Goal: Task Accomplishment & Management: Manage account settings

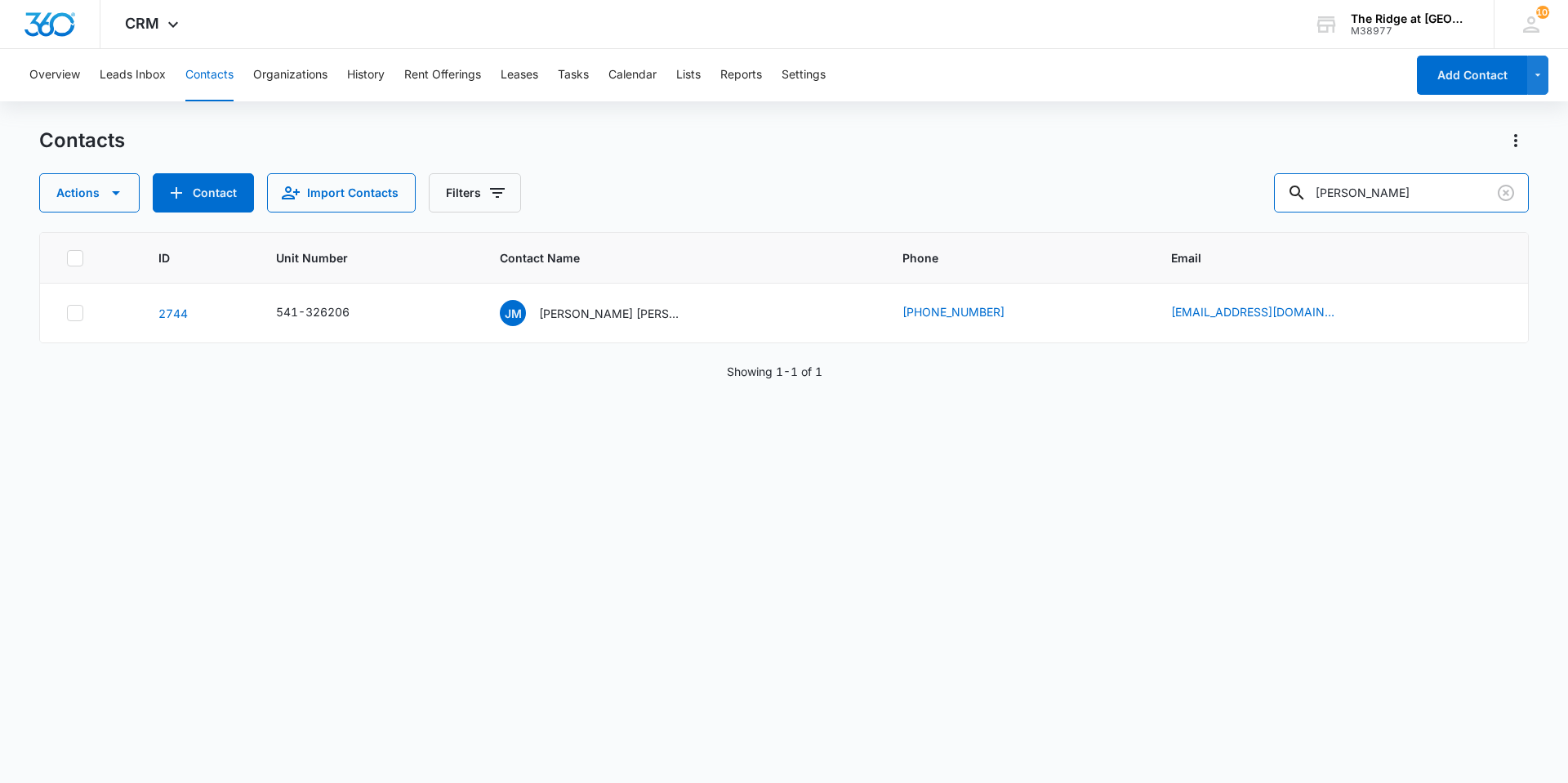
drag, startPoint x: 1395, startPoint y: 188, endPoint x: 1262, endPoint y: 201, distance: 133.6
click at [1262, 201] on div "Actions Contact Import Contacts Filters [PERSON_NAME]" at bounding box center [784, 192] width 1489 height 39
type input "[PERSON_NAME]"
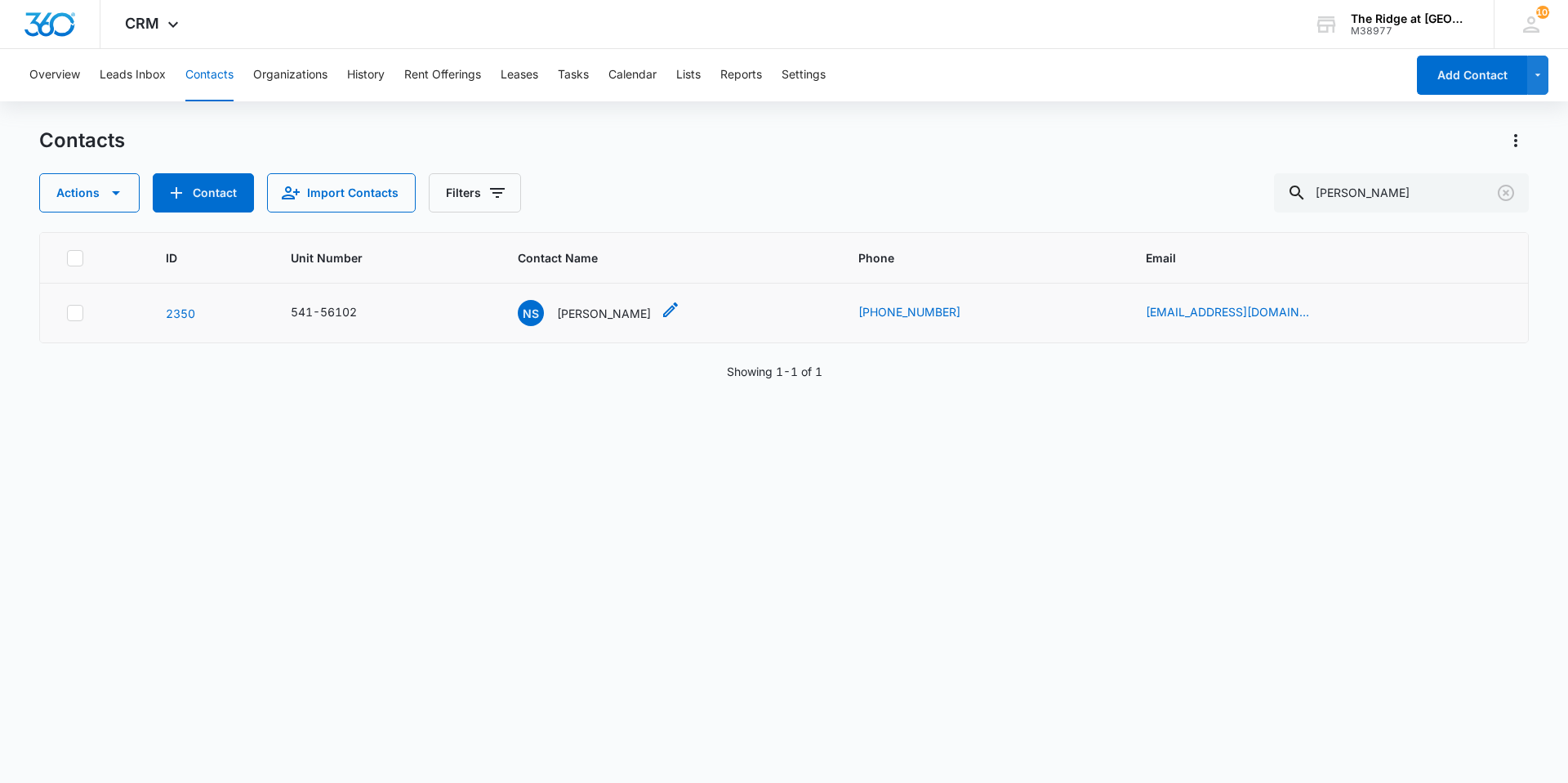
click at [641, 310] on p "[PERSON_NAME]" at bounding box center [604, 313] width 94 height 17
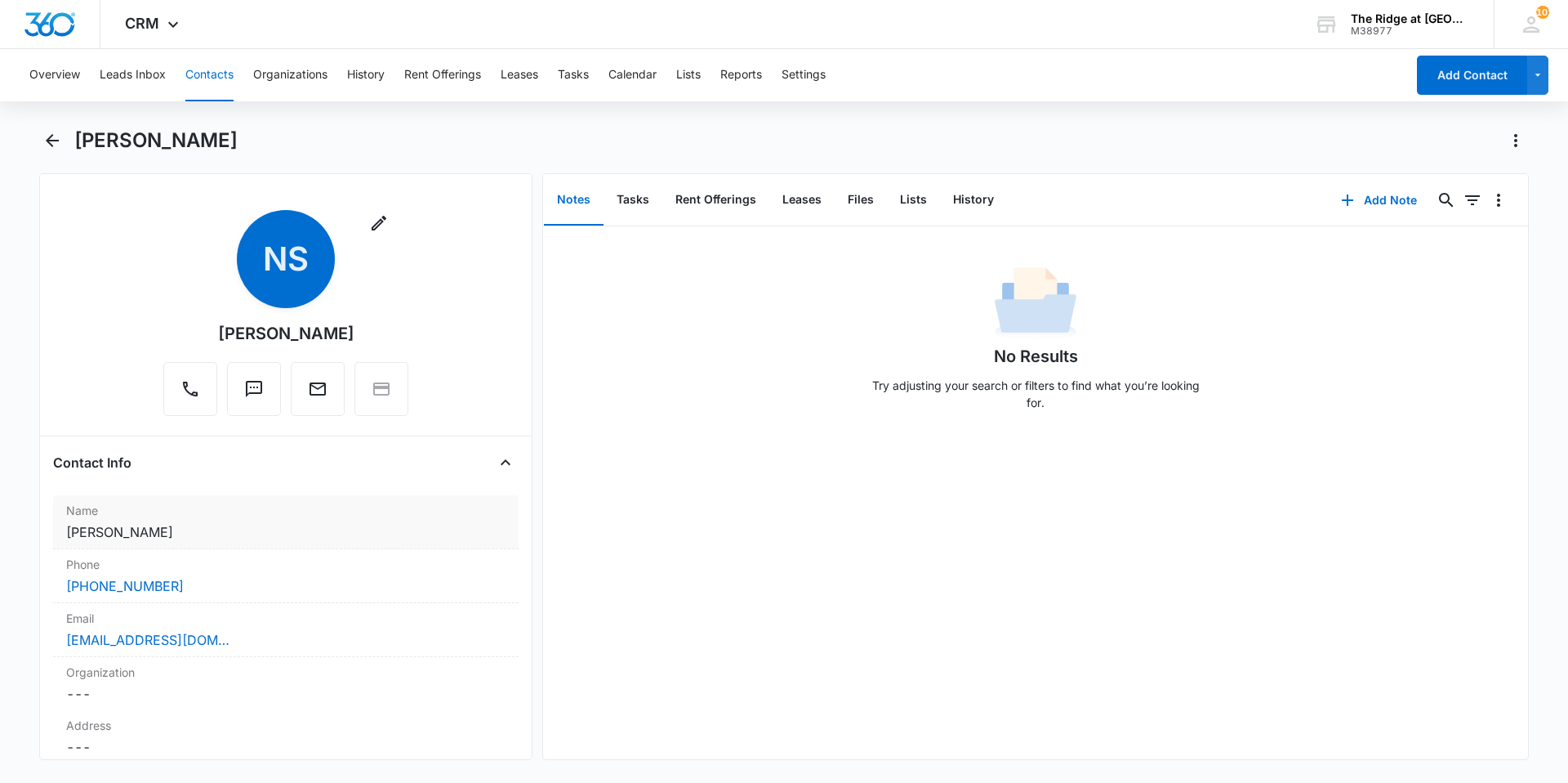
scroll to position [81, 0]
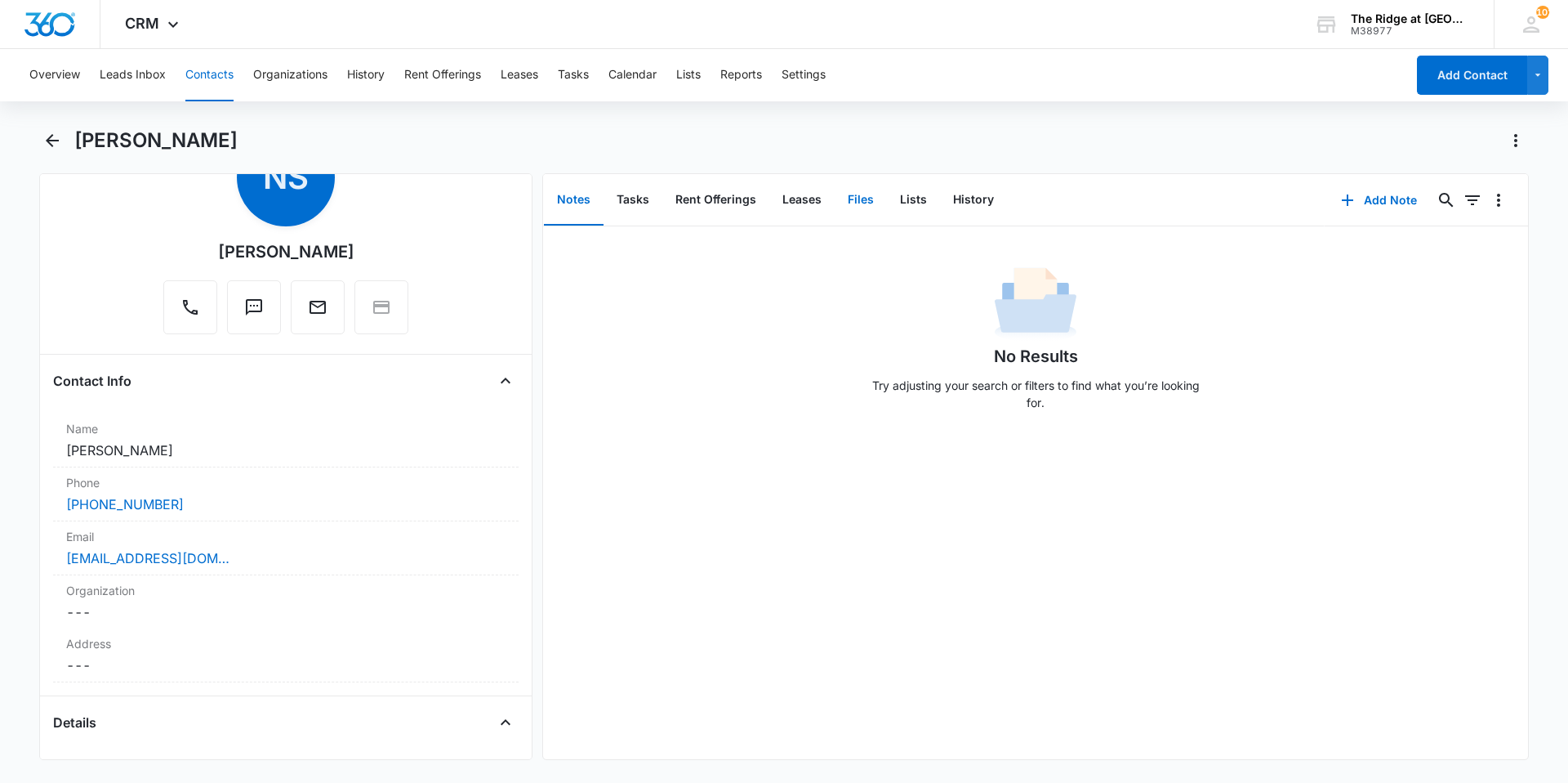
click at [864, 192] on button "Files" at bounding box center [860, 200] width 52 height 51
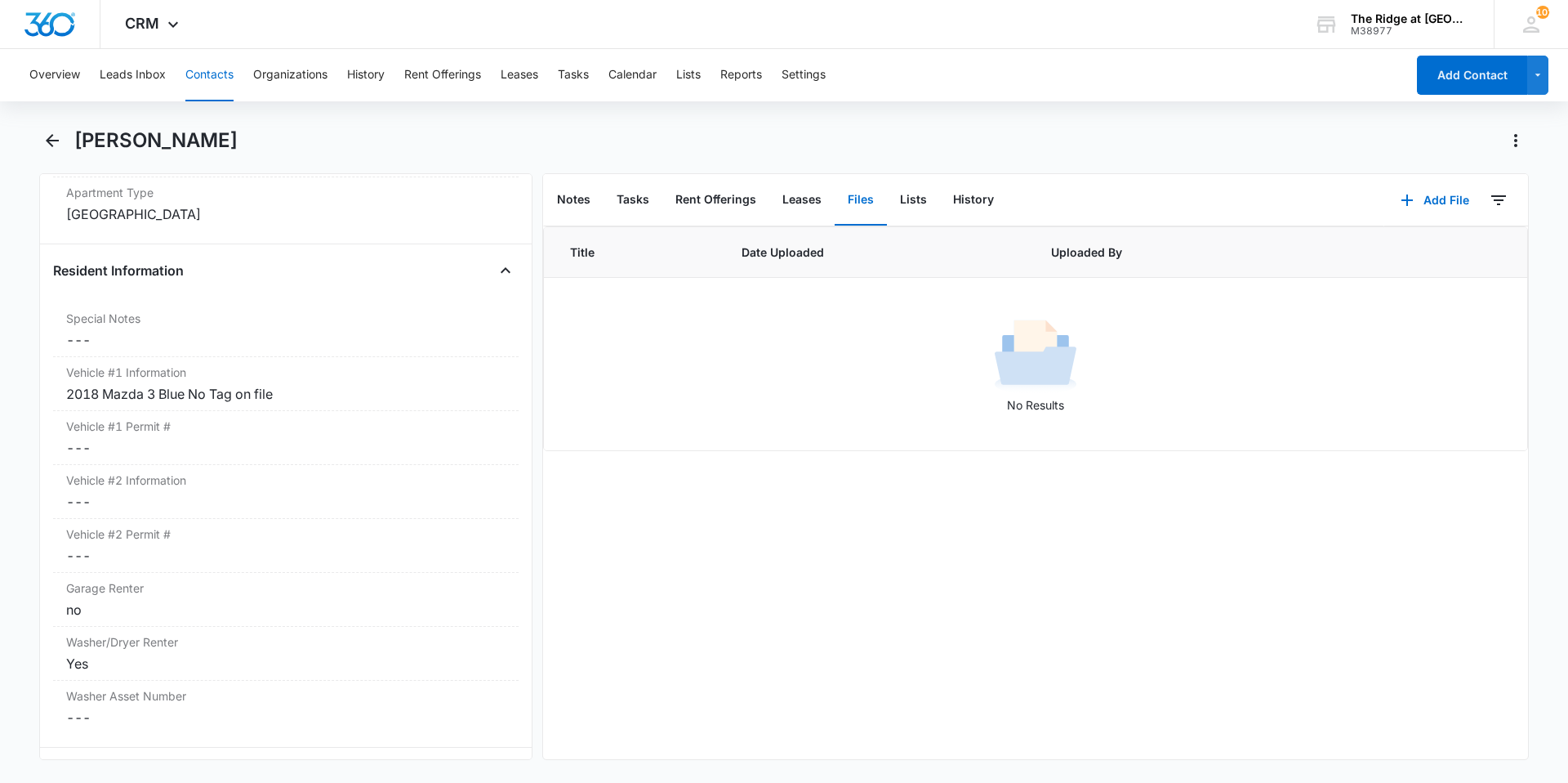
scroll to position [1552, 0]
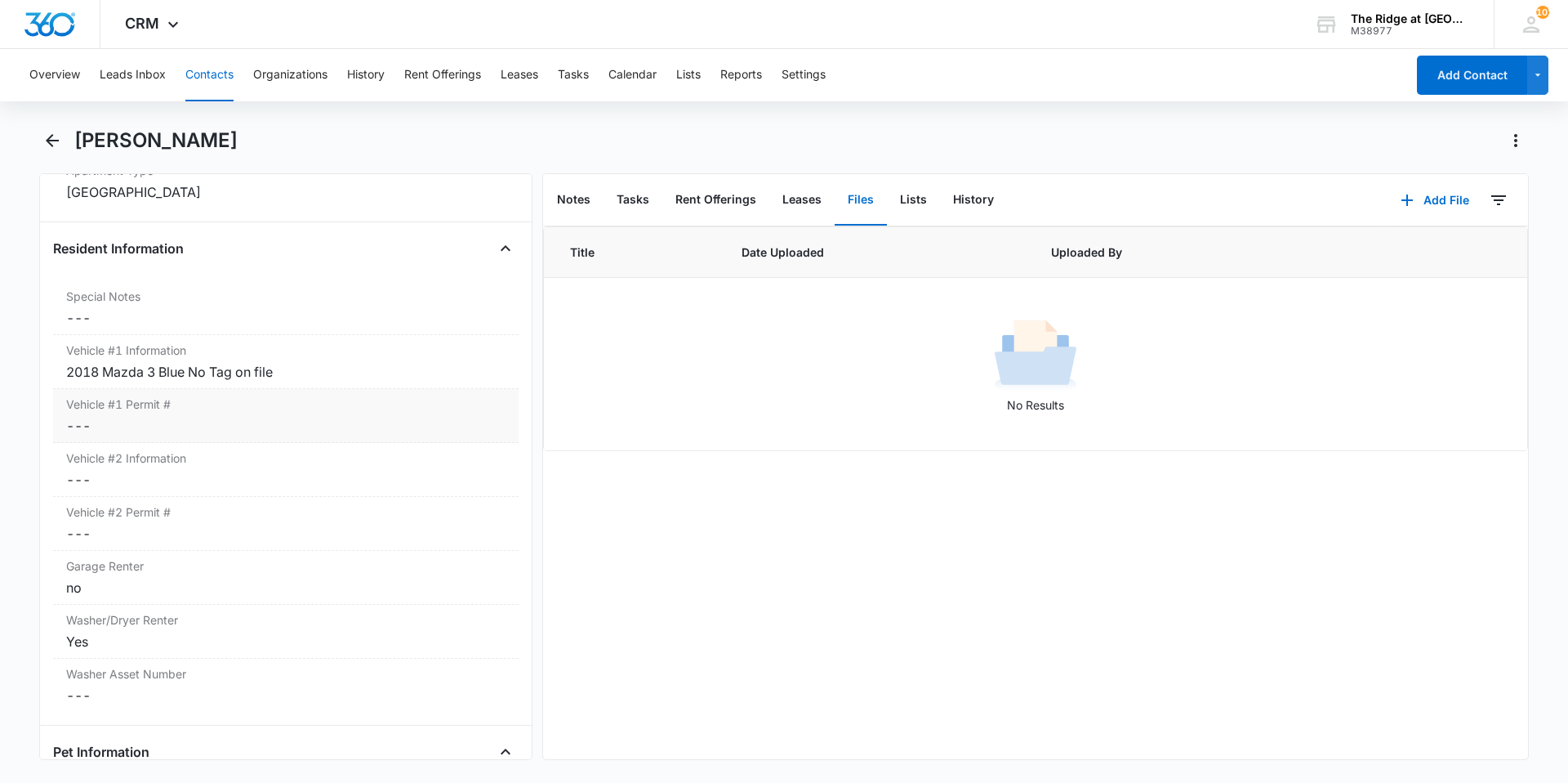
click at [213, 431] on dd "Cancel Save Changes ---" at bounding box center [286, 425] width 440 height 20
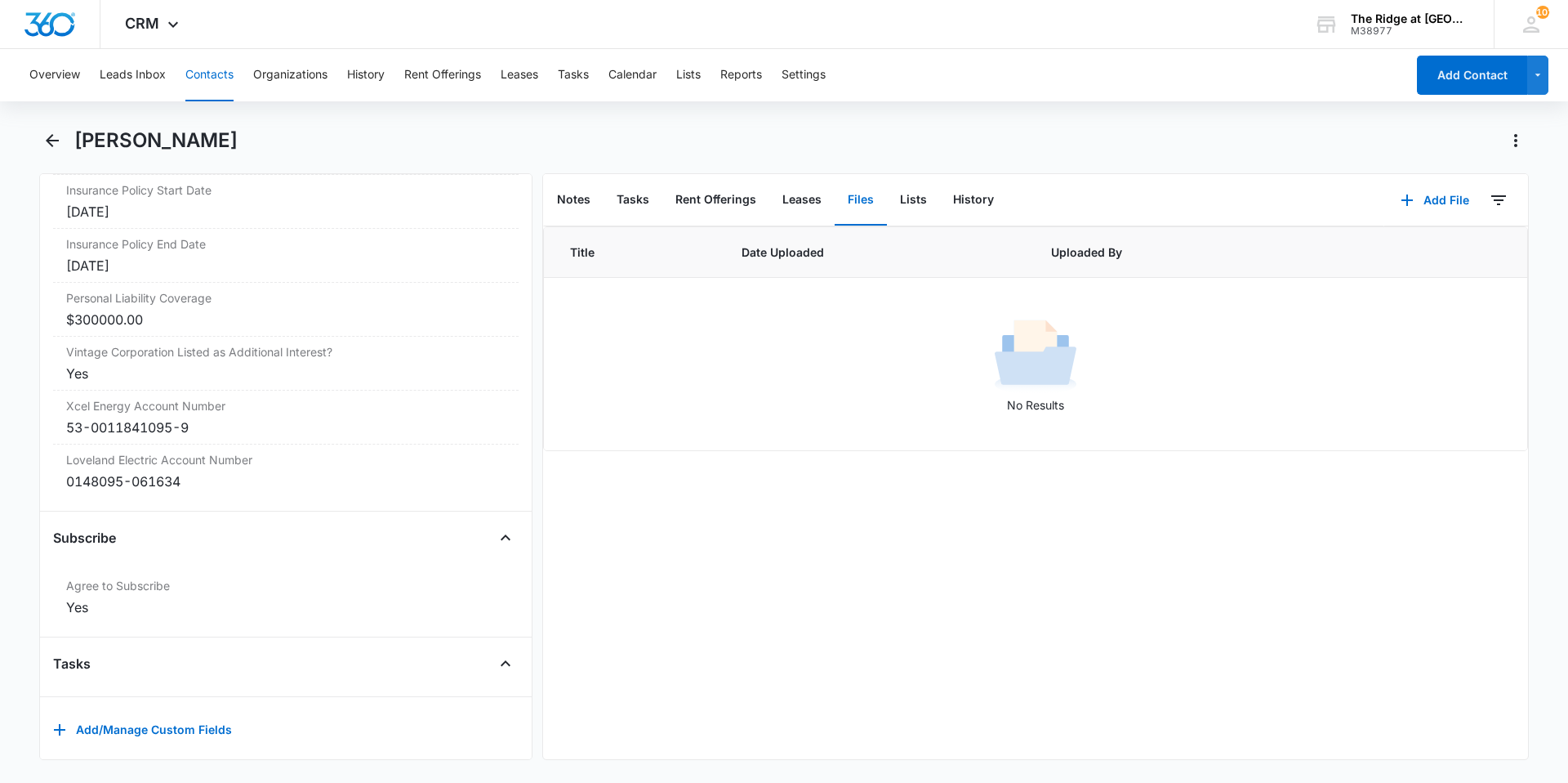
scroll to position [3623, 0]
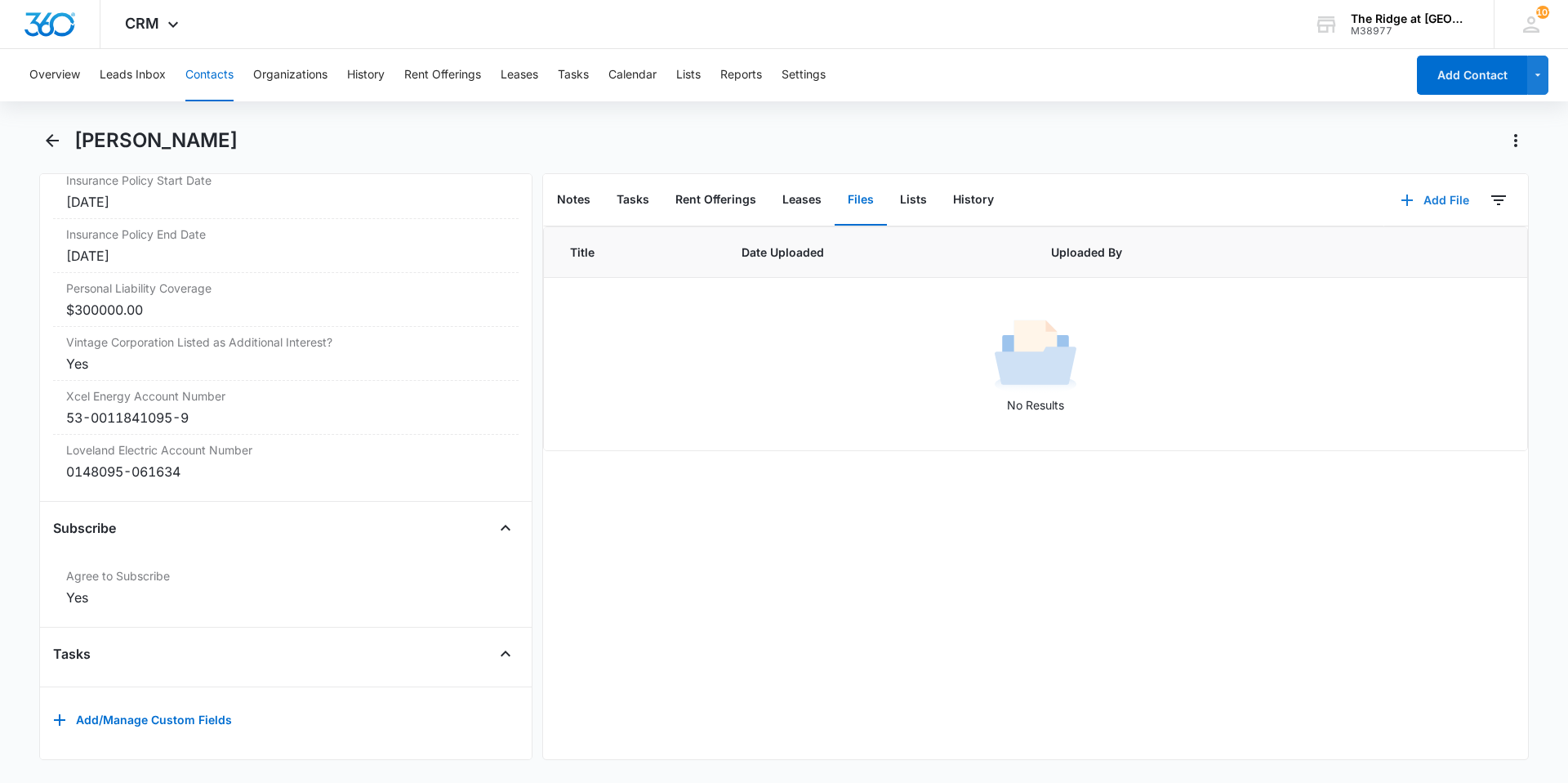
click at [1441, 205] on button "Add File" at bounding box center [1435, 199] width 101 height 39
click at [1411, 248] on div "Upload Files" at bounding box center [1412, 253] width 65 height 12
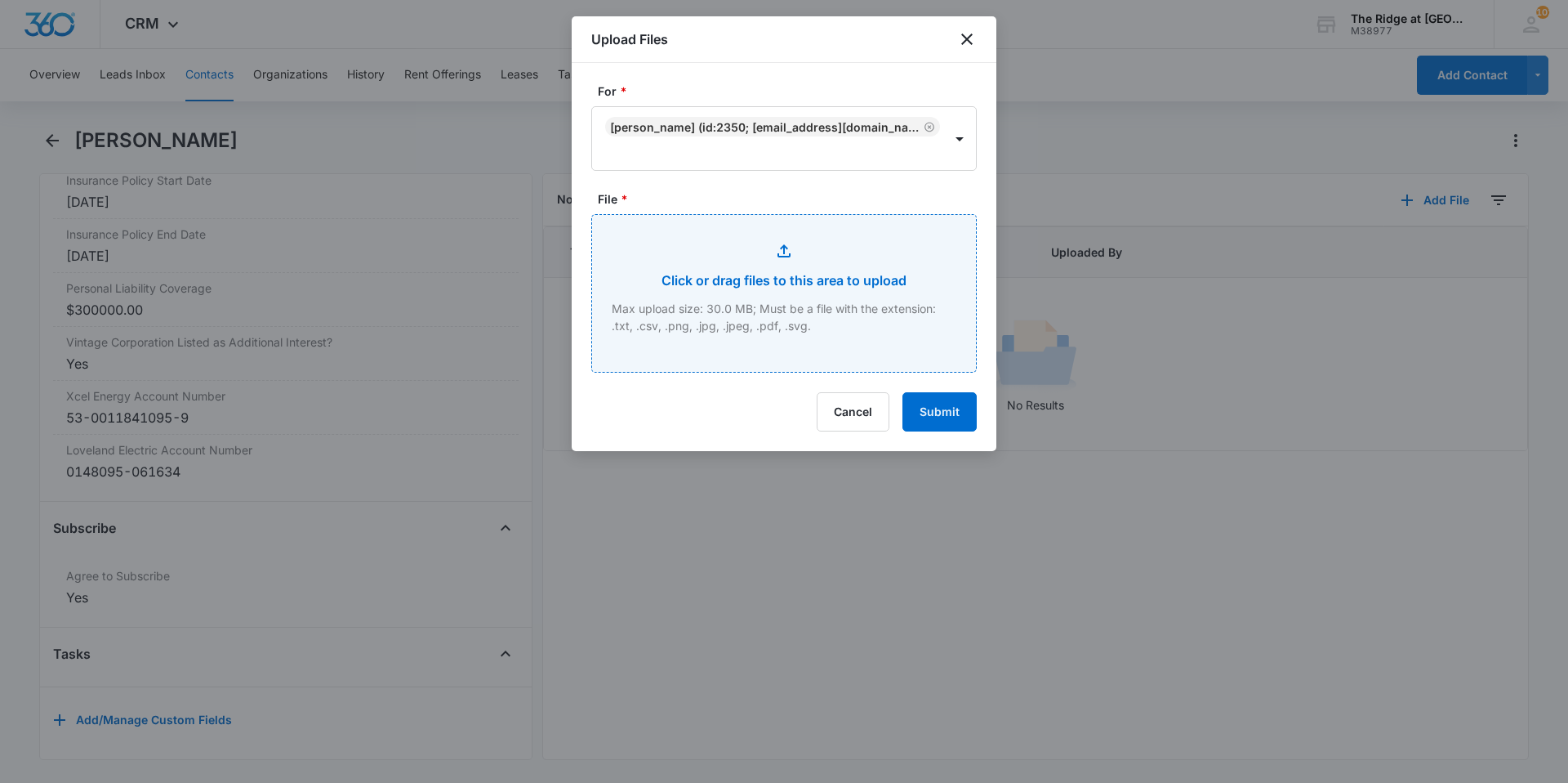
click at [670, 272] on input "File *" at bounding box center [784, 292] width 384 height 157
type input "C:\fakepath\4456-102 Flower pet packet.pdf"
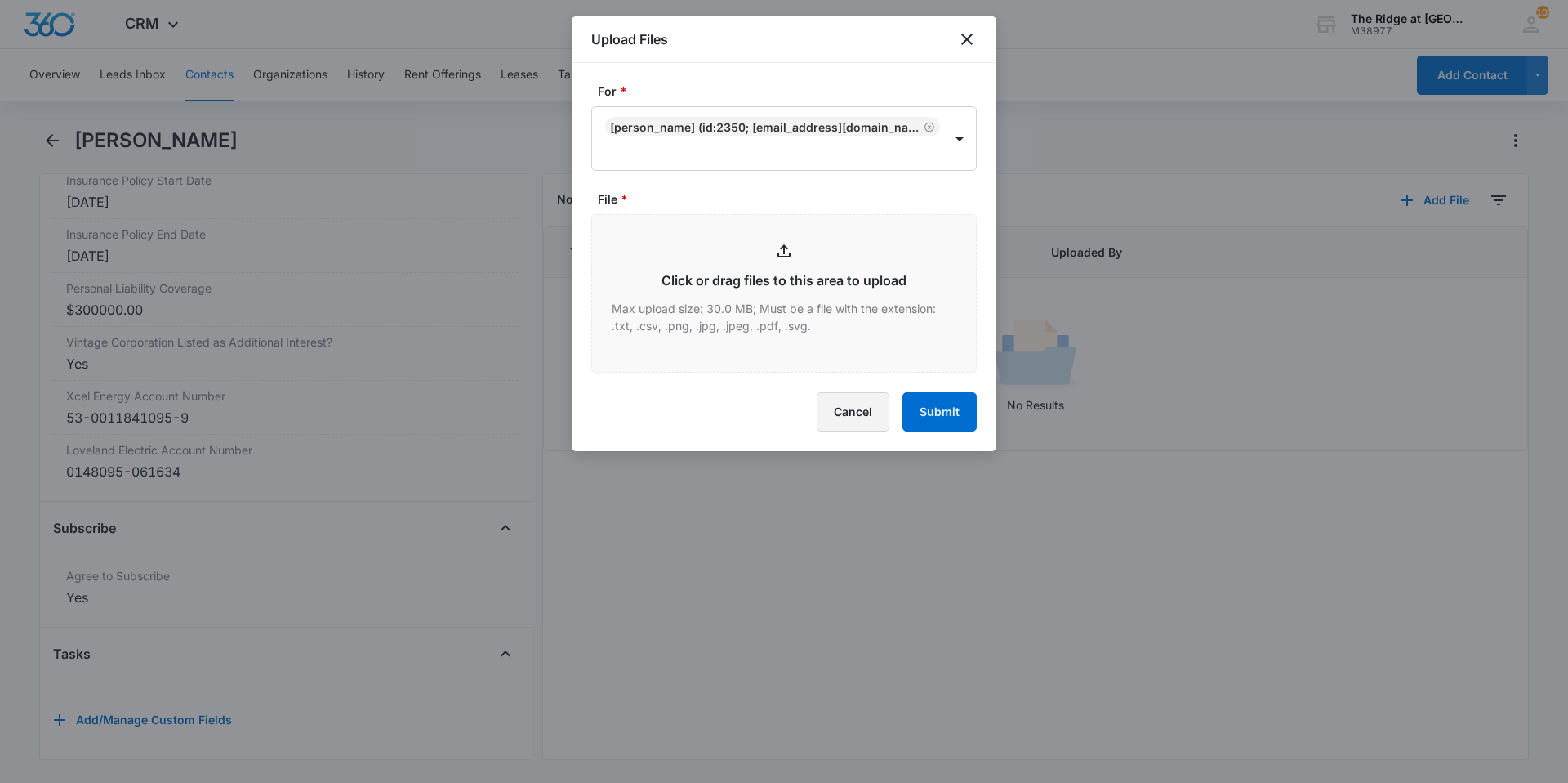
click at [856, 403] on button "Cancel" at bounding box center [853, 411] width 72 height 39
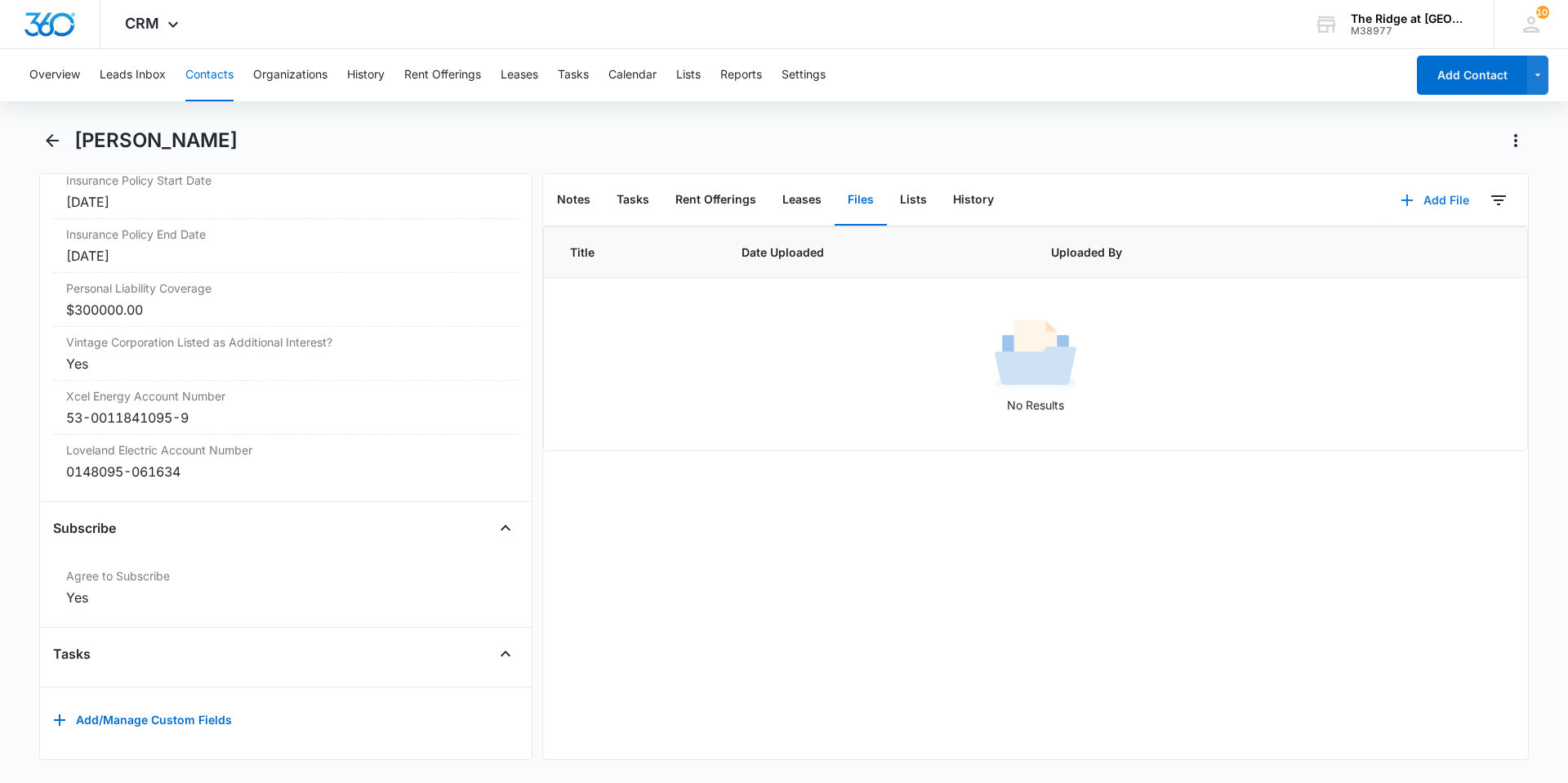
click at [1419, 193] on button "Add File" at bounding box center [1435, 199] width 101 height 39
click at [1380, 250] on div "Upload Files" at bounding box center [1412, 253] width 65 height 12
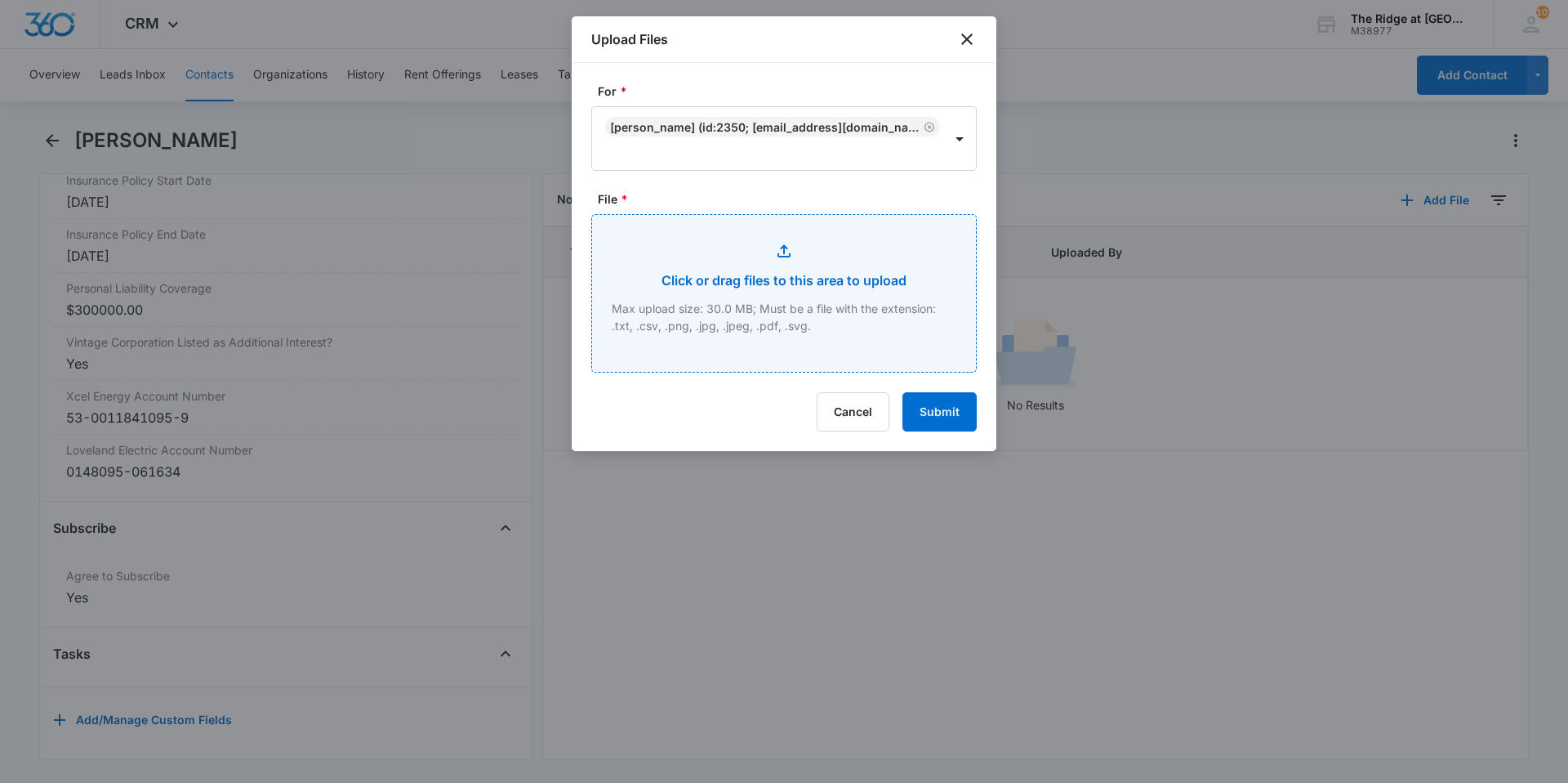
click at [667, 282] on input "File *" at bounding box center [784, 292] width 384 height 157
type input "C:\fakepath\4456-102 Addendums.pdf"
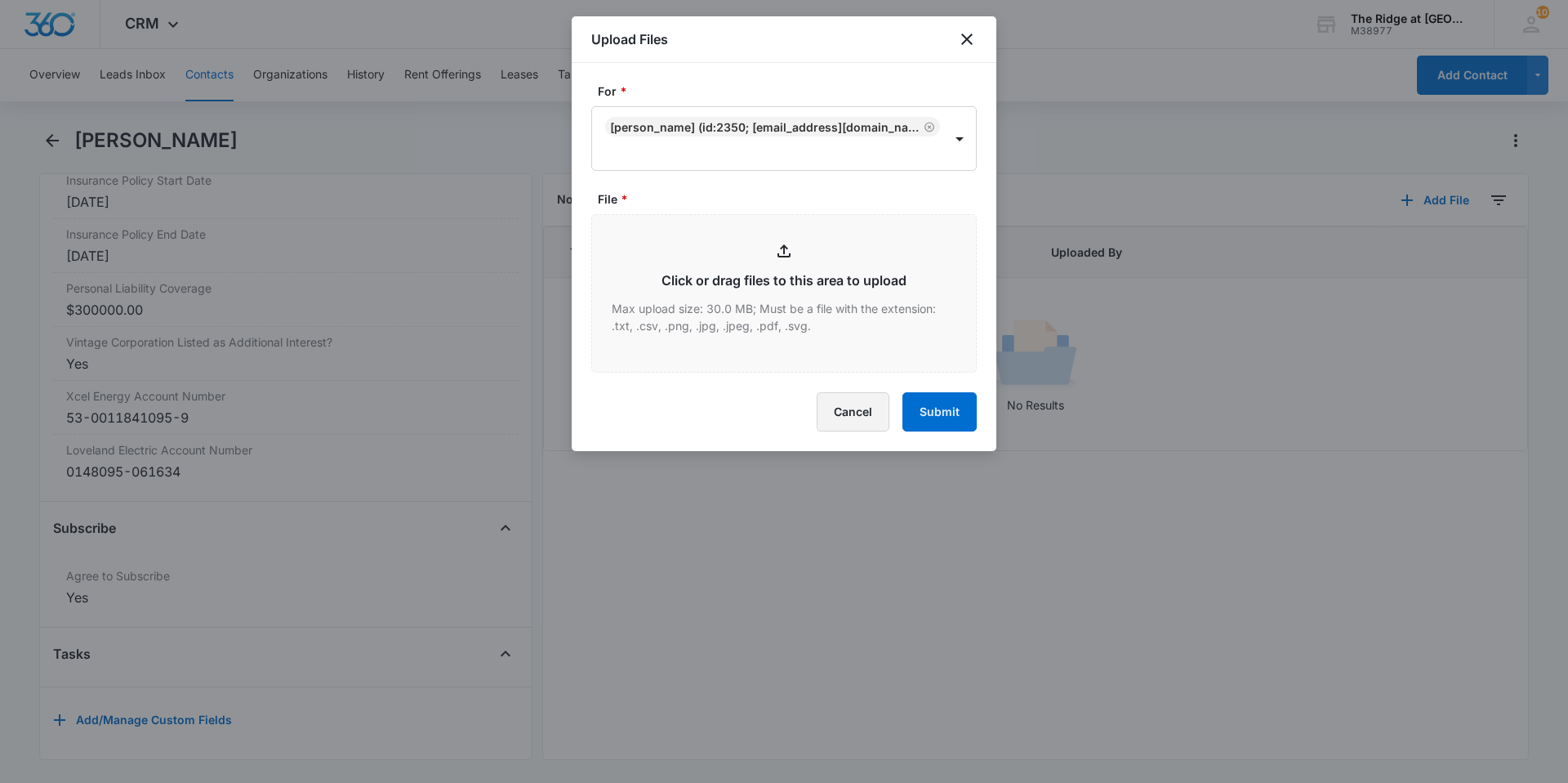
click at [863, 417] on button "Cancel" at bounding box center [853, 411] width 72 height 39
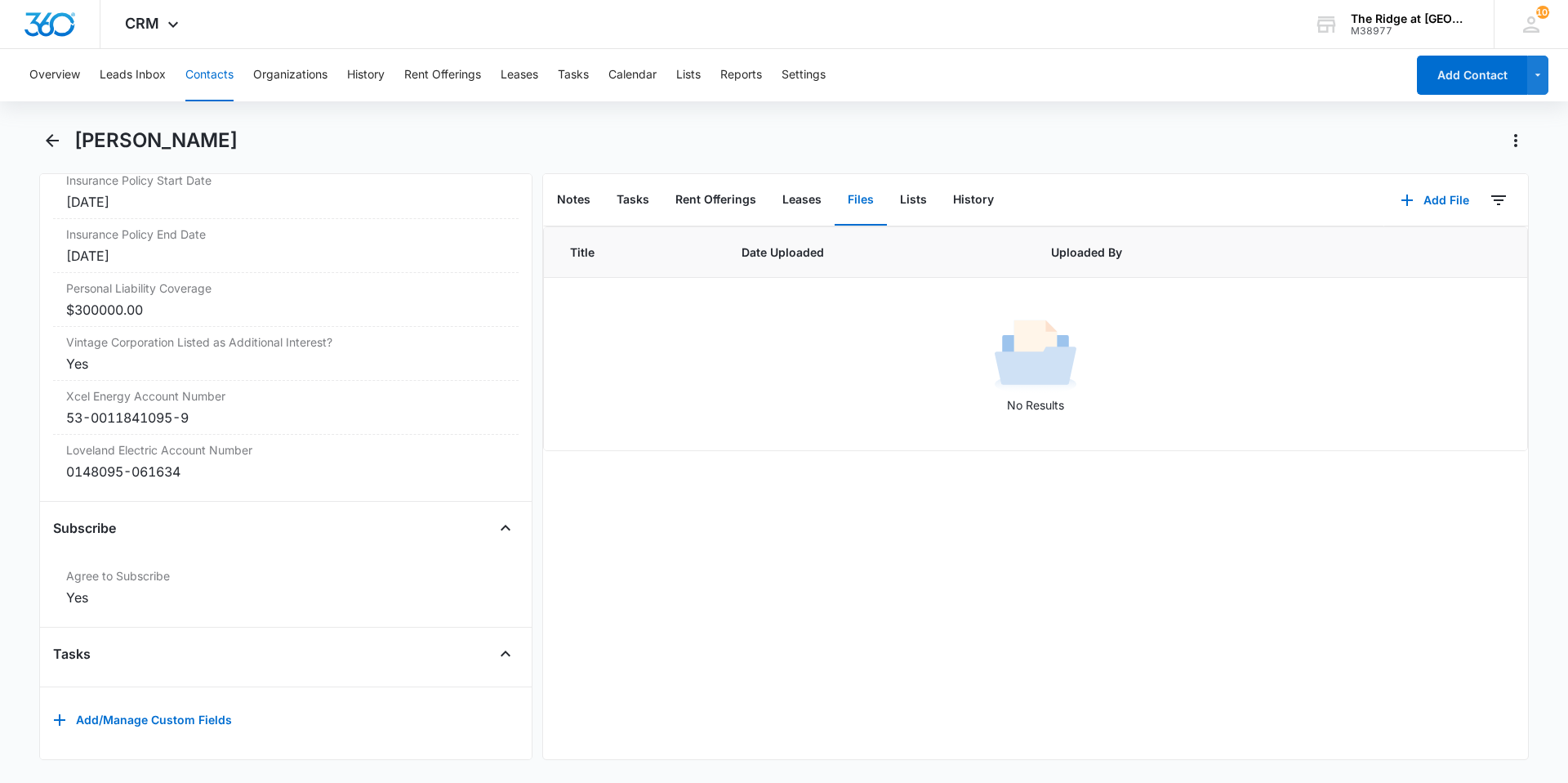
click at [851, 196] on button "Files" at bounding box center [860, 200] width 52 height 51
click at [866, 204] on button "Files" at bounding box center [860, 200] width 52 height 51
click at [1426, 191] on button "Add File" at bounding box center [1435, 199] width 101 height 39
click at [1415, 253] on div "Upload Files" at bounding box center [1412, 253] width 65 height 12
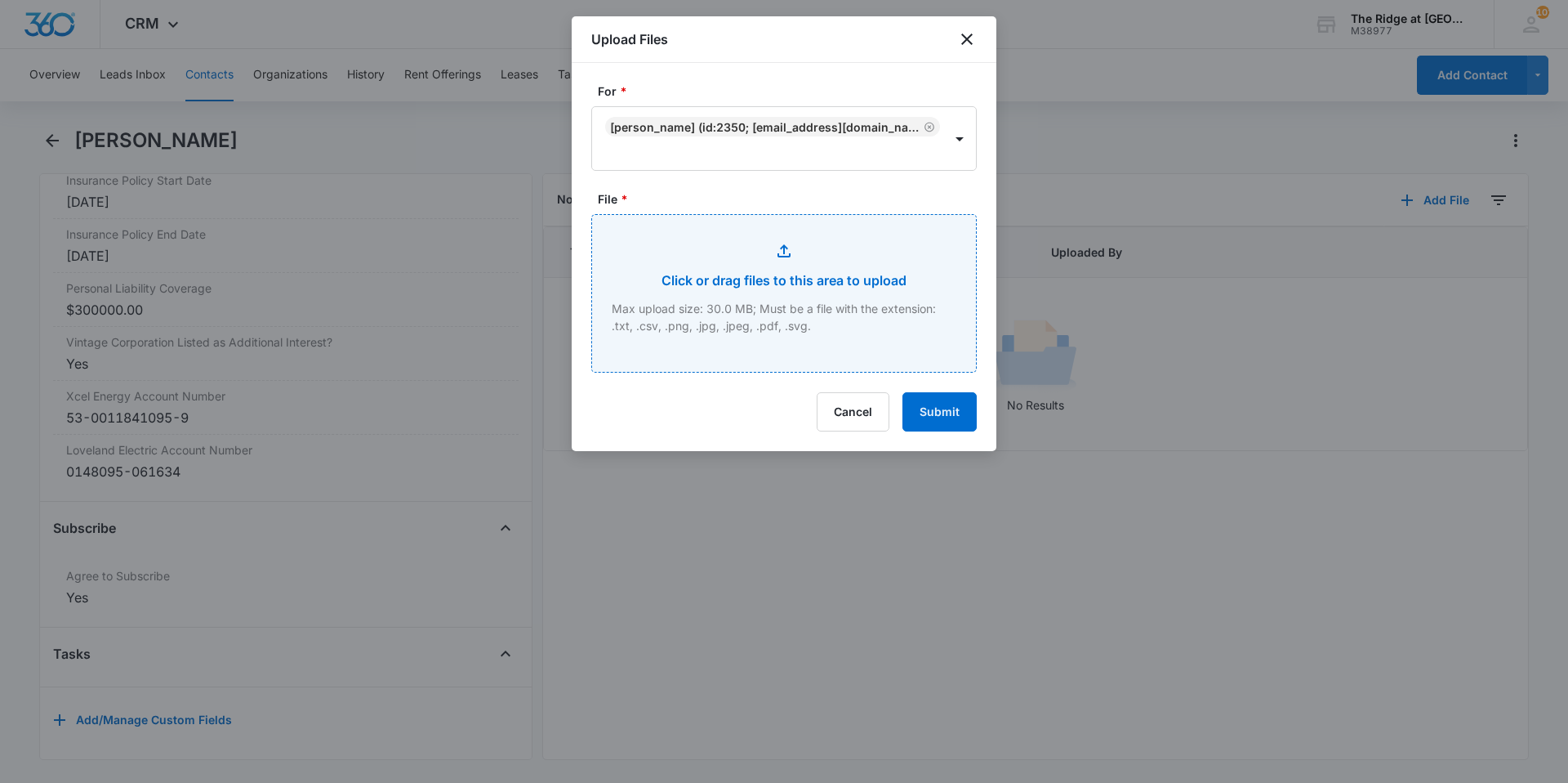
click at [840, 259] on input "File *" at bounding box center [784, 292] width 384 height 157
type input "C:\fakepath\4456-102 Renters INS.pdf"
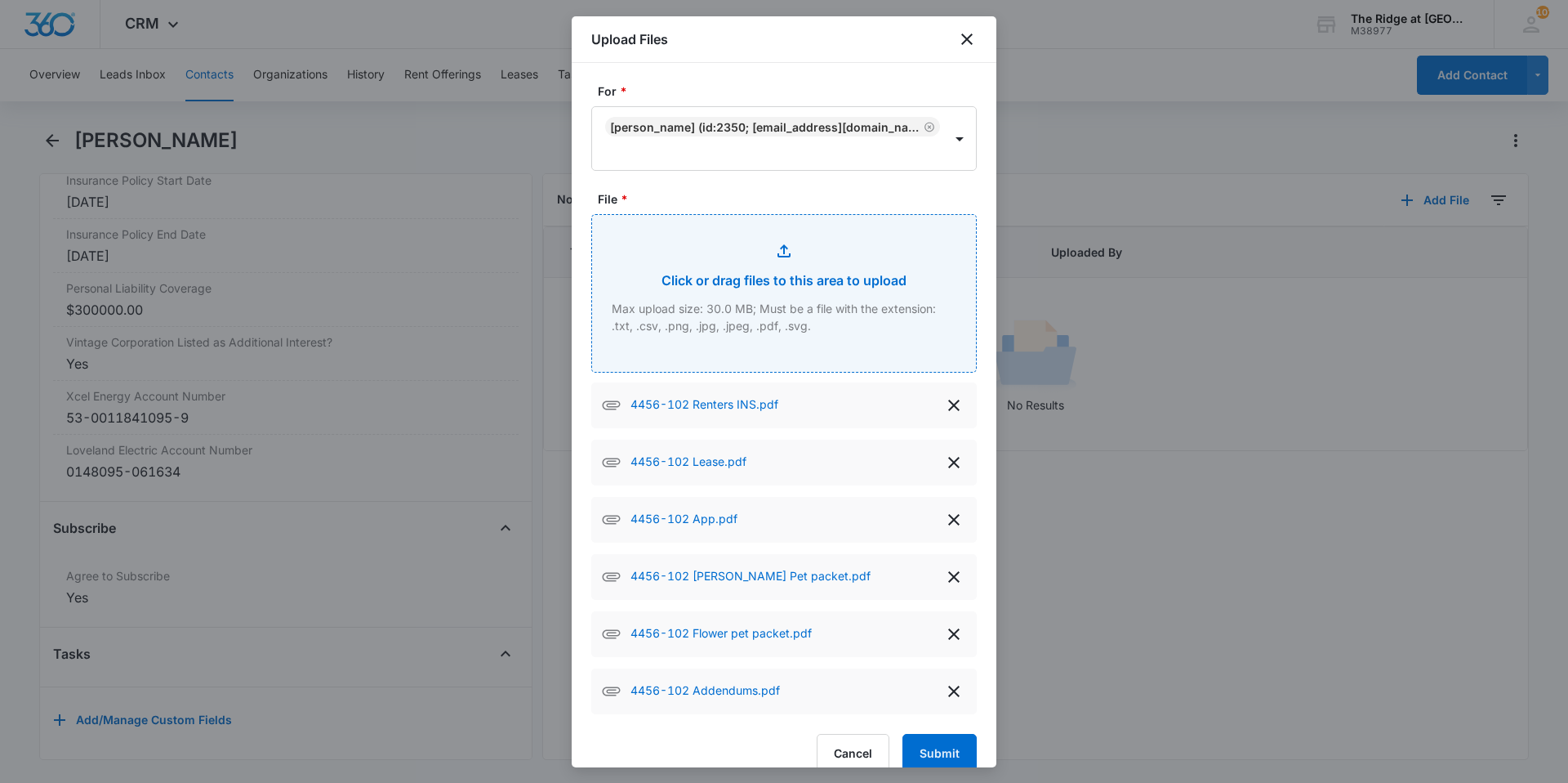
scroll to position [25, 0]
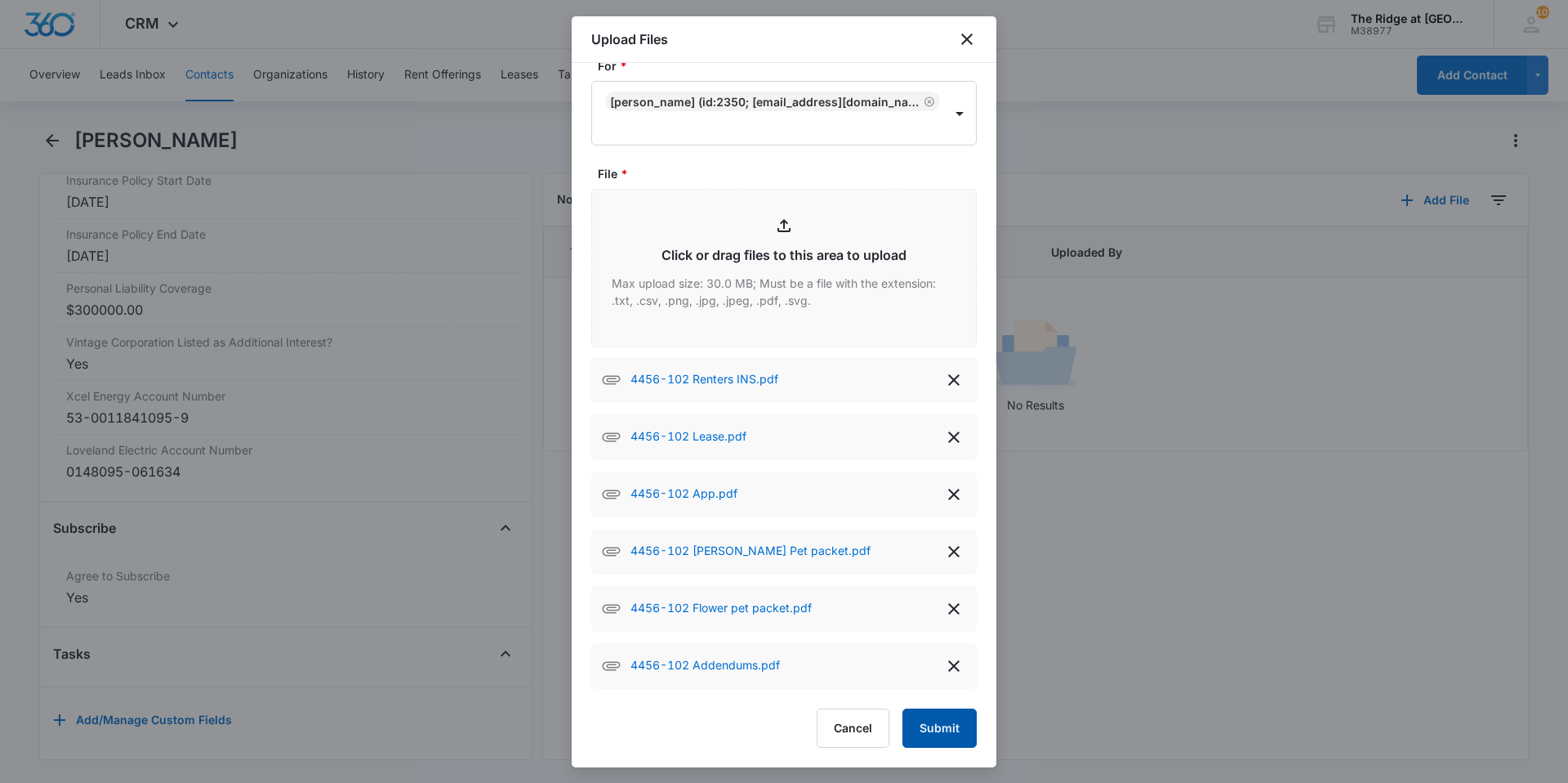
click at [929, 736] on button "Submit" at bounding box center [939, 728] width 74 height 39
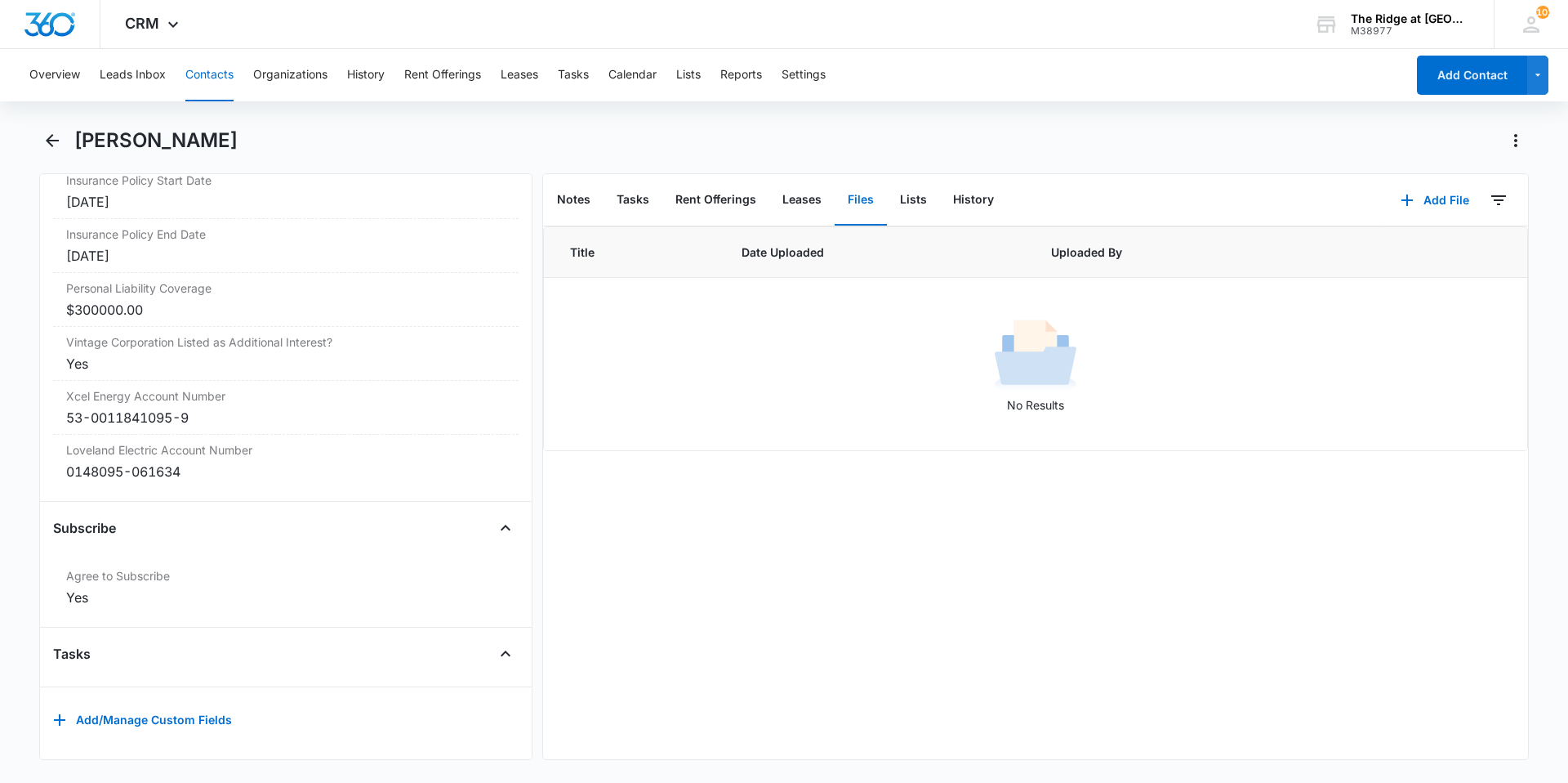
click at [208, 71] on button "Contacts" at bounding box center [209, 75] width 48 height 53
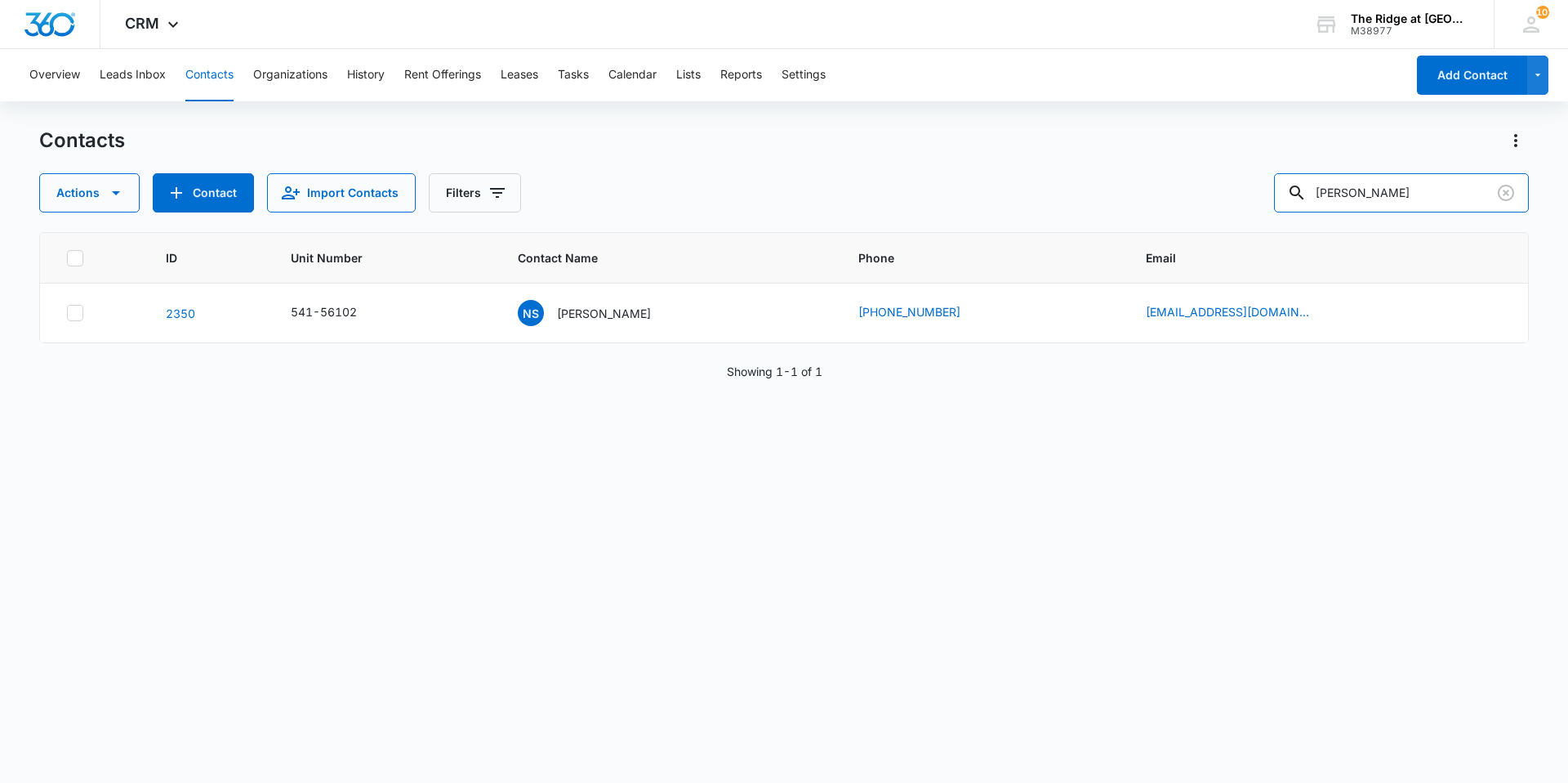
drag, startPoint x: 1421, startPoint y: 196, endPoint x: 1238, endPoint y: 196, distance: 183.0
click at [1238, 196] on div "Actions Contact Import Contacts Filters [PERSON_NAME]" at bounding box center [784, 192] width 1489 height 39
type input "[PERSON_NAME]"
click at [624, 325] on div "AS [PERSON_NAME]" at bounding box center [584, 312] width 133 height 26
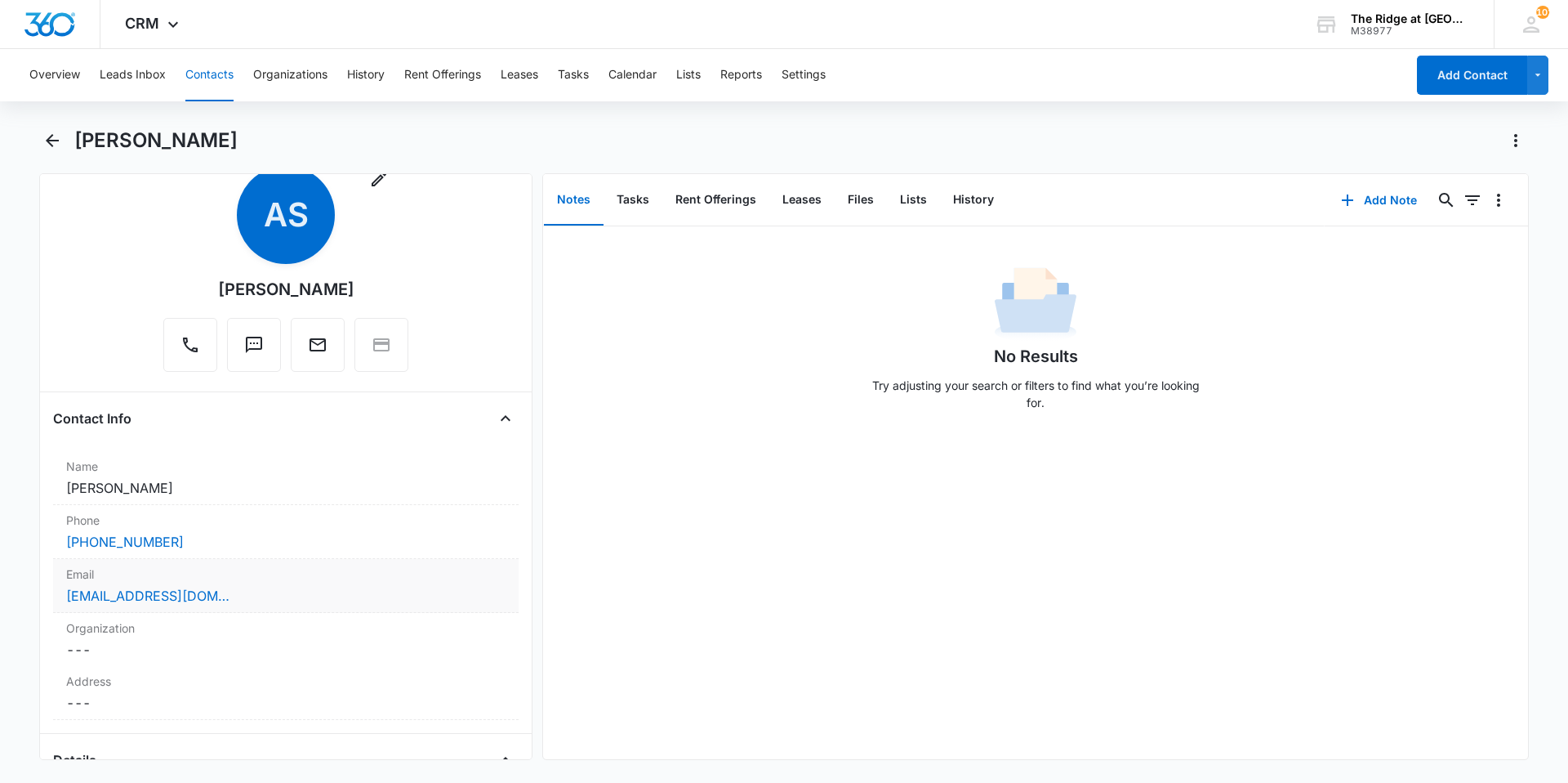
scroll to position [164, 0]
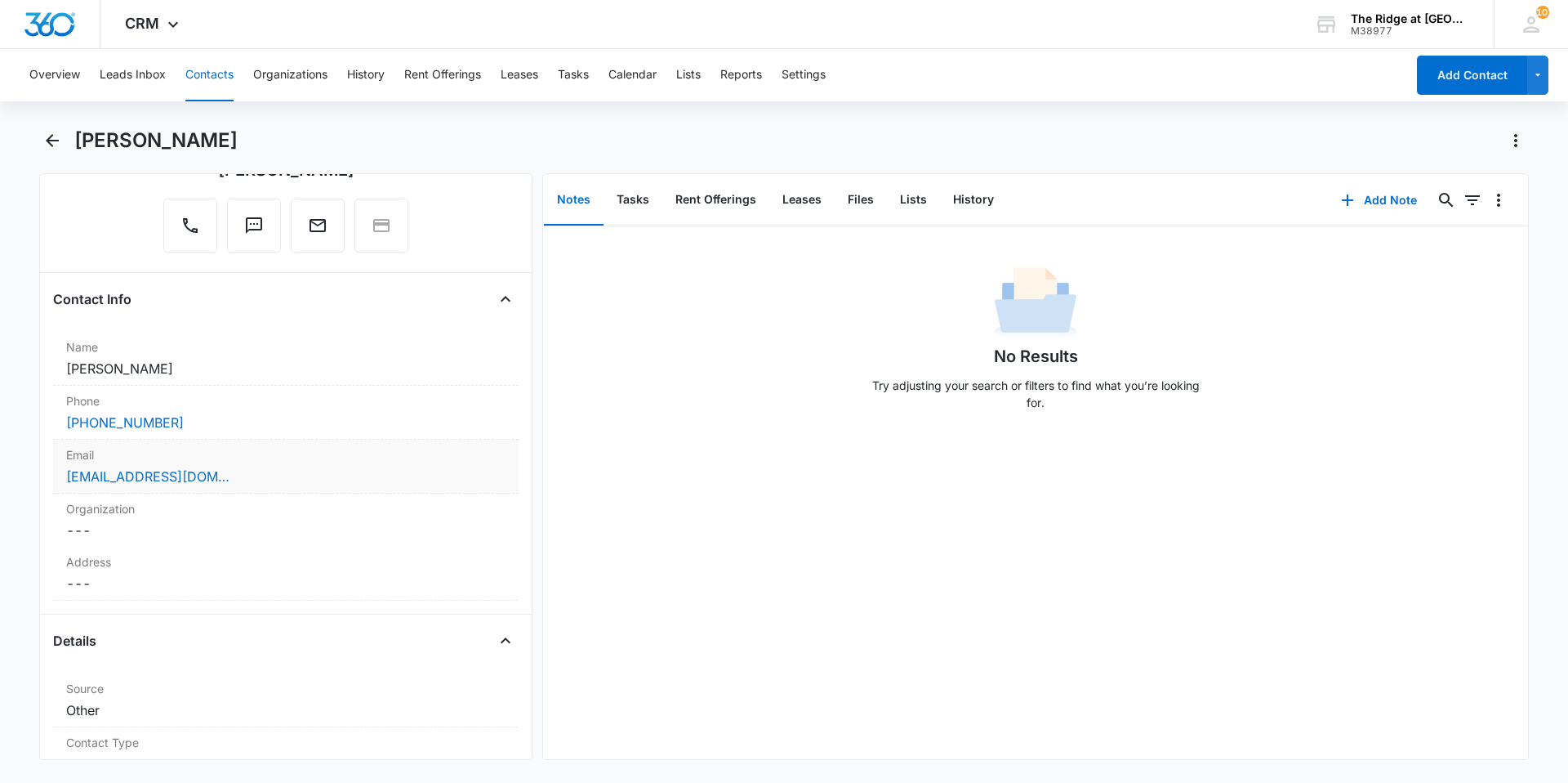
click at [231, 485] on div "[EMAIL_ADDRESS][DOMAIN_NAME]" at bounding box center [286, 476] width 440 height 20
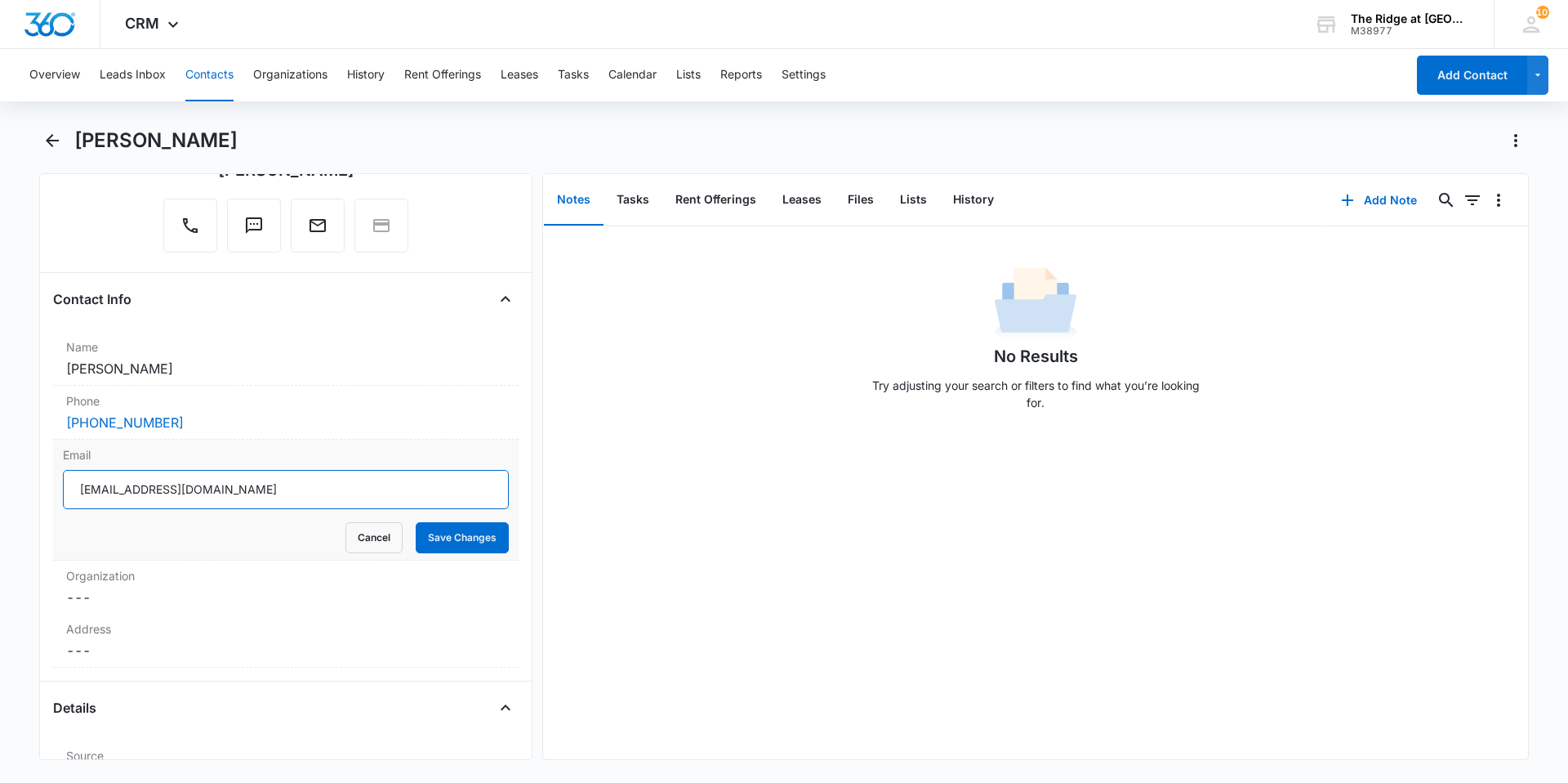
click at [113, 493] on input "[EMAIL_ADDRESS][DOMAIN_NAME]" at bounding box center [285, 489] width 446 height 39
click at [315, 500] on input "[EMAIL_ADDRESS][DOMAIN_NAME]" at bounding box center [285, 489] width 446 height 39
type input "[EMAIL_ADDRESS][DOMAIN_NAME]"
click at [470, 530] on button "Save Changes" at bounding box center [461, 538] width 93 height 31
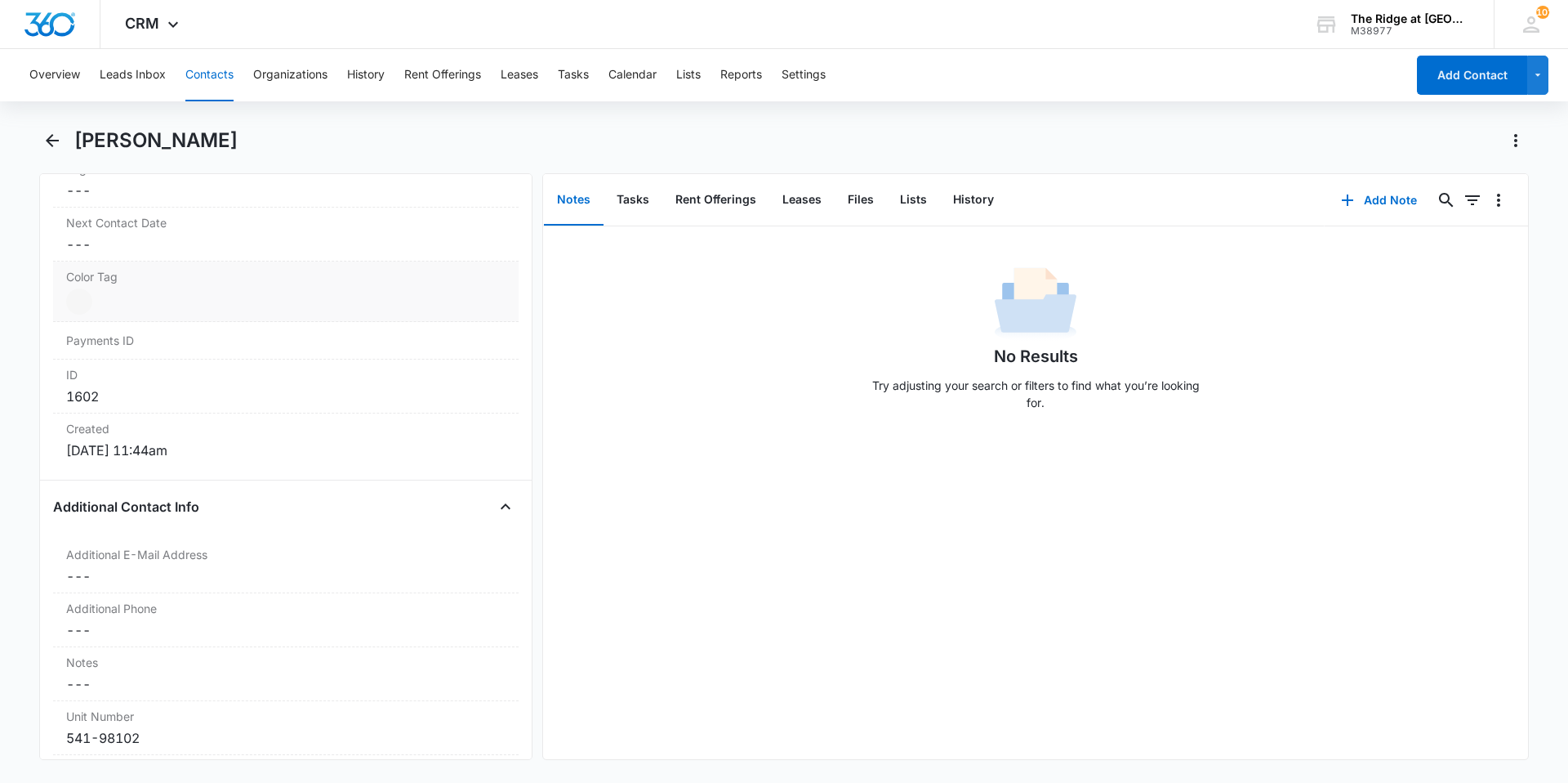
scroll to position [1226, 0]
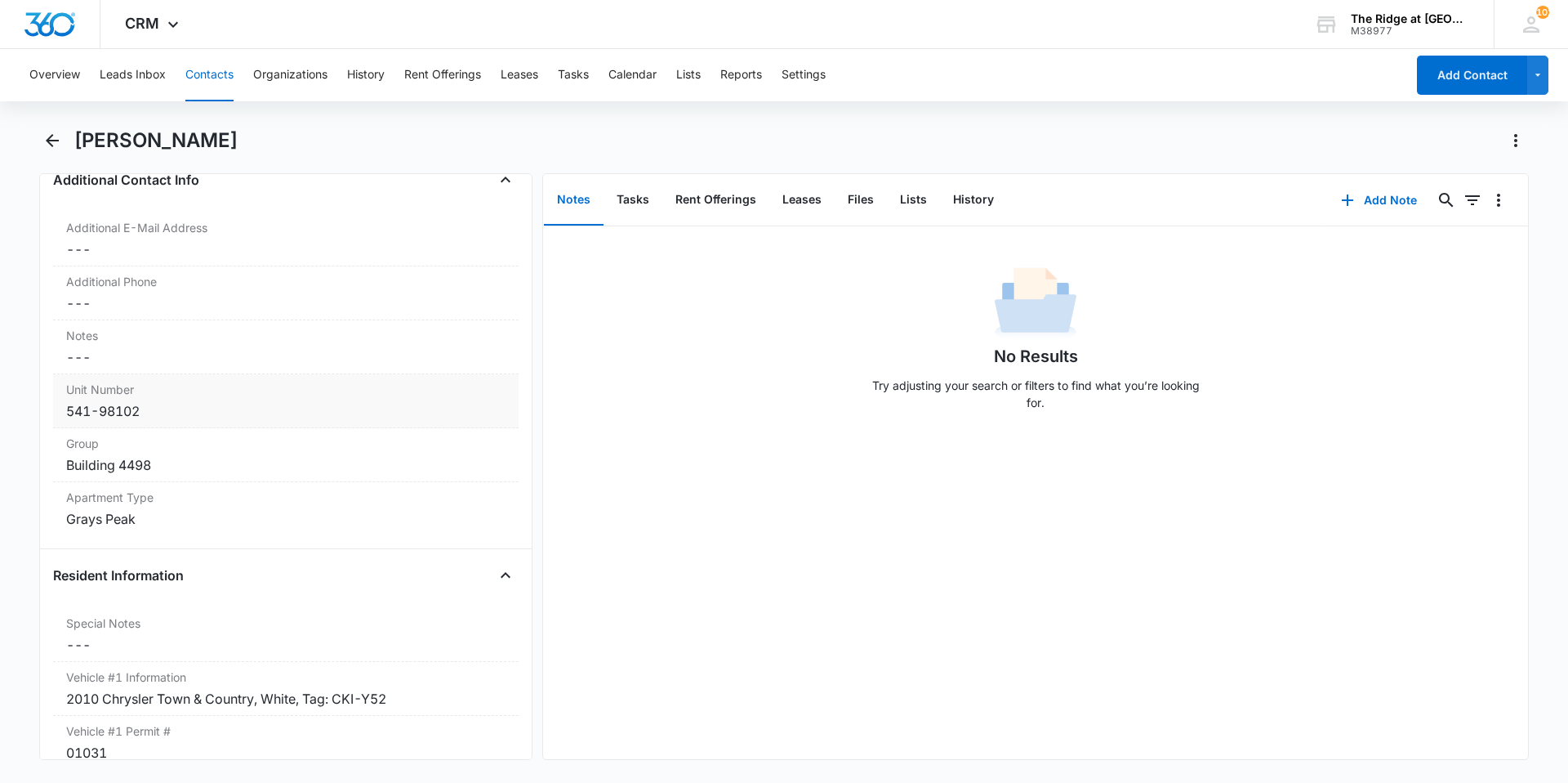
click at [214, 414] on div "541-98102" at bounding box center [286, 411] width 440 height 20
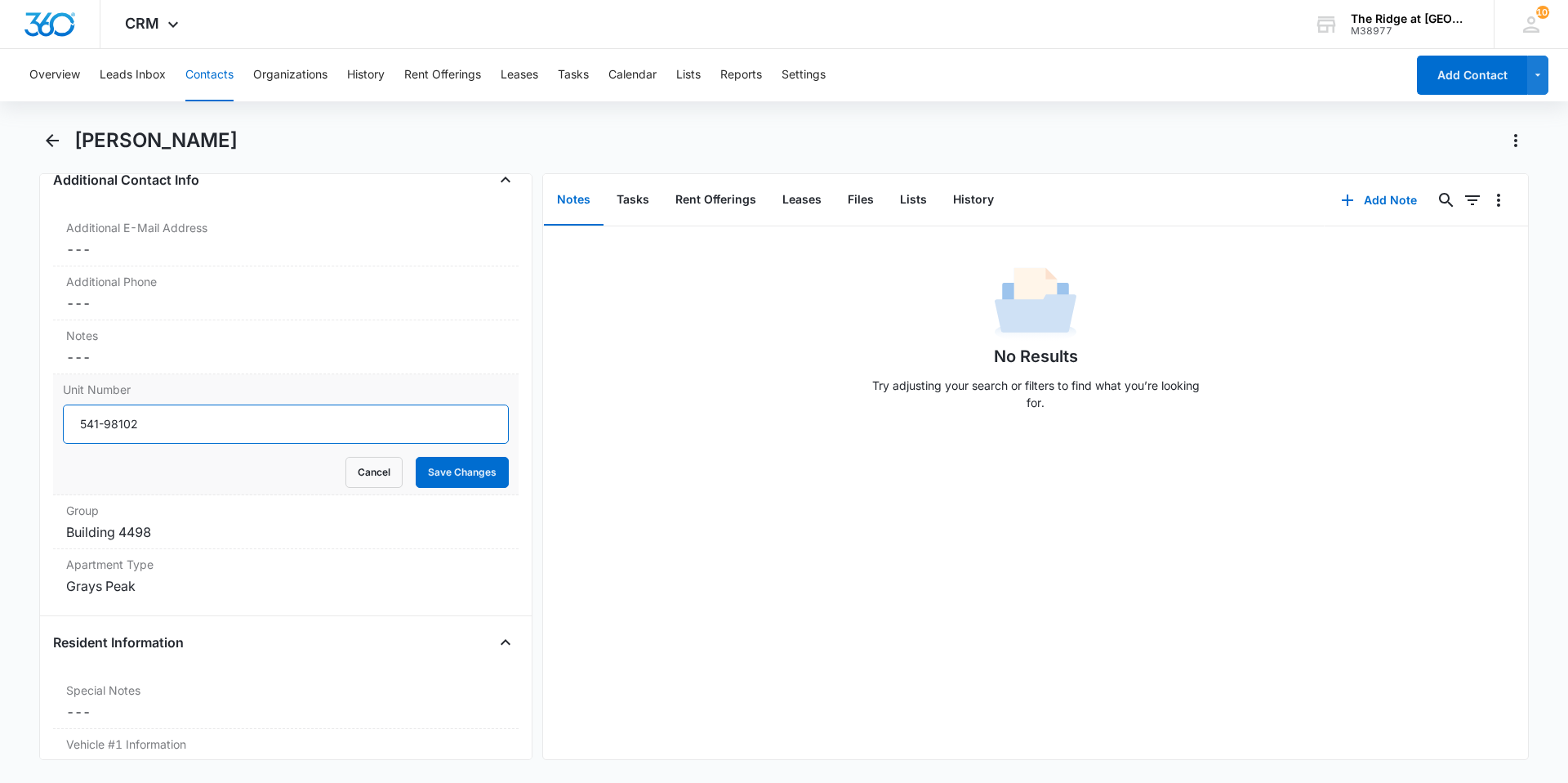
click at [156, 423] on input "541-98102" at bounding box center [285, 424] width 446 height 39
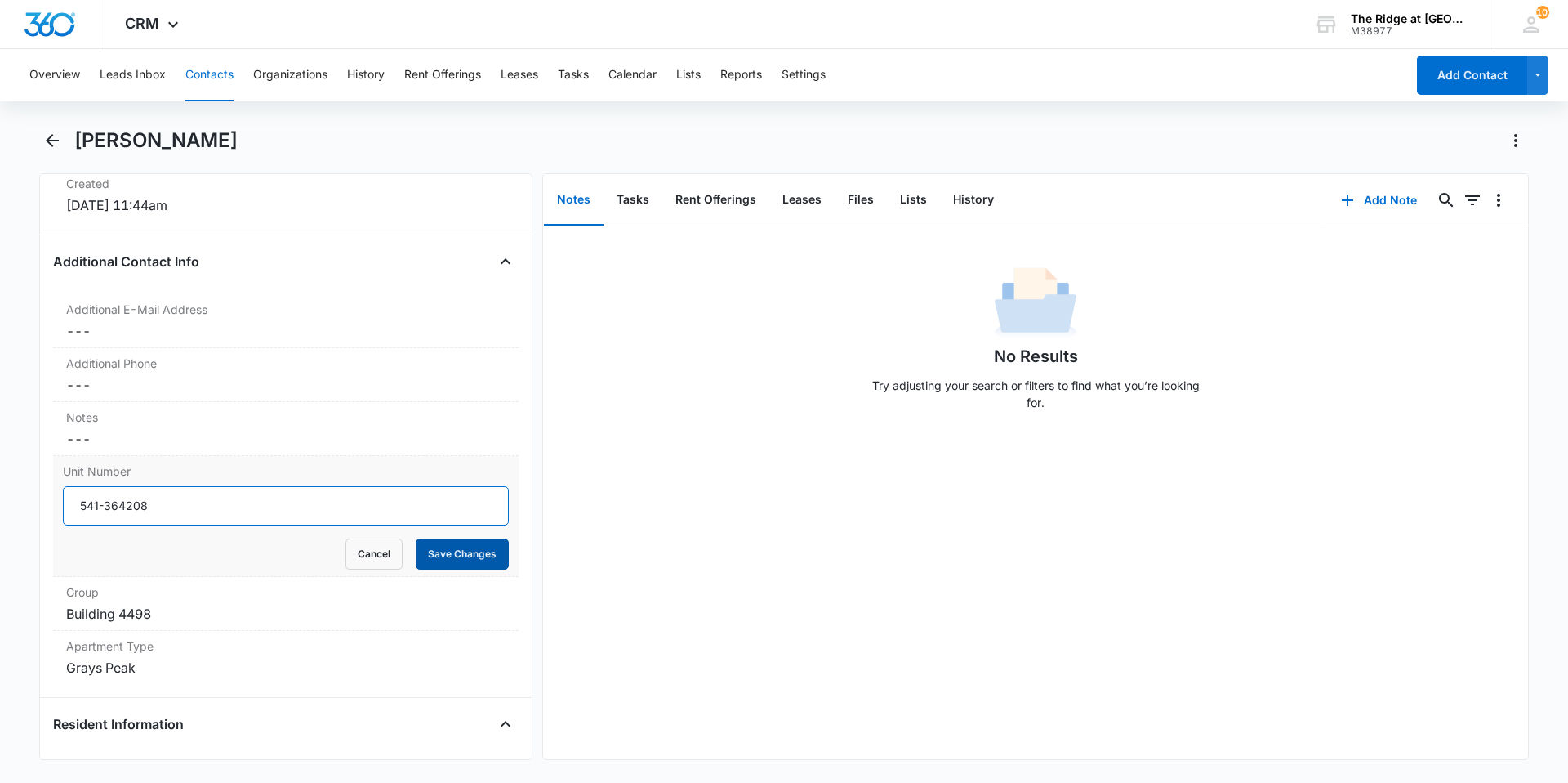
type input "541-364208"
click at [442, 558] on button "Save Changes" at bounding box center [461, 554] width 93 height 31
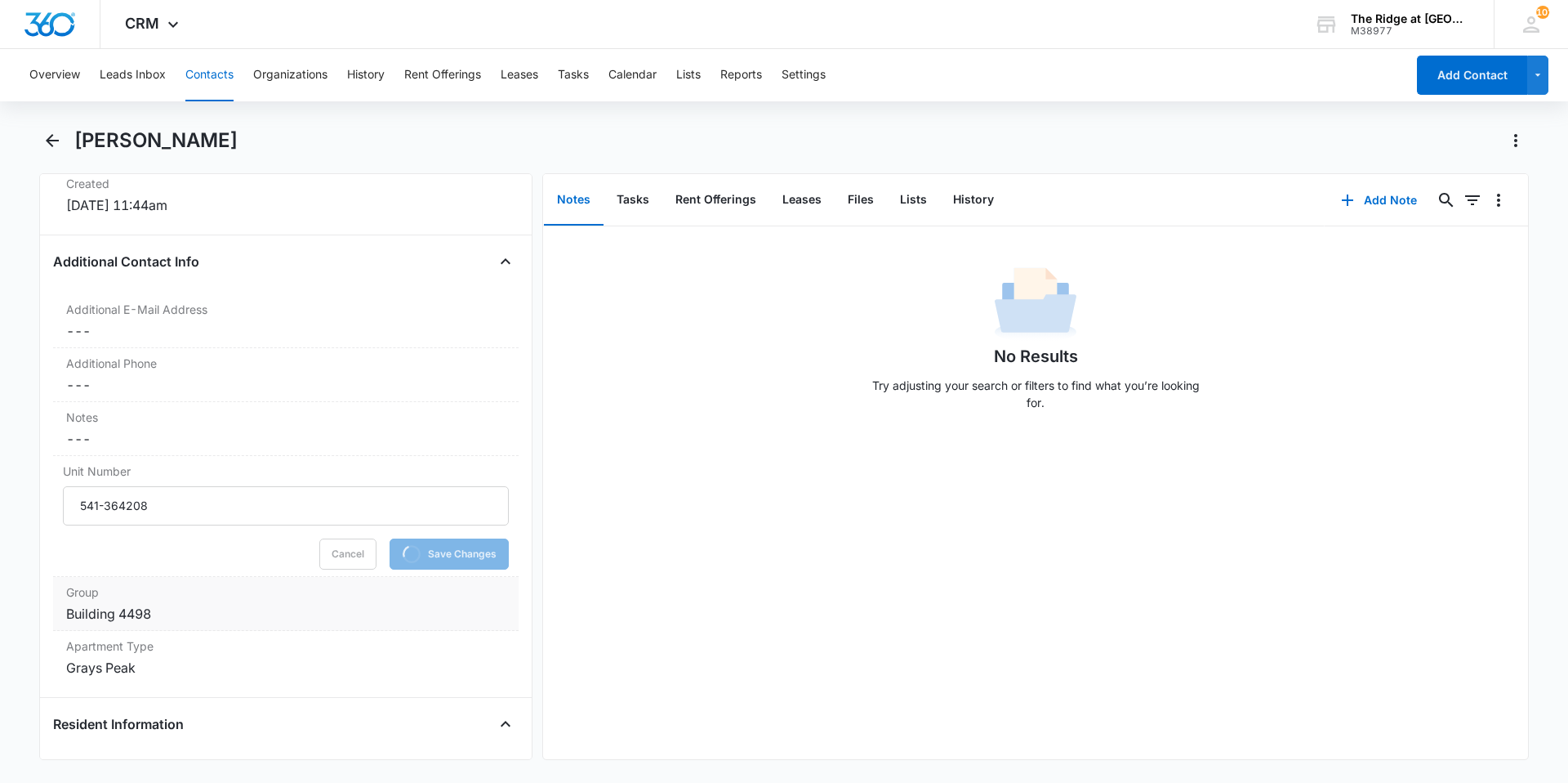
click at [211, 613] on div "Building 4498" at bounding box center [286, 614] width 440 height 20
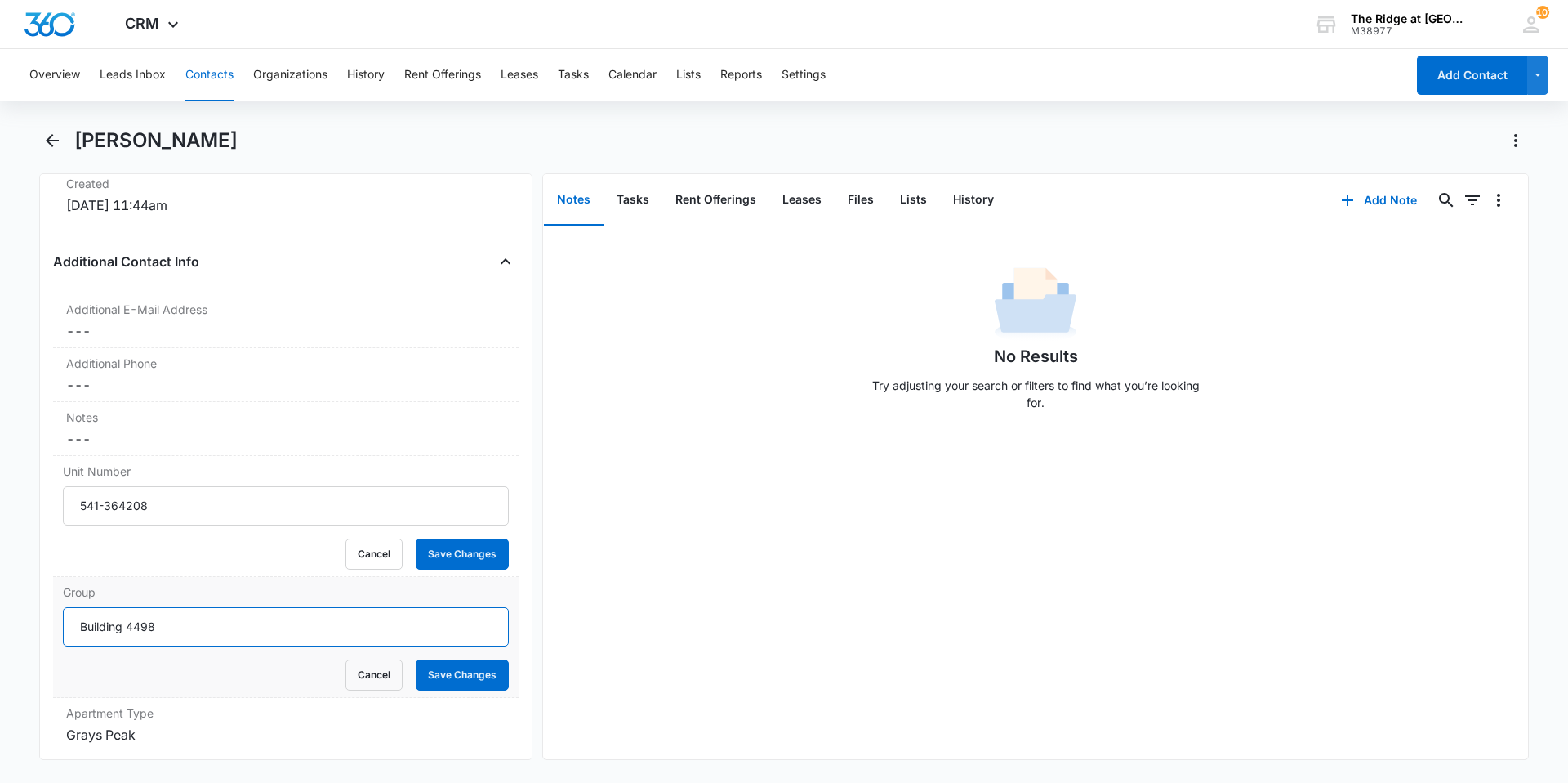
click at [172, 629] on input "Building 4498" at bounding box center [285, 626] width 446 height 39
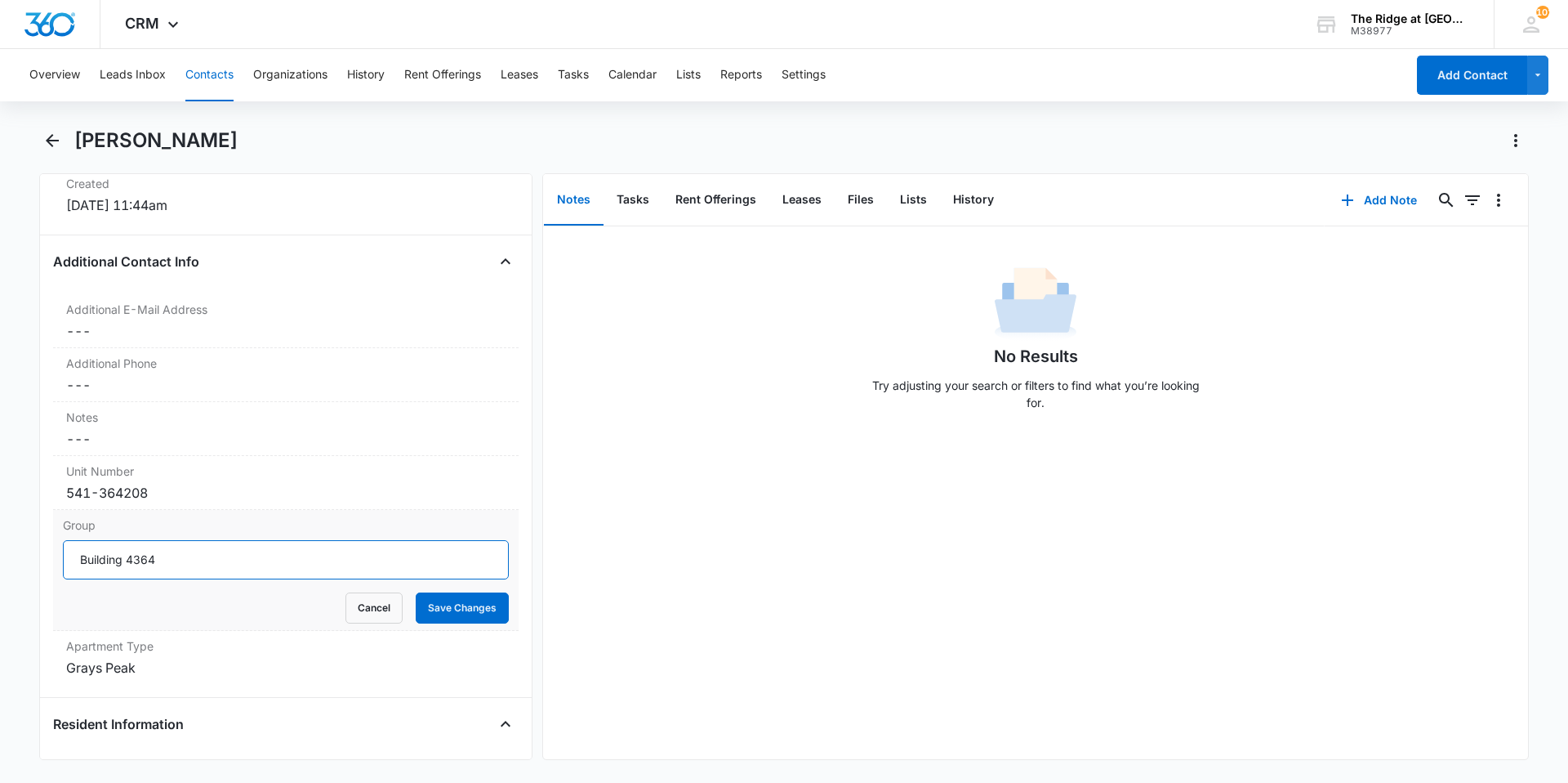
type input "Building 4364"
click at [415, 592] on button "Save Changes" at bounding box center [461, 607] width 93 height 31
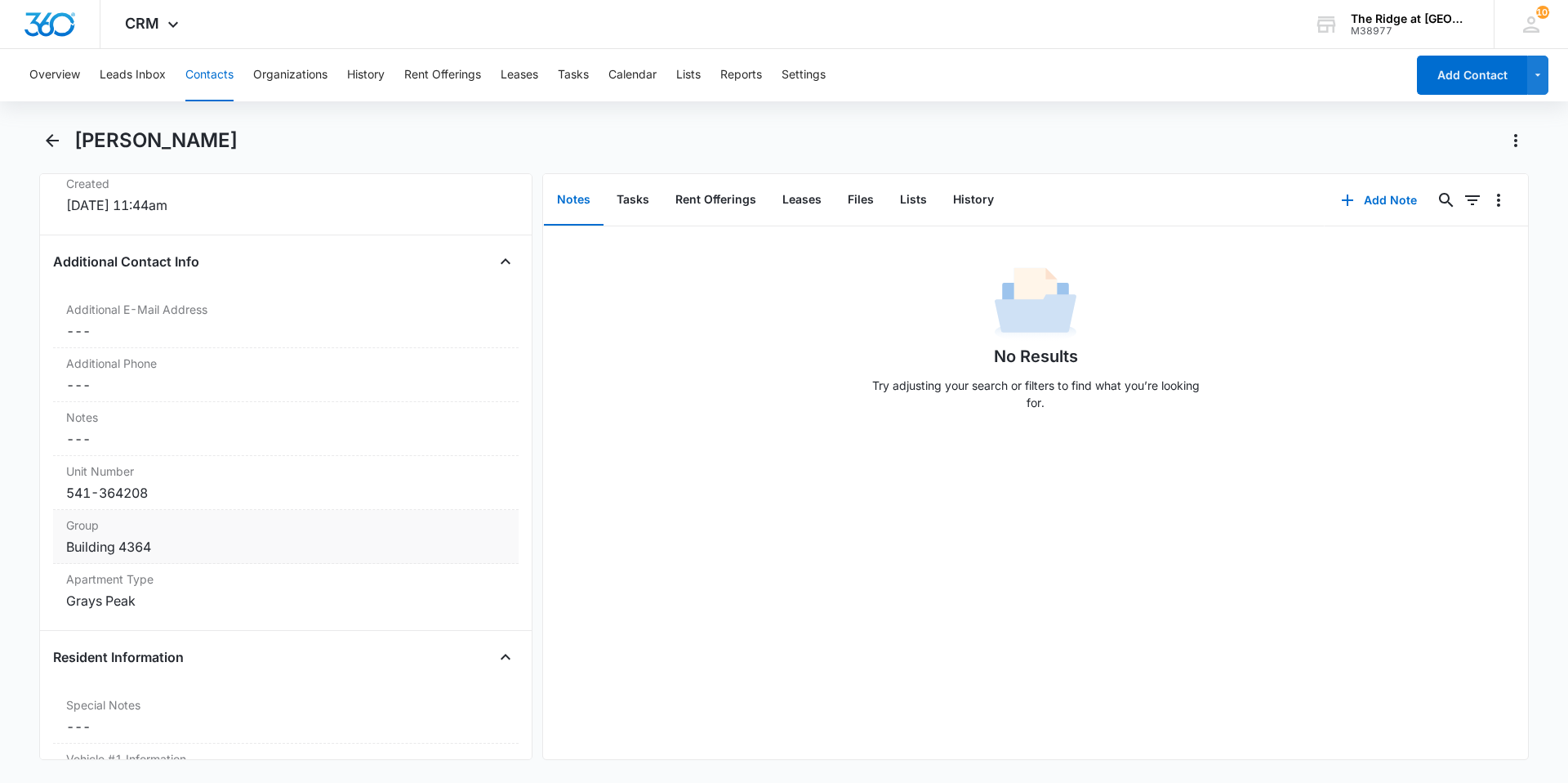
click at [184, 547] on div "Building 4364" at bounding box center [286, 547] width 440 height 20
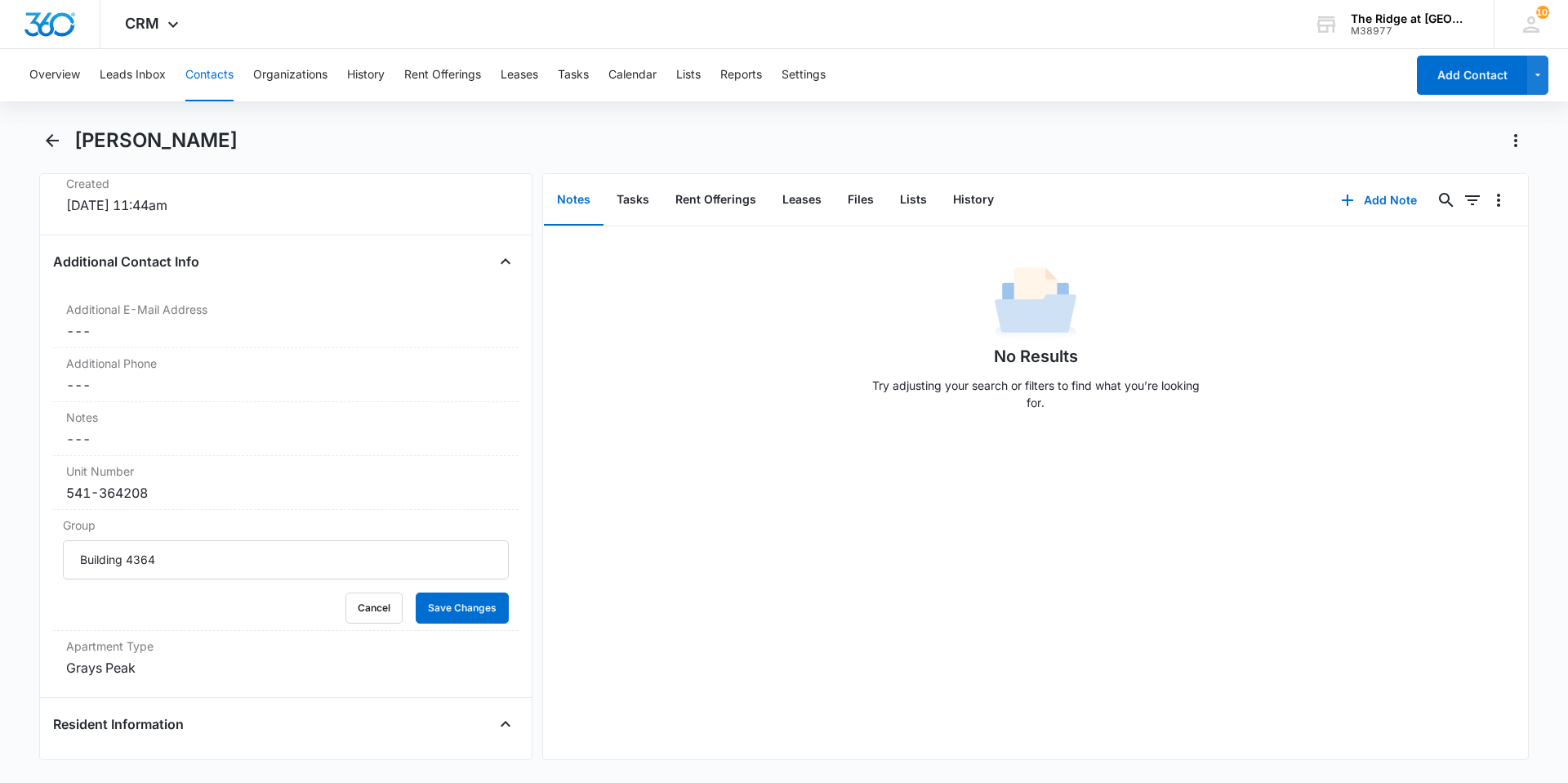
click at [672, 494] on div "No Results Try adjusting your search or filters to find what you’re looking for." at bounding box center [1035, 492] width 984 height 532
click at [454, 609] on button "Save Changes" at bounding box center [461, 607] width 93 height 31
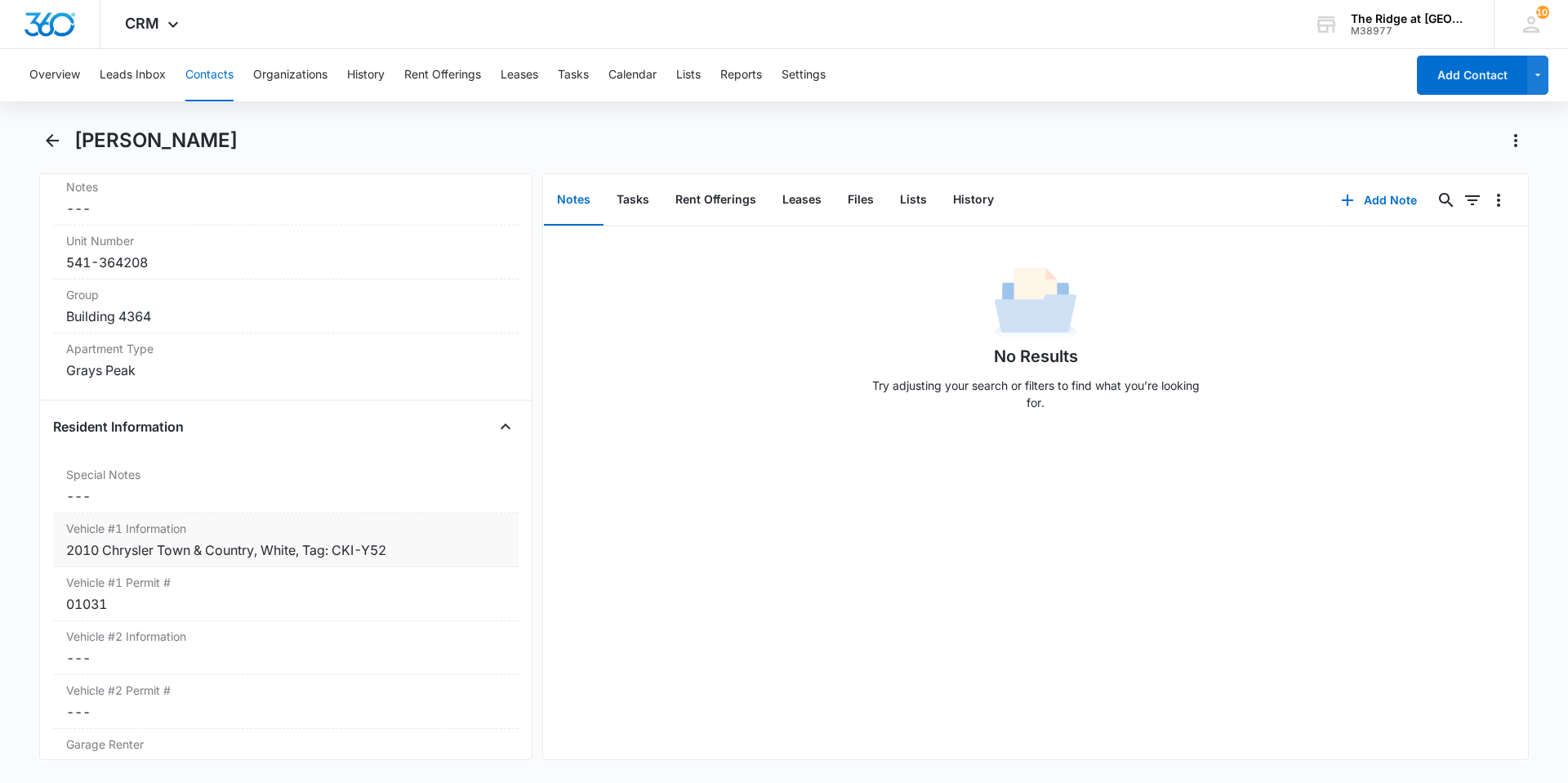
scroll to position [1307, 0]
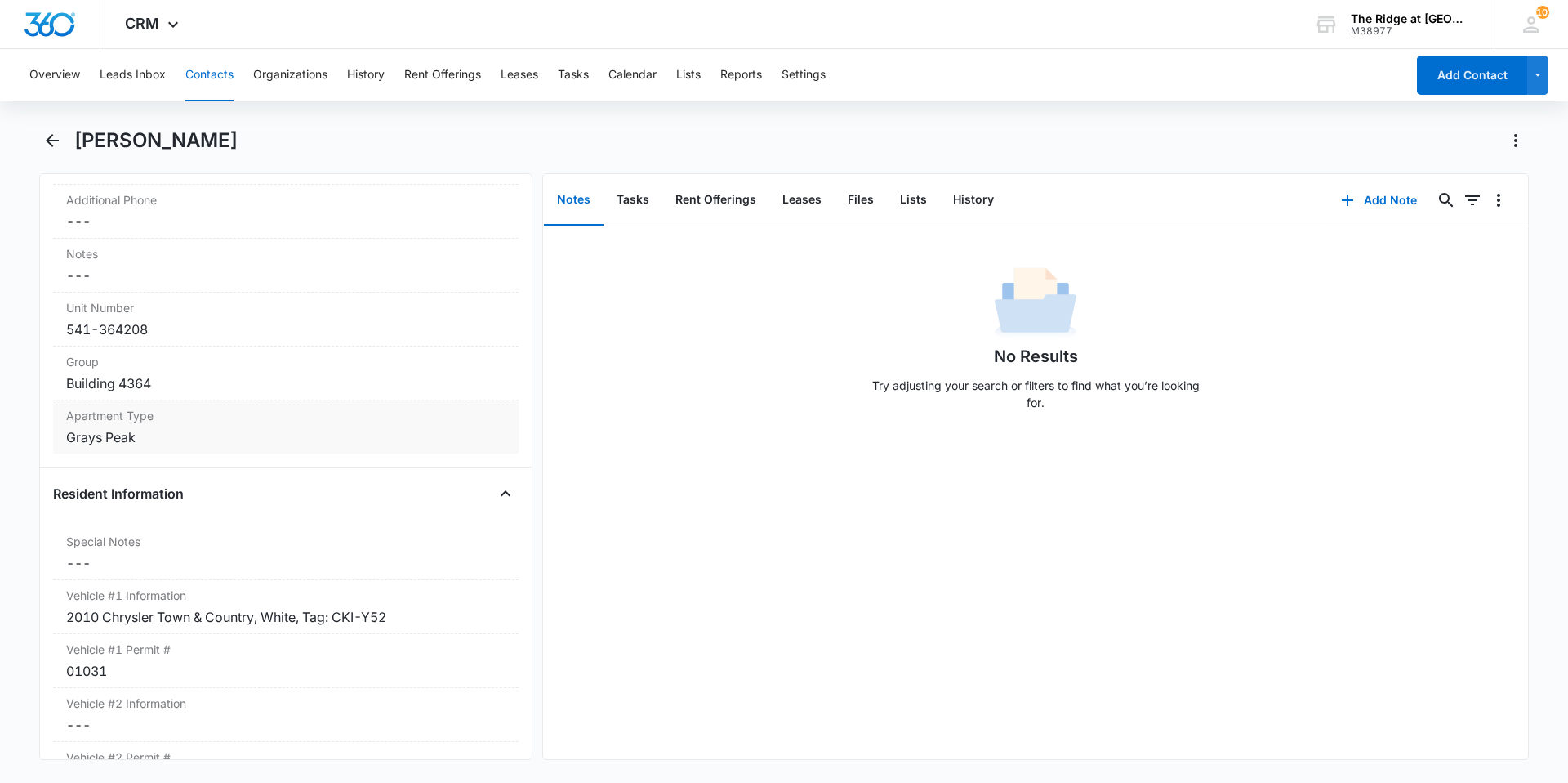
click at [192, 429] on div "Grays Peak" at bounding box center [286, 437] width 440 height 20
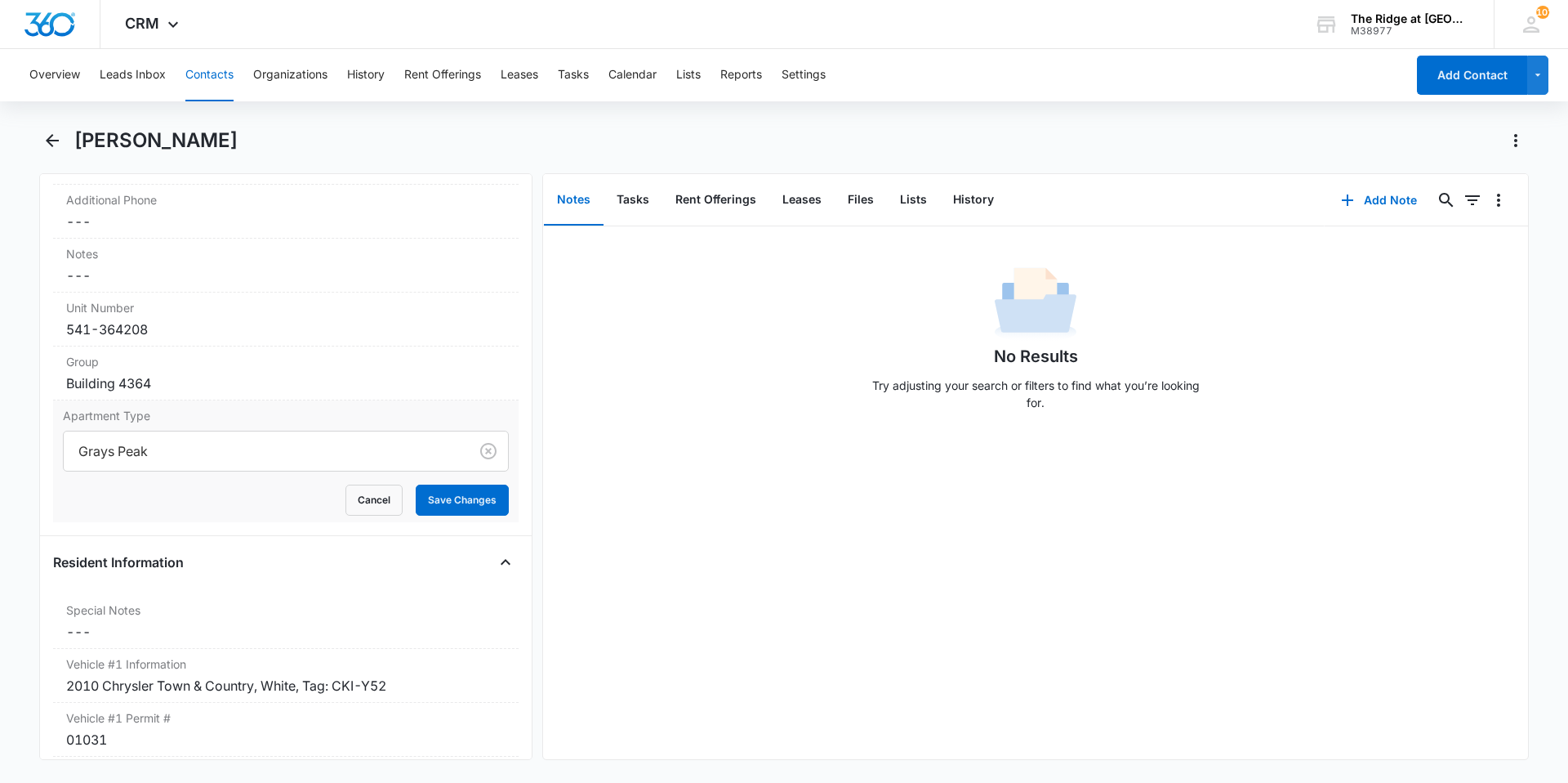
click at [160, 449] on div at bounding box center [263, 451] width 369 height 23
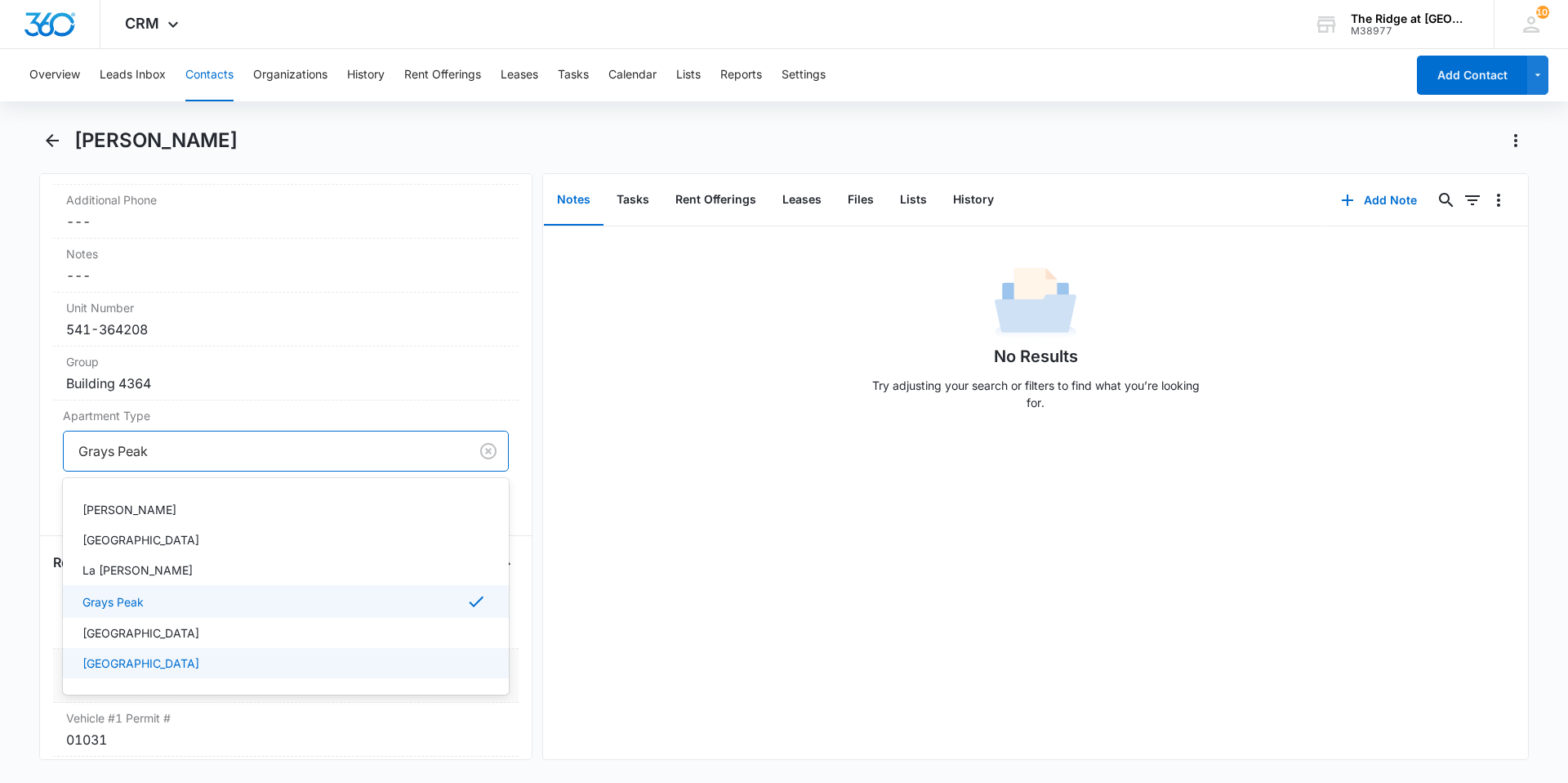
click at [147, 672] on div "[GEOGRAPHIC_DATA]" at bounding box center [285, 663] width 446 height 30
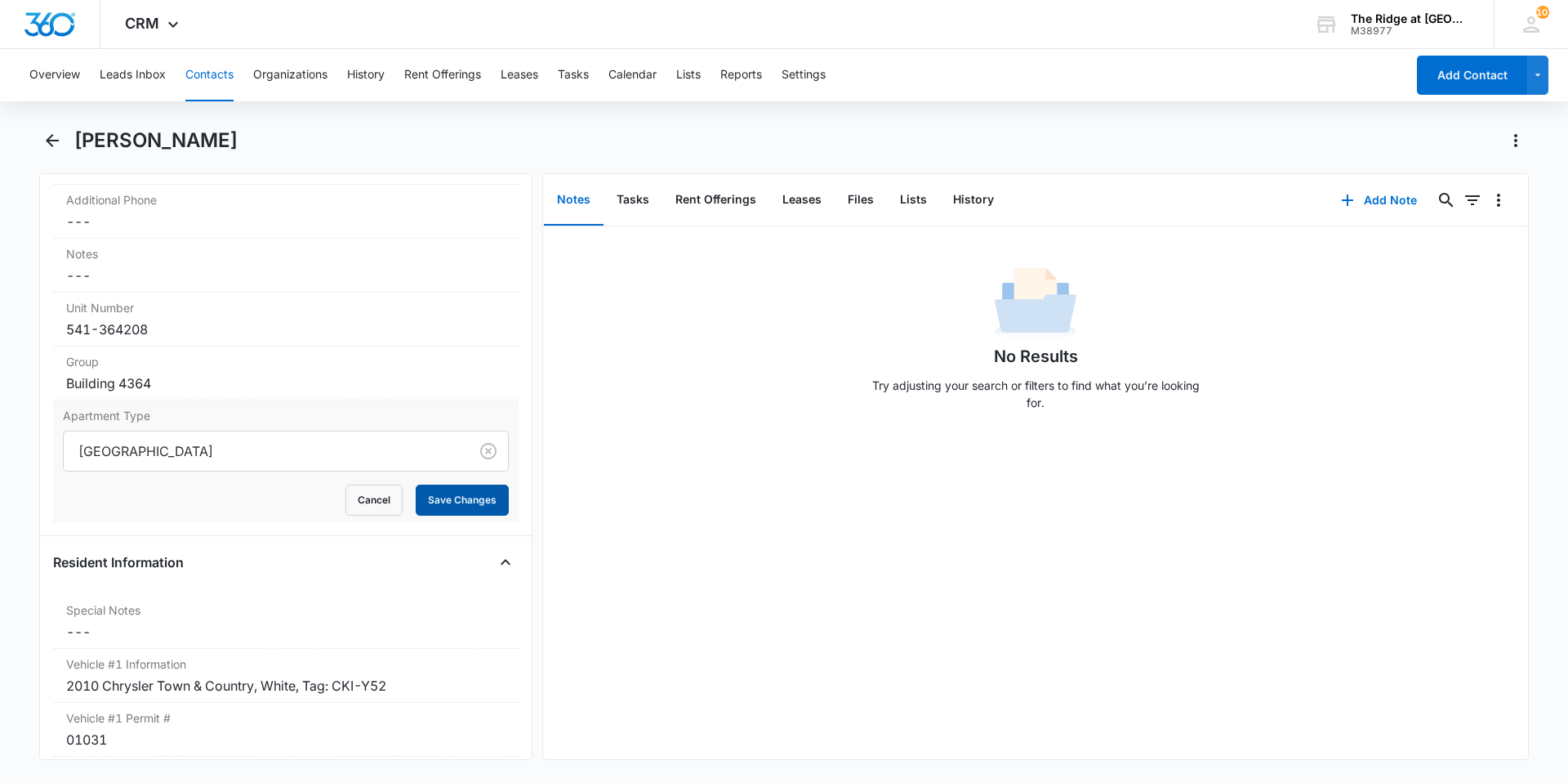
click at [427, 508] on button "Save Changes" at bounding box center [461, 500] width 93 height 31
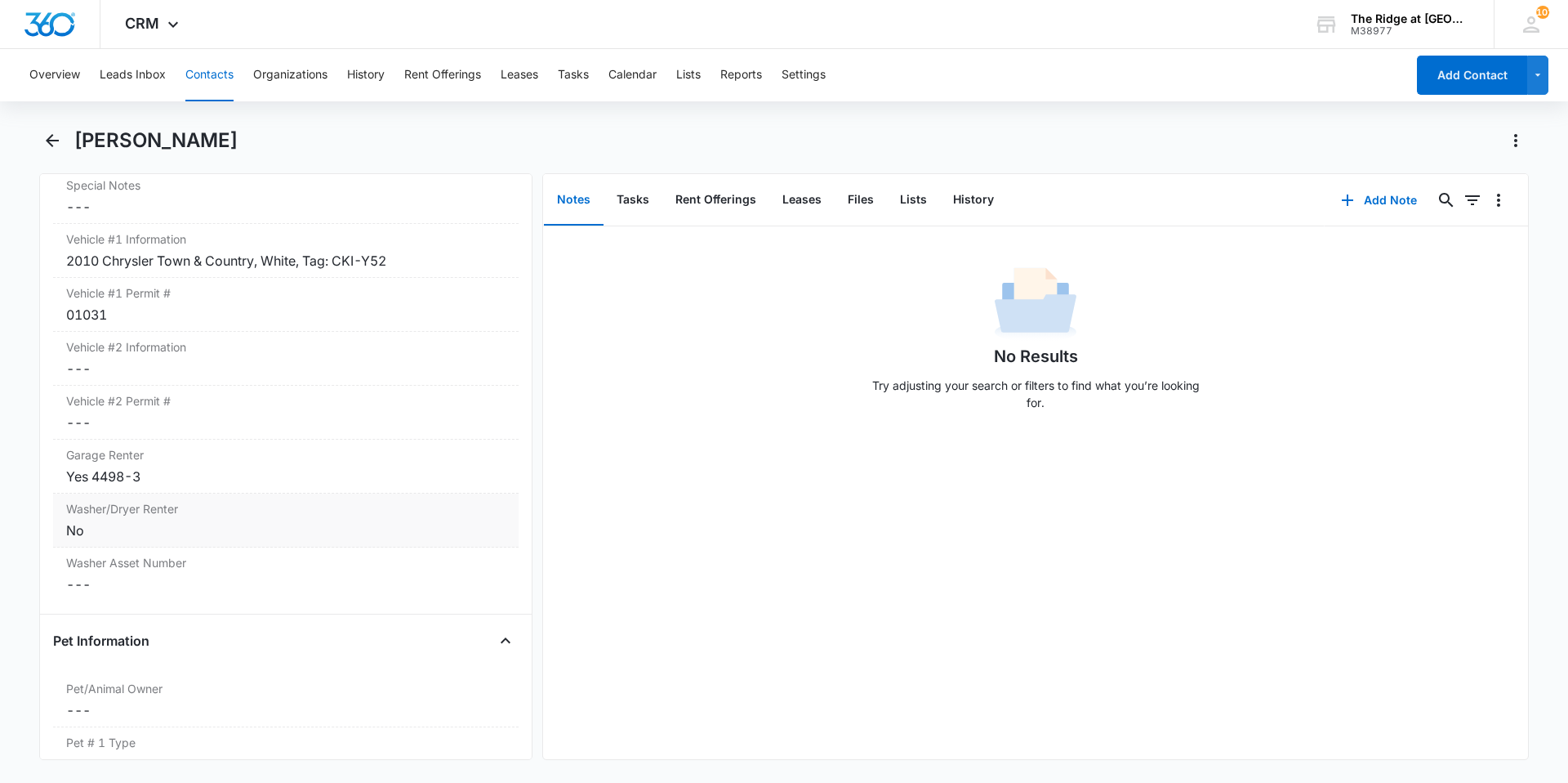
scroll to position [1634, 0]
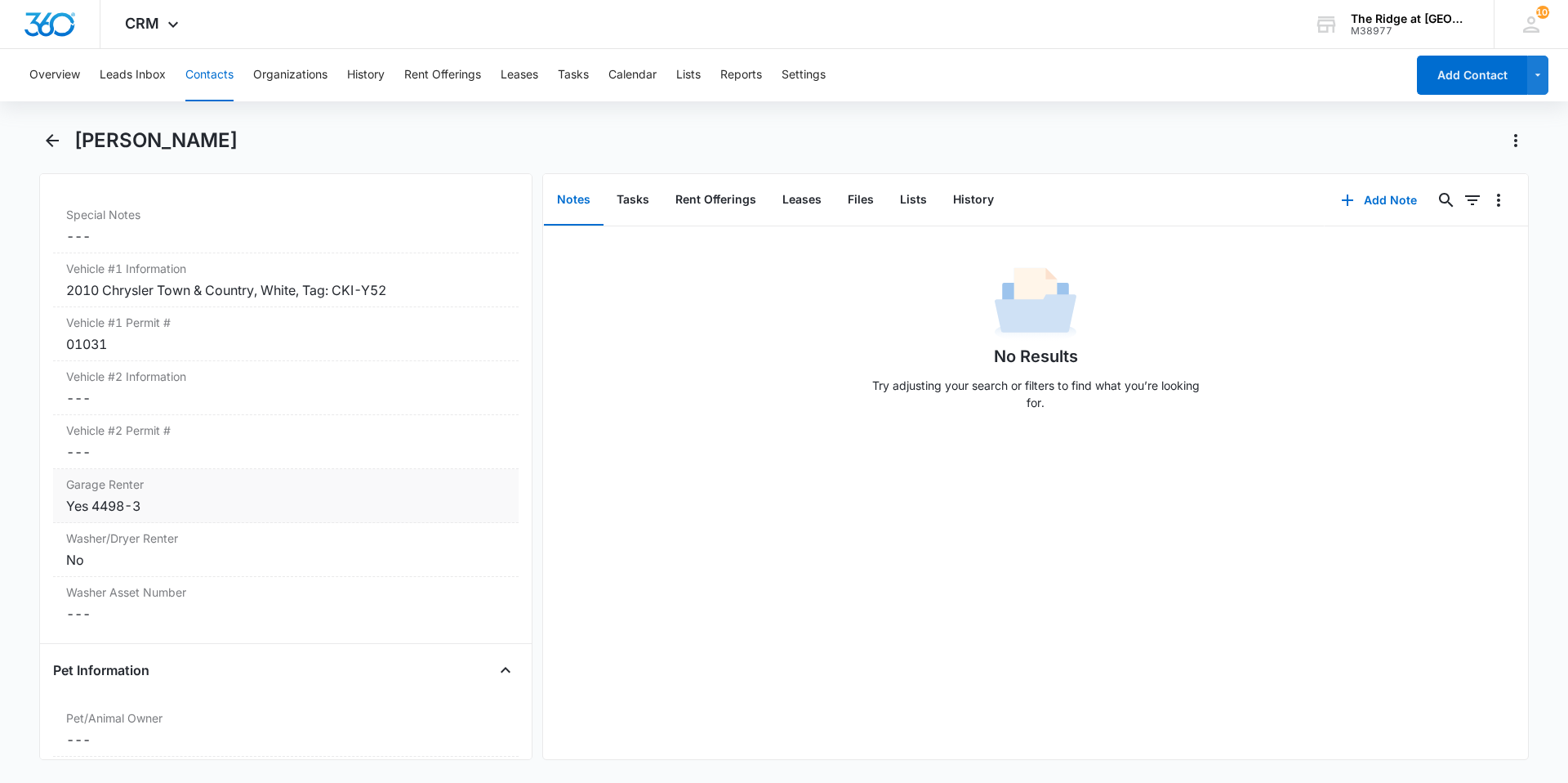
click at [158, 505] on div "Yes 4498-3" at bounding box center [286, 506] width 440 height 20
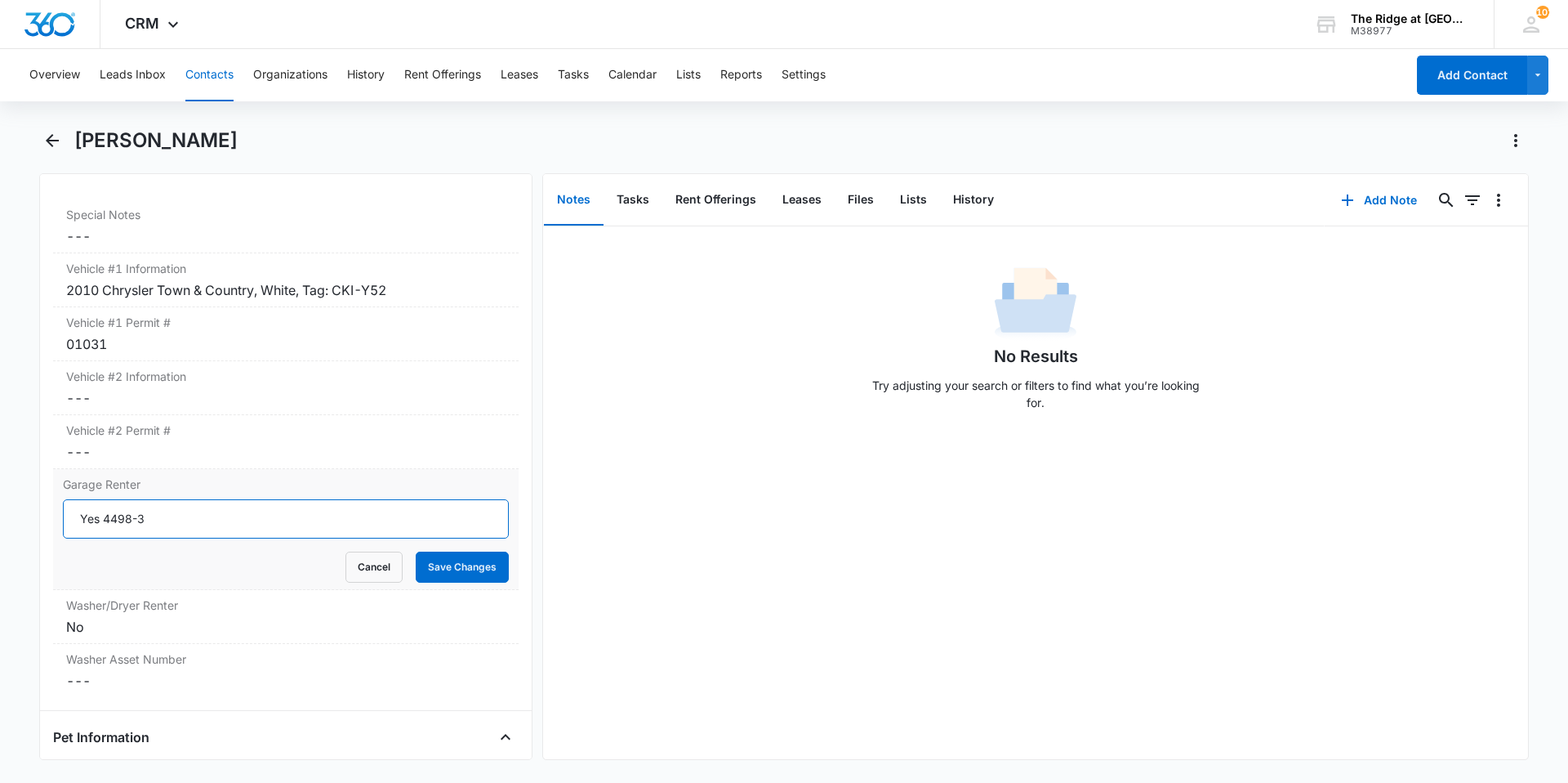
click at [161, 516] on input "Yes 4498-3" at bounding box center [285, 518] width 446 height 39
click at [167, 516] on input "Yes 4364-1" at bounding box center [285, 518] width 446 height 39
type input "Yes 4364-1"
click at [457, 571] on button "Save Changes" at bounding box center [461, 567] width 93 height 31
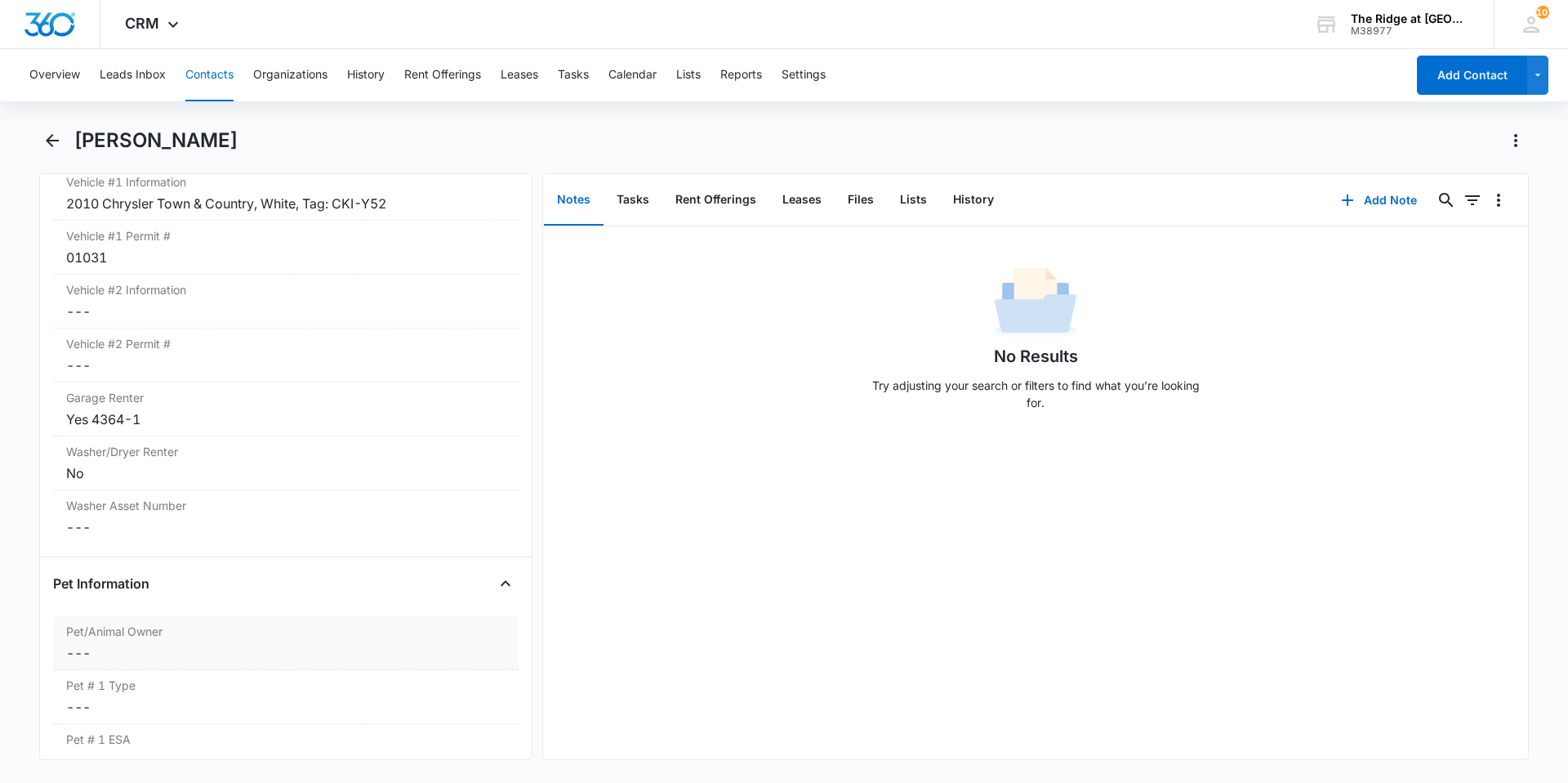
scroll to position [1961, 0]
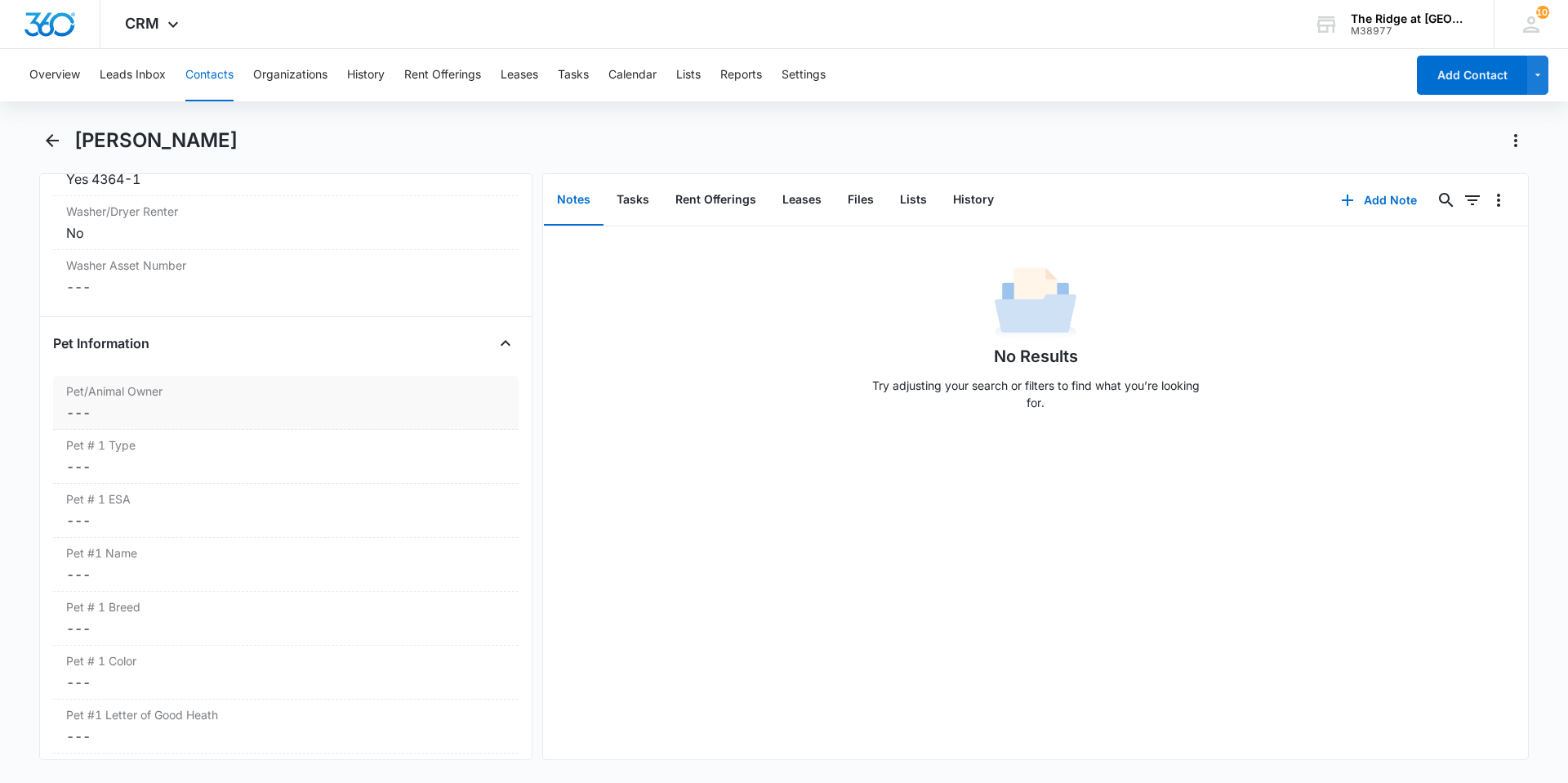
click at [188, 405] on dd "Cancel Save Changes ---" at bounding box center [286, 413] width 440 height 20
click at [93, 448] on div "No" at bounding box center [97, 451] width 15 height 17
click at [63, 451] on input "No" at bounding box center [62, 451] width 1 height 1
checkbox input "true"
click at [471, 497] on button "Save Changes" at bounding box center [461, 498] width 93 height 31
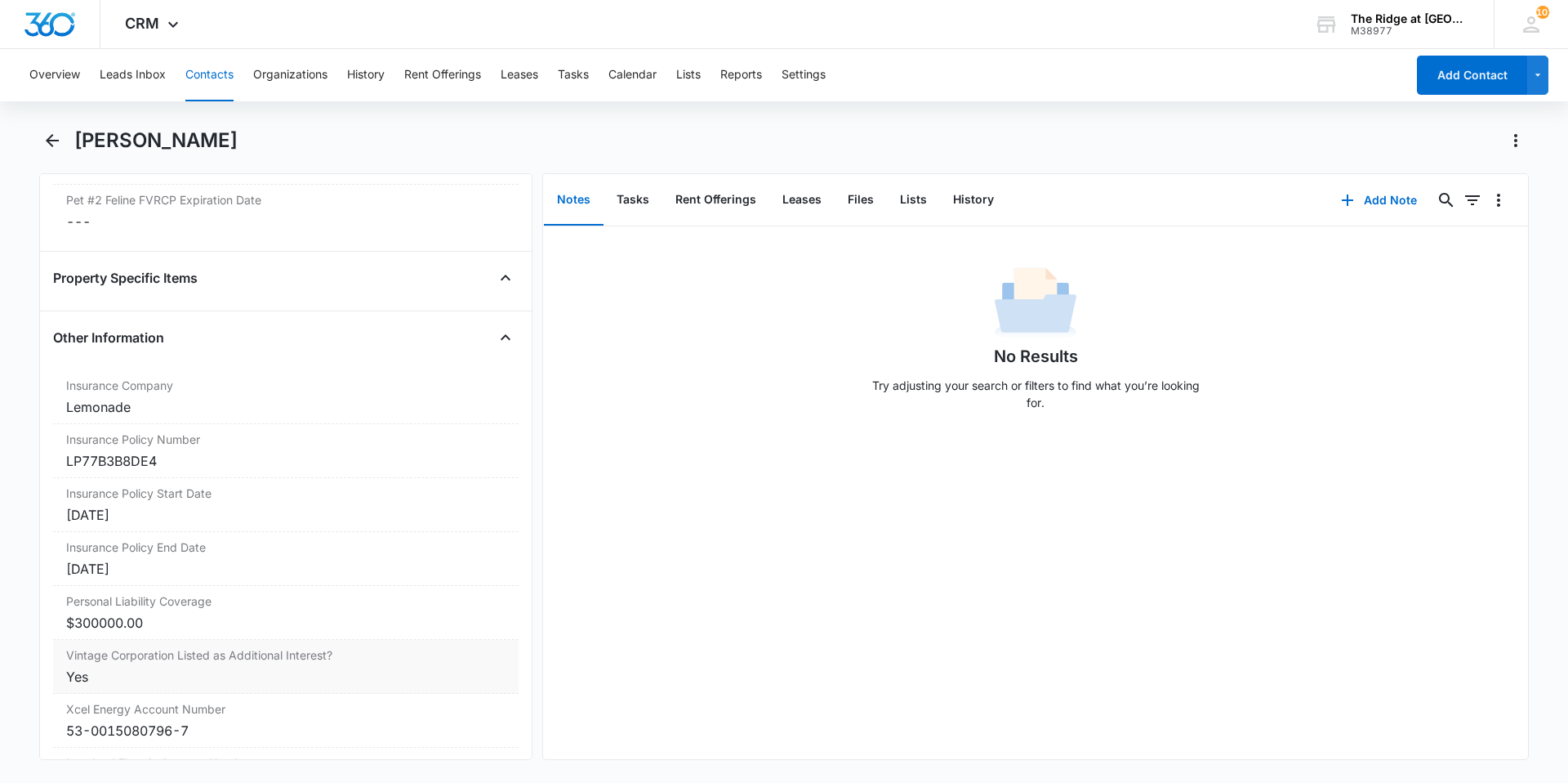
scroll to position [3340, 0]
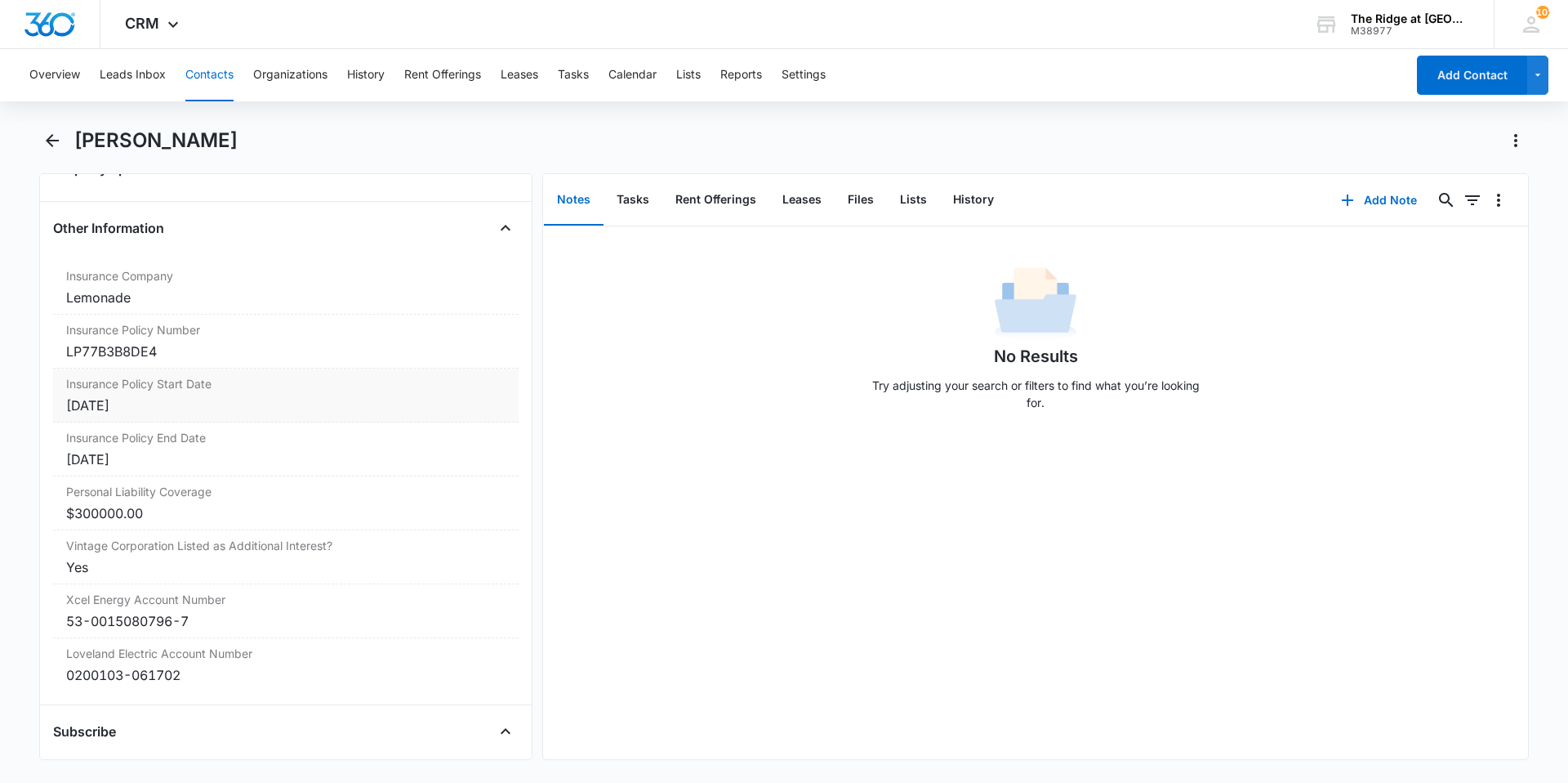
click at [197, 391] on label "Insurance Policy Start Date" at bounding box center [286, 383] width 440 height 17
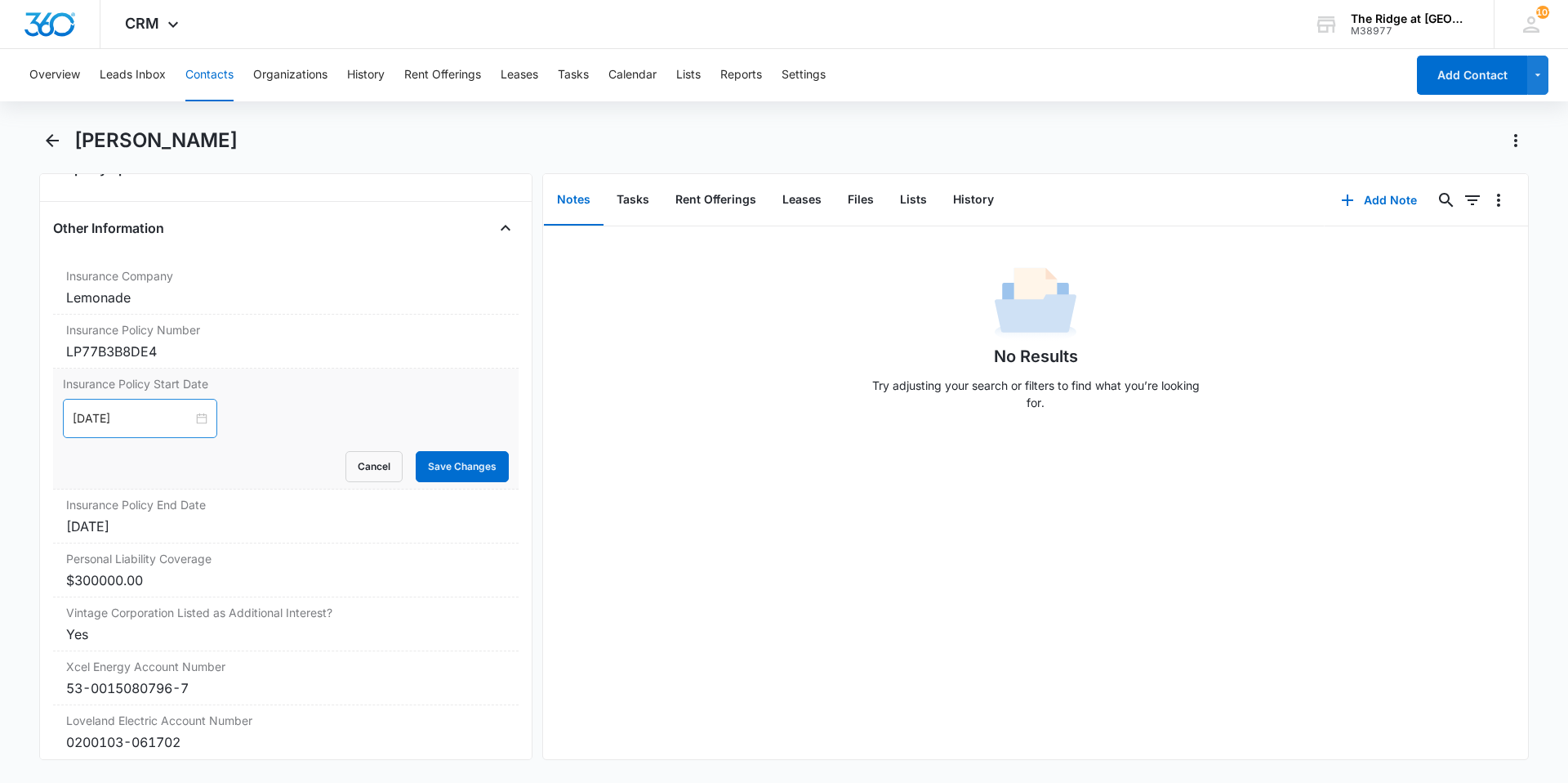
click at [202, 423] on div "[DATE]" at bounding box center [139, 417] width 155 height 39
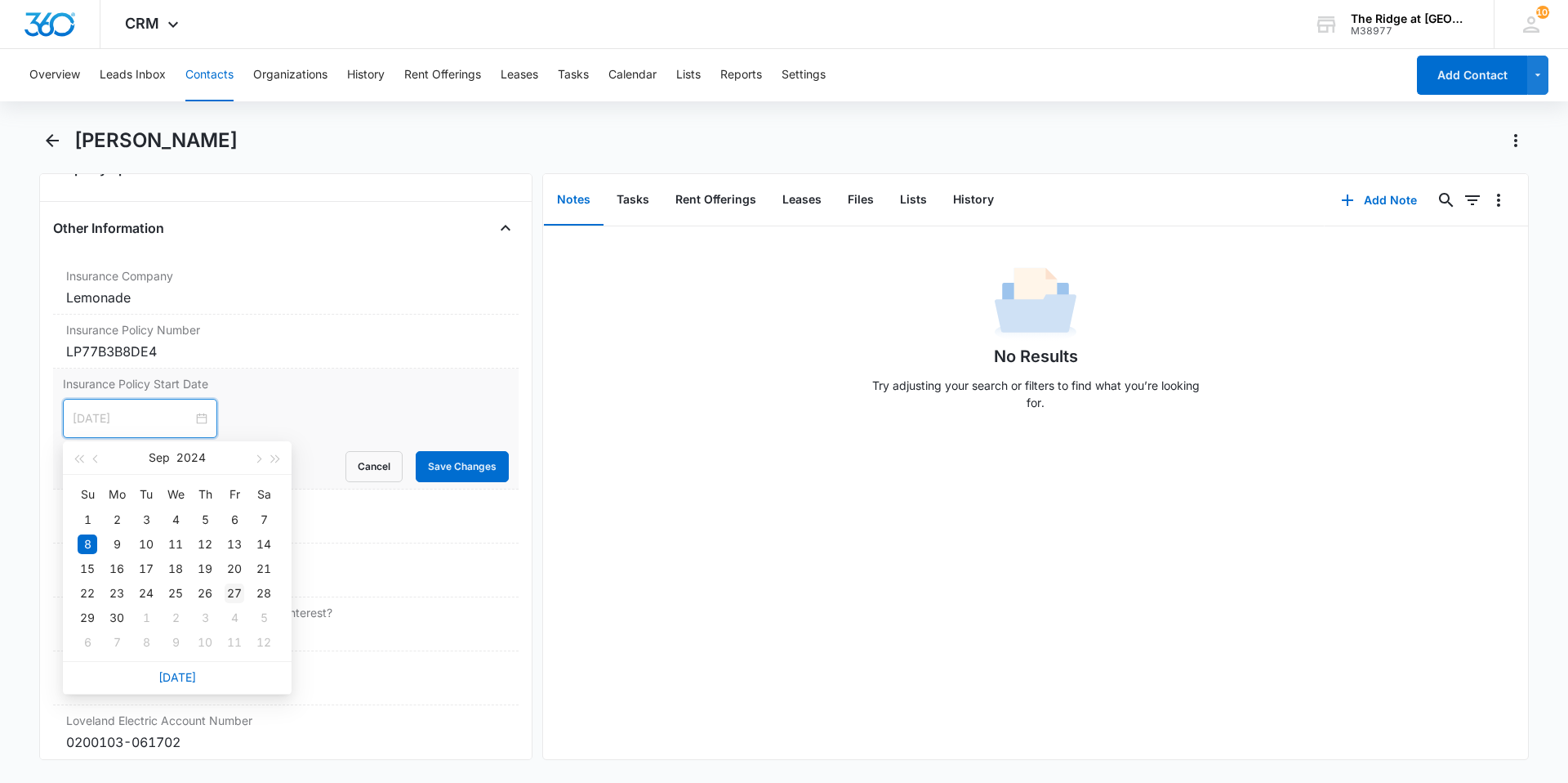
click at [238, 596] on div "27" at bounding box center [234, 593] width 20 height 20
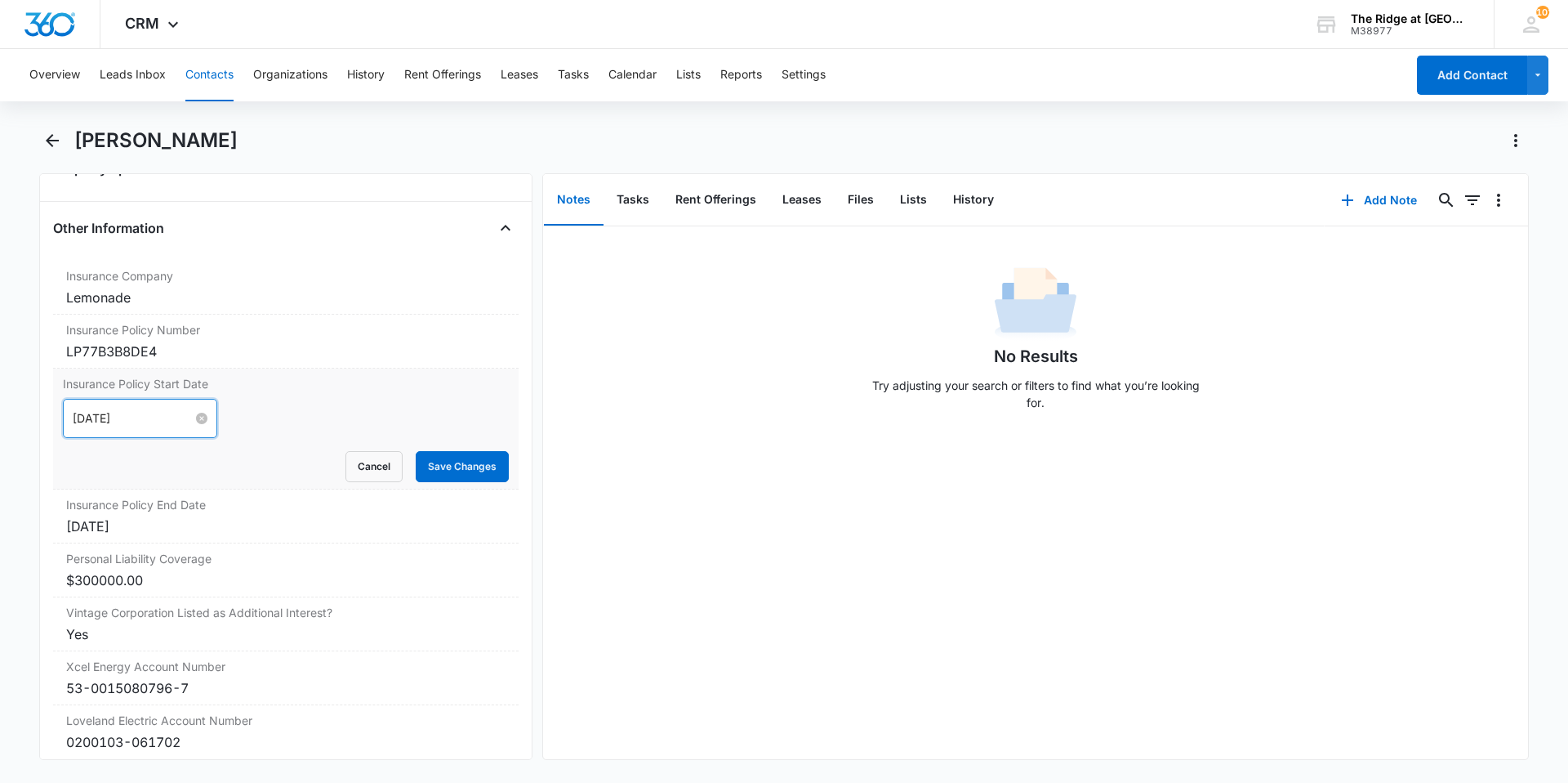
click at [182, 415] on input "[DATE]" at bounding box center [132, 418] width 120 height 18
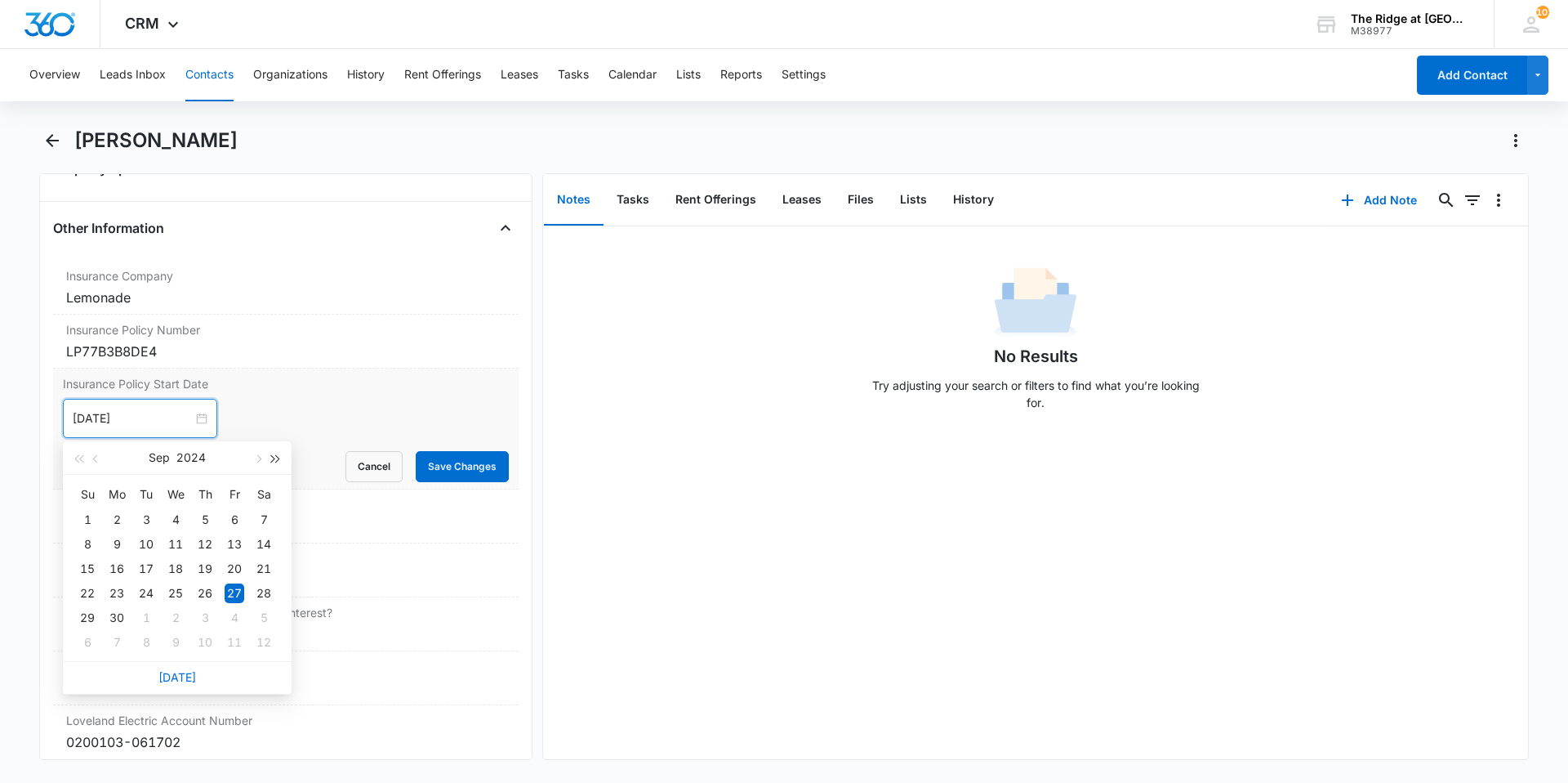
click at [272, 453] on button "button" at bounding box center [276, 457] width 18 height 33
type input "[DATE]"
click at [271, 599] on div "27" at bounding box center [264, 593] width 20 height 20
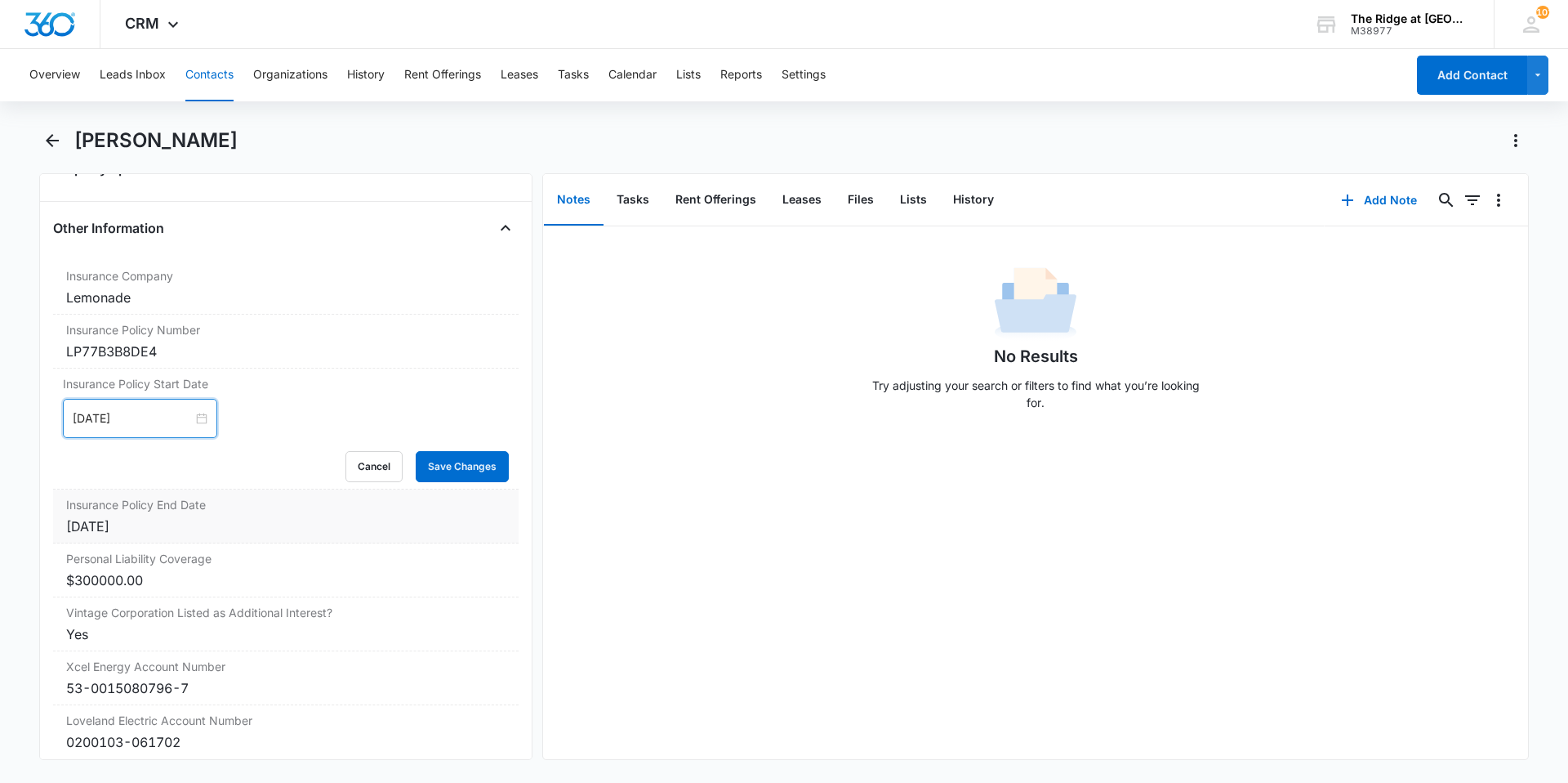
click at [167, 517] on div "[DATE]" at bounding box center [286, 526] width 440 height 20
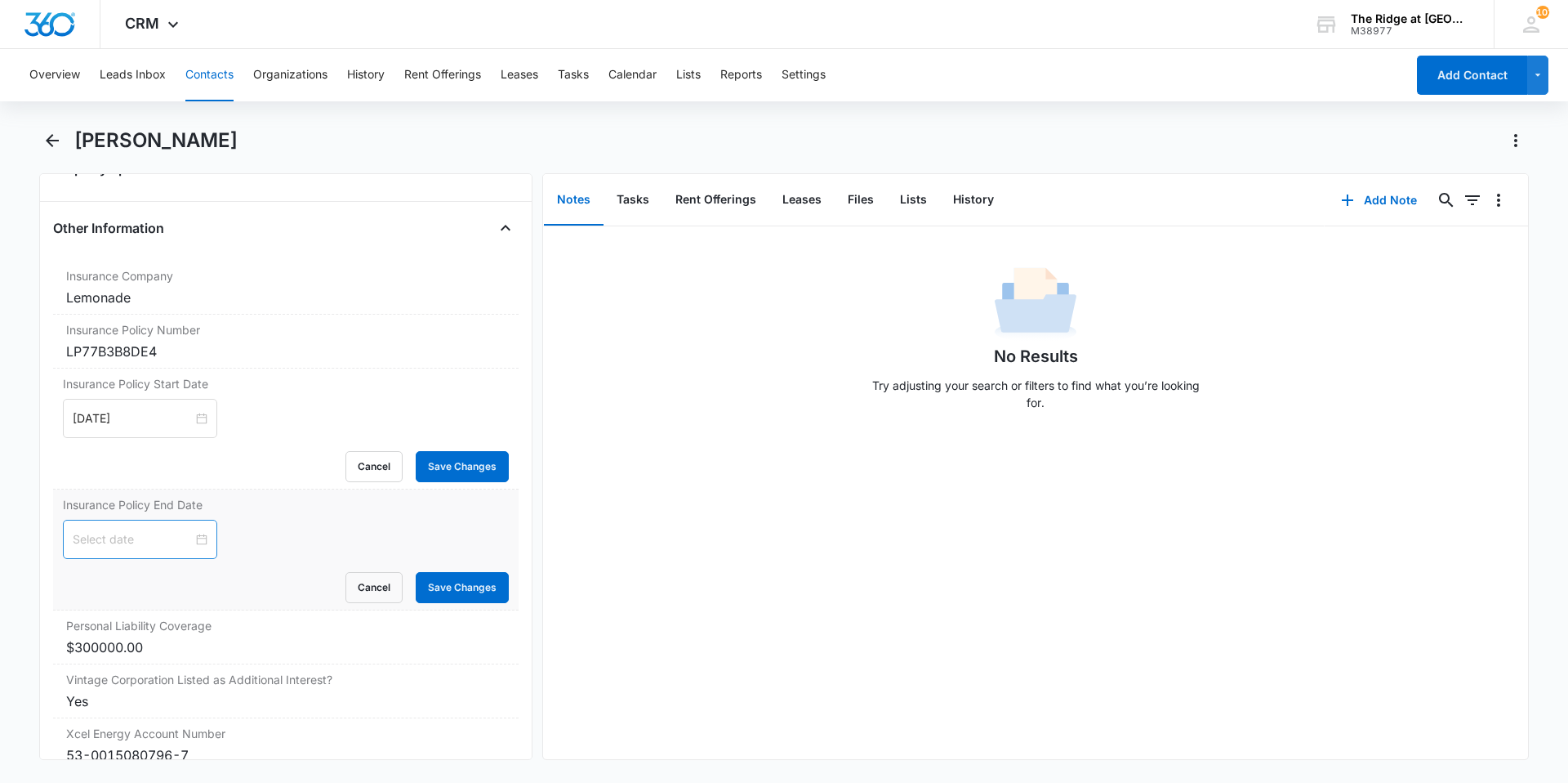
click at [134, 535] on input at bounding box center [132, 540] width 120 height 18
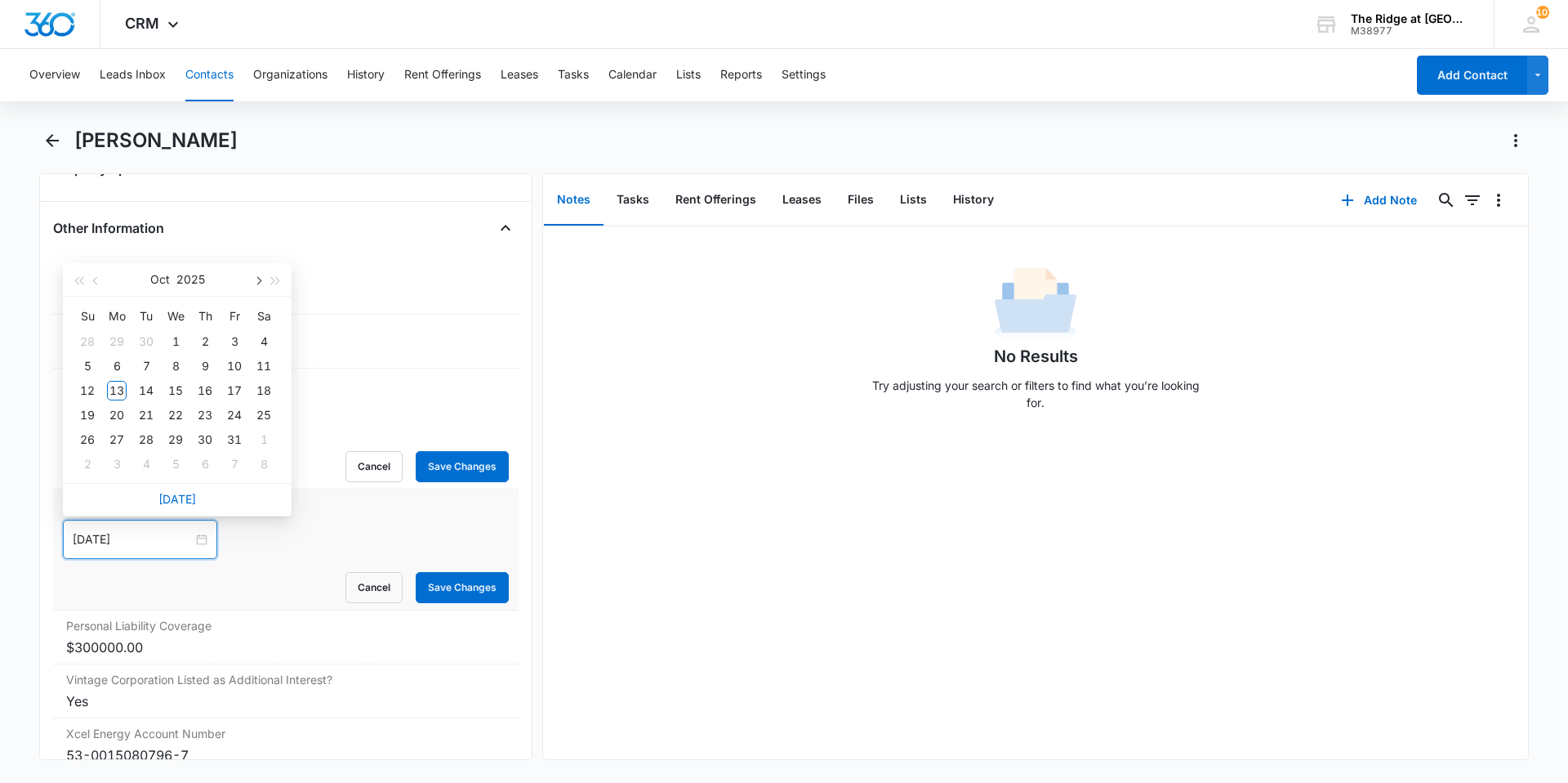
type input "[DATE]"
click at [278, 281] on span "button" at bounding box center [276, 281] width 8 height 8
click at [93, 285] on button "button" at bounding box center [97, 280] width 18 height 33
type input "[DATE]"
click at [93, 440] on div "27" at bounding box center [88, 440] width 20 height 20
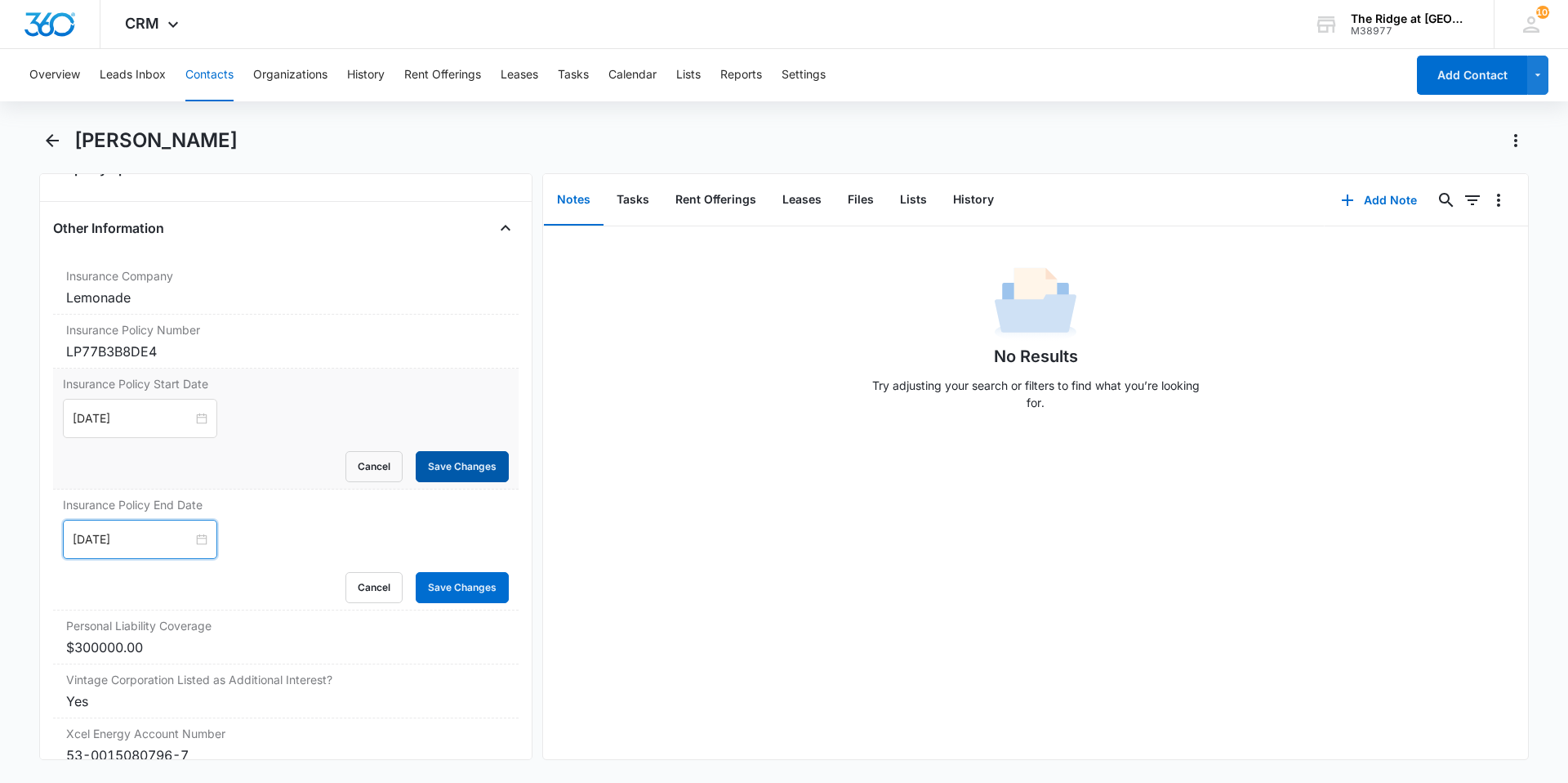
click at [447, 453] on button "Save Changes" at bounding box center [461, 466] width 93 height 31
click at [451, 591] on button "Save Changes" at bounding box center [461, 587] width 93 height 31
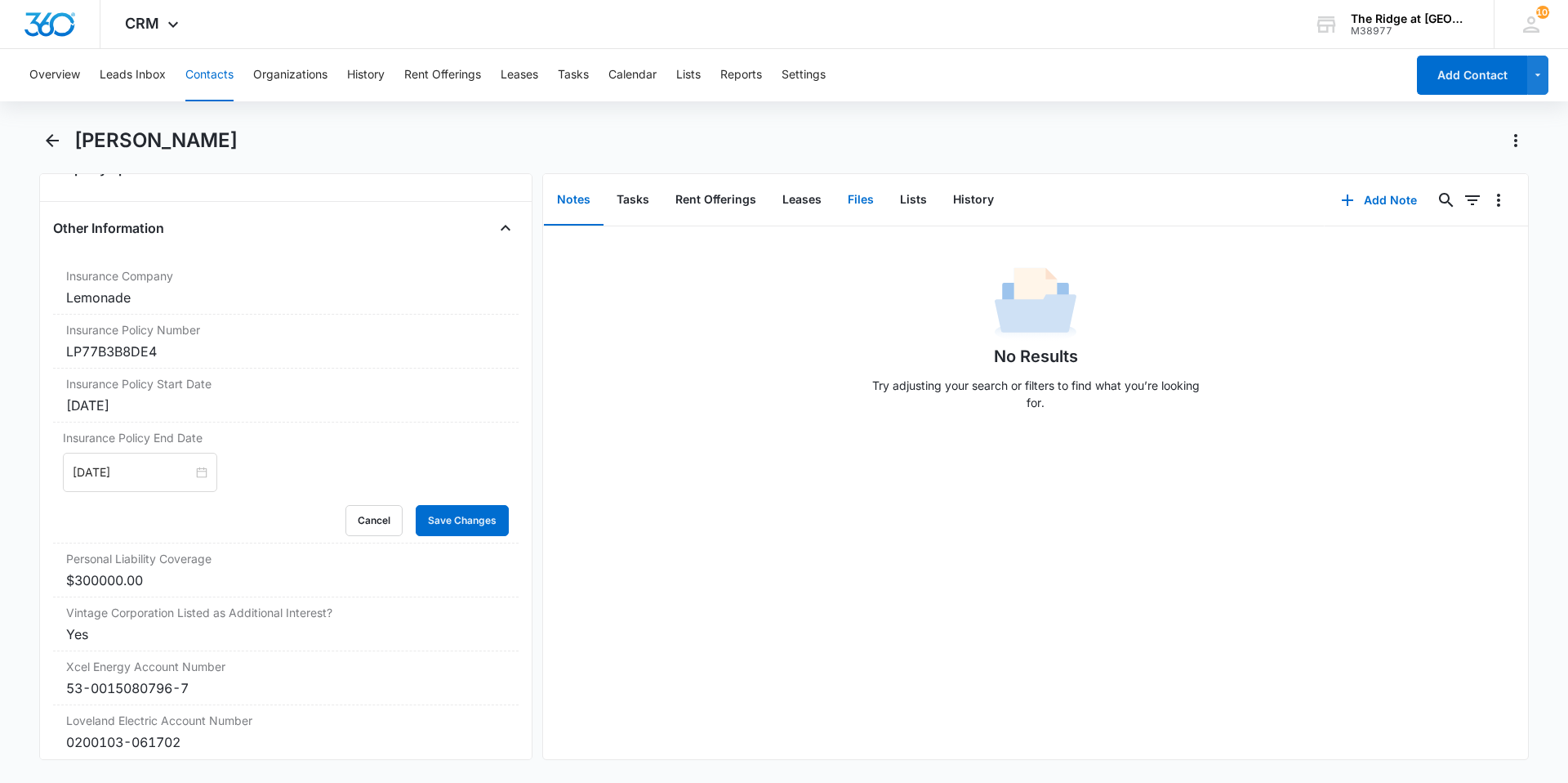
click at [852, 196] on button "Files" at bounding box center [860, 200] width 52 height 51
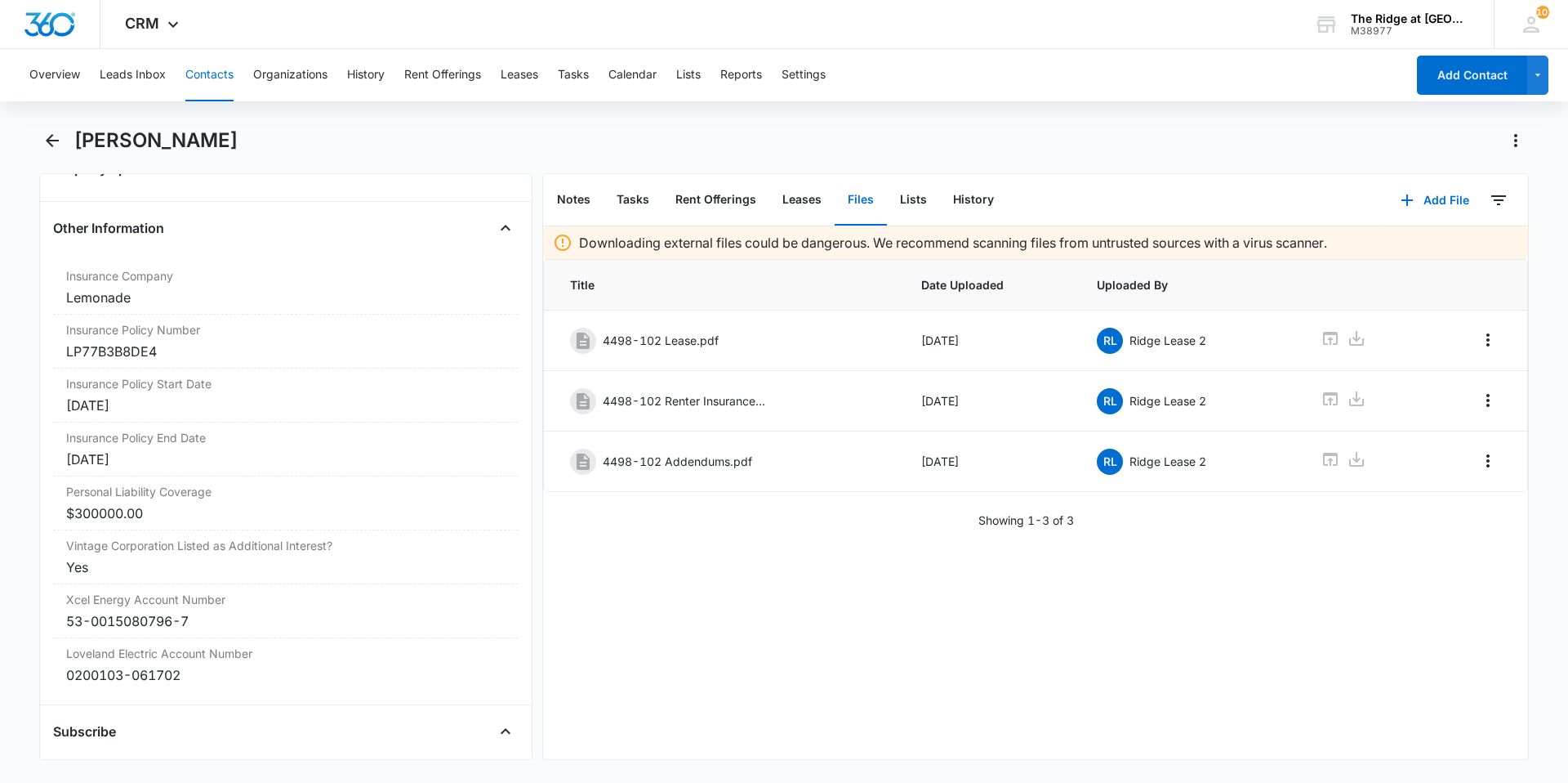
click at [195, 84] on button "Contacts" at bounding box center [209, 75] width 48 height 53
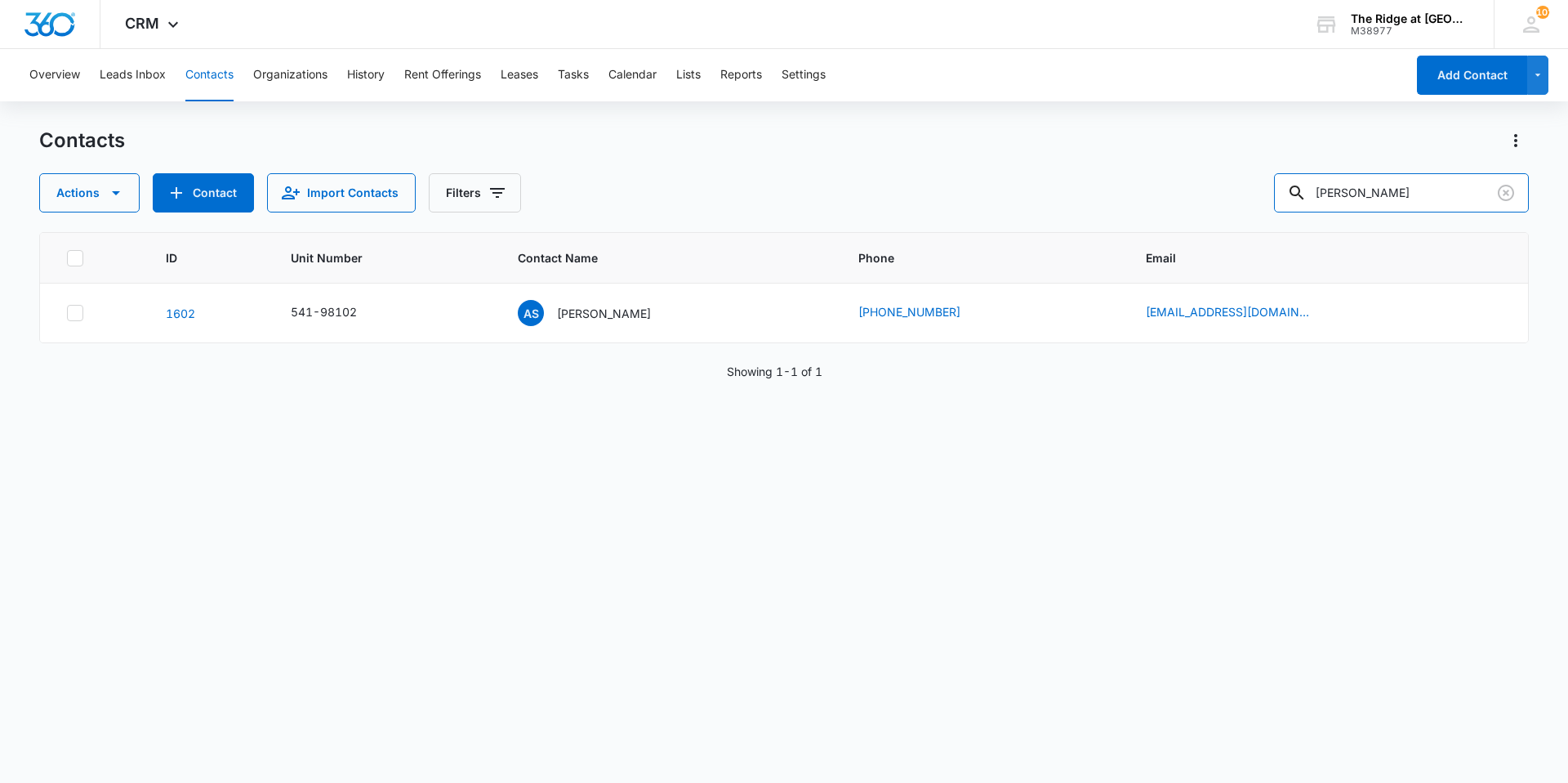
drag, startPoint x: 1362, startPoint y: 201, endPoint x: 1264, endPoint y: 211, distance: 98.5
click at [1266, 210] on div "Actions Contact Import Contacts Filters [PERSON_NAME]" at bounding box center [784, 192] width 1489 height 39
type input "4346-237"
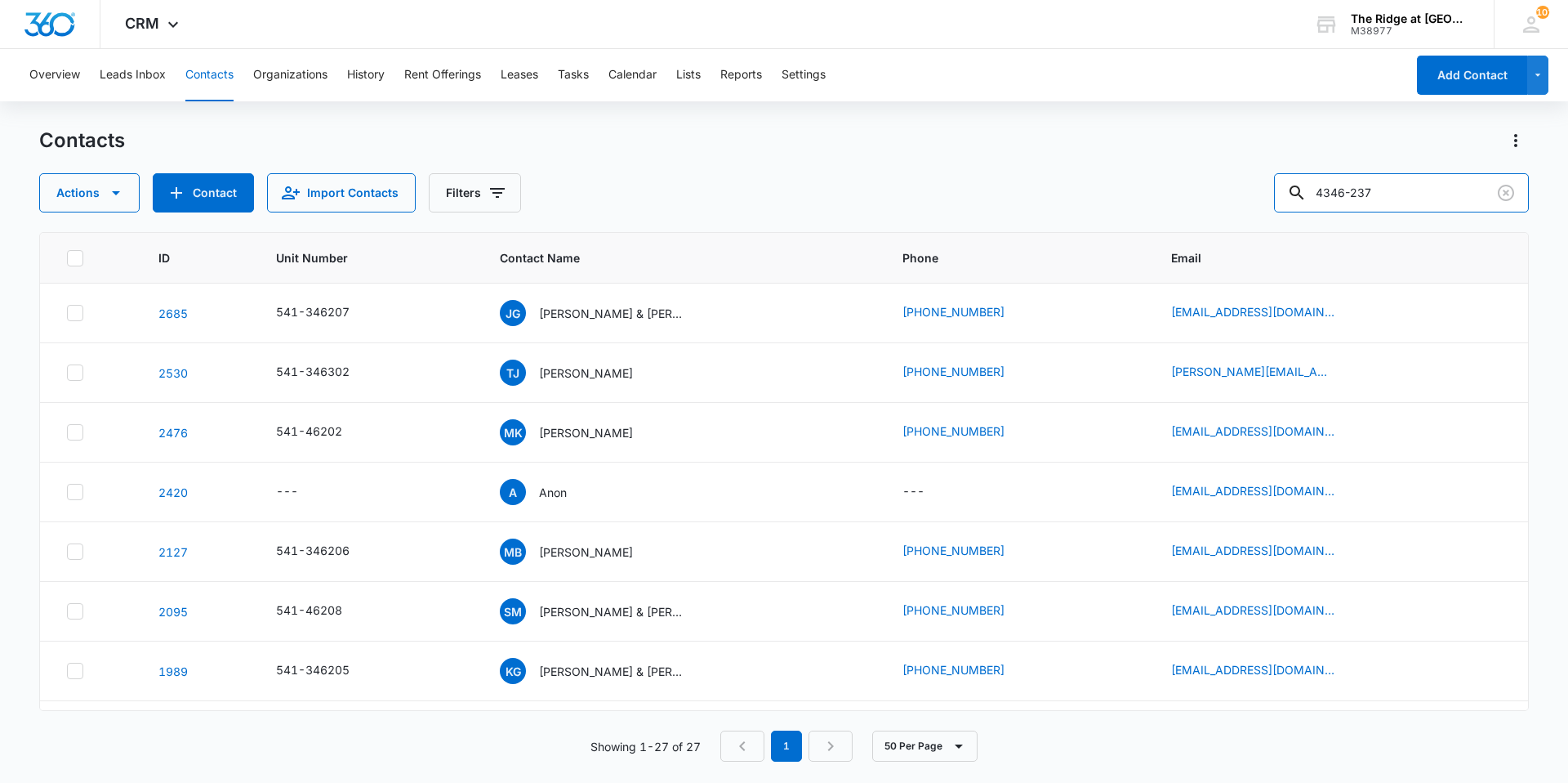
drag, startPoint x: 1398, startPoint y: 192, endPoint x: 1210, endPoint y: 188, distance: 188.0
click at [1210, 188] on div "Actions Contact Import Contacts Filters 4346-237" at bounding box center [784, 192] width 1489 height 39
type input "page"
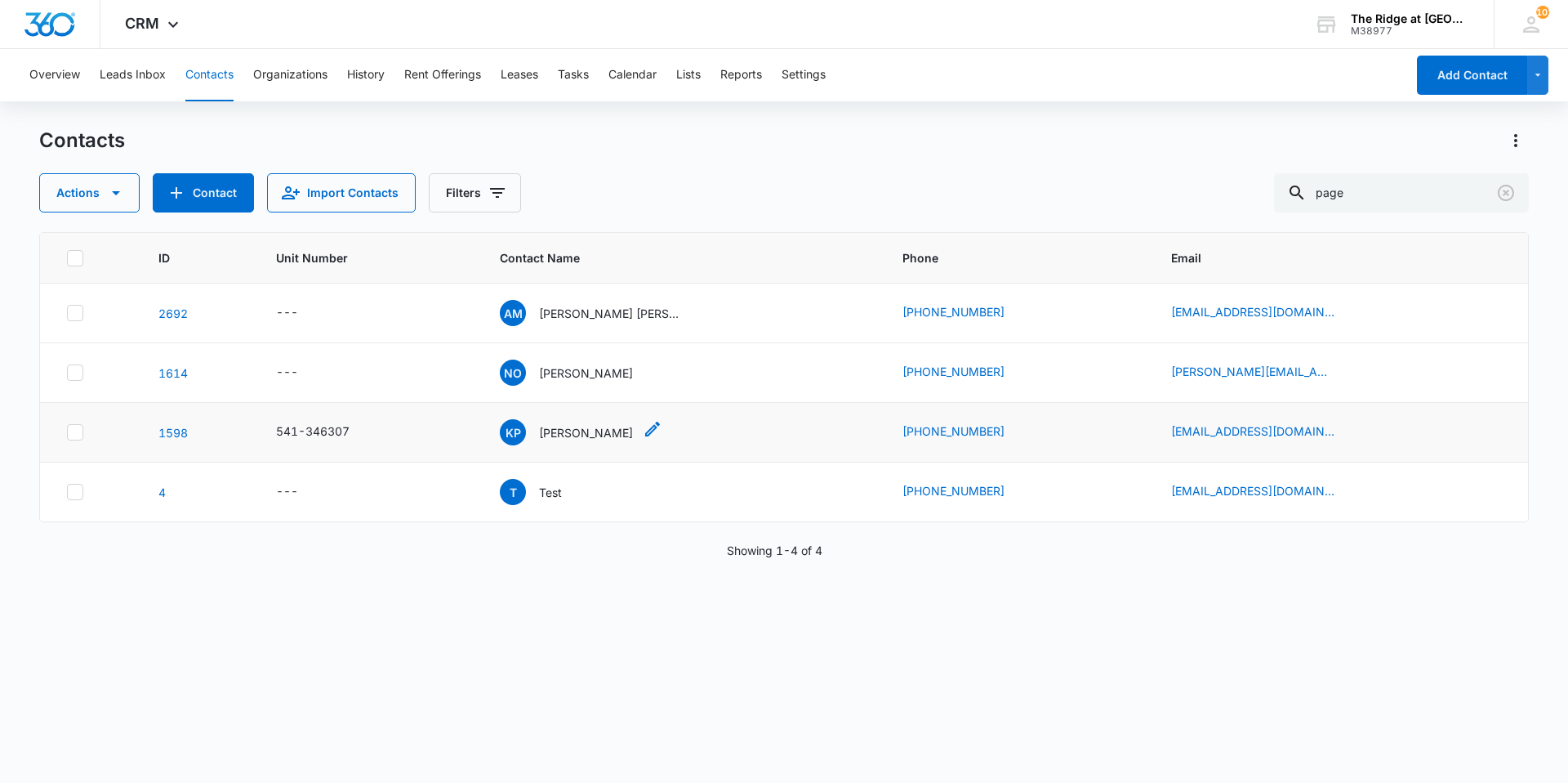
click at [583, 440] on p "[PERSON_NAME]" at bounding box center [586, 432] width 94 height 17
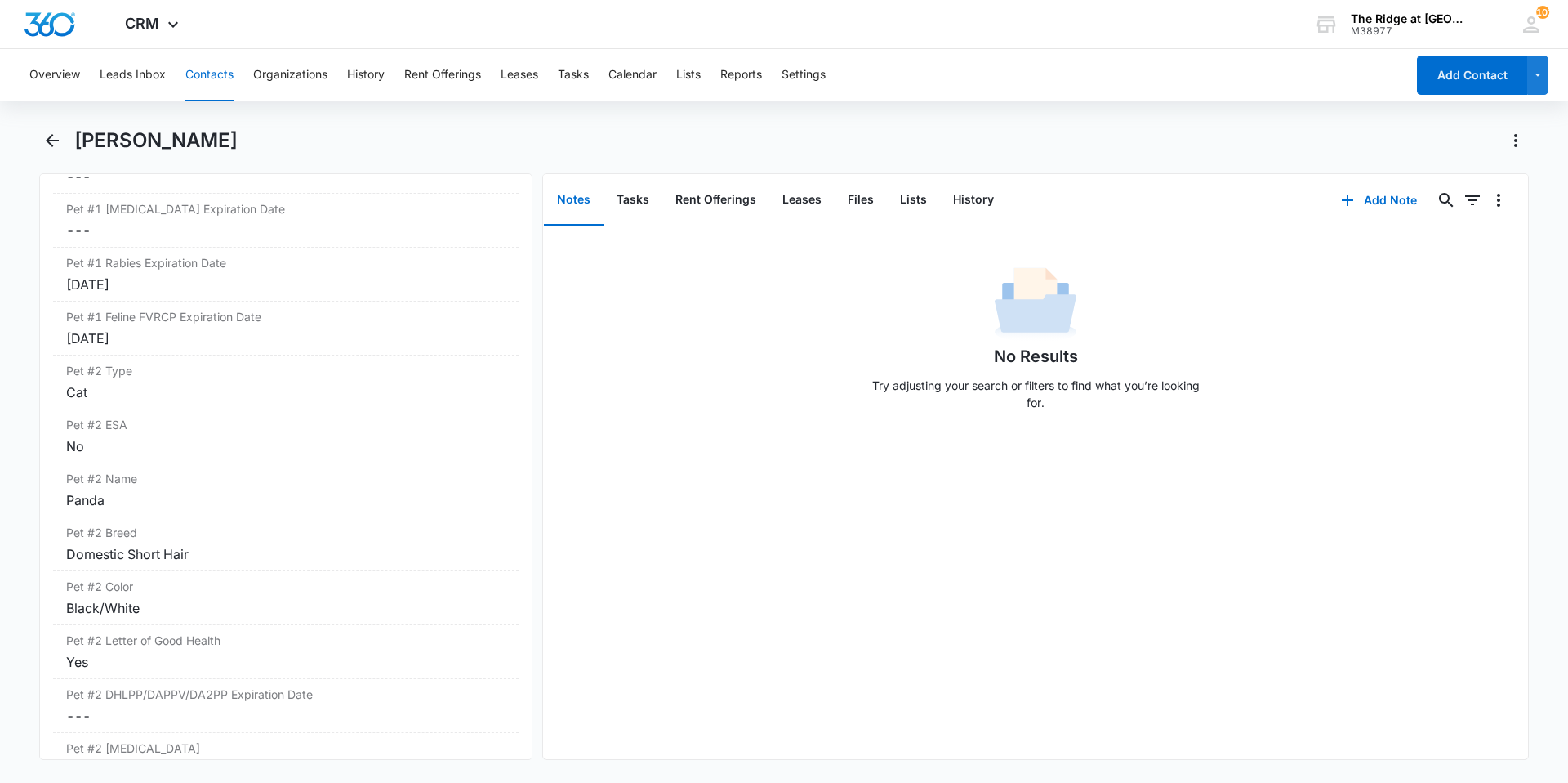
scroll to position [2533, 0]
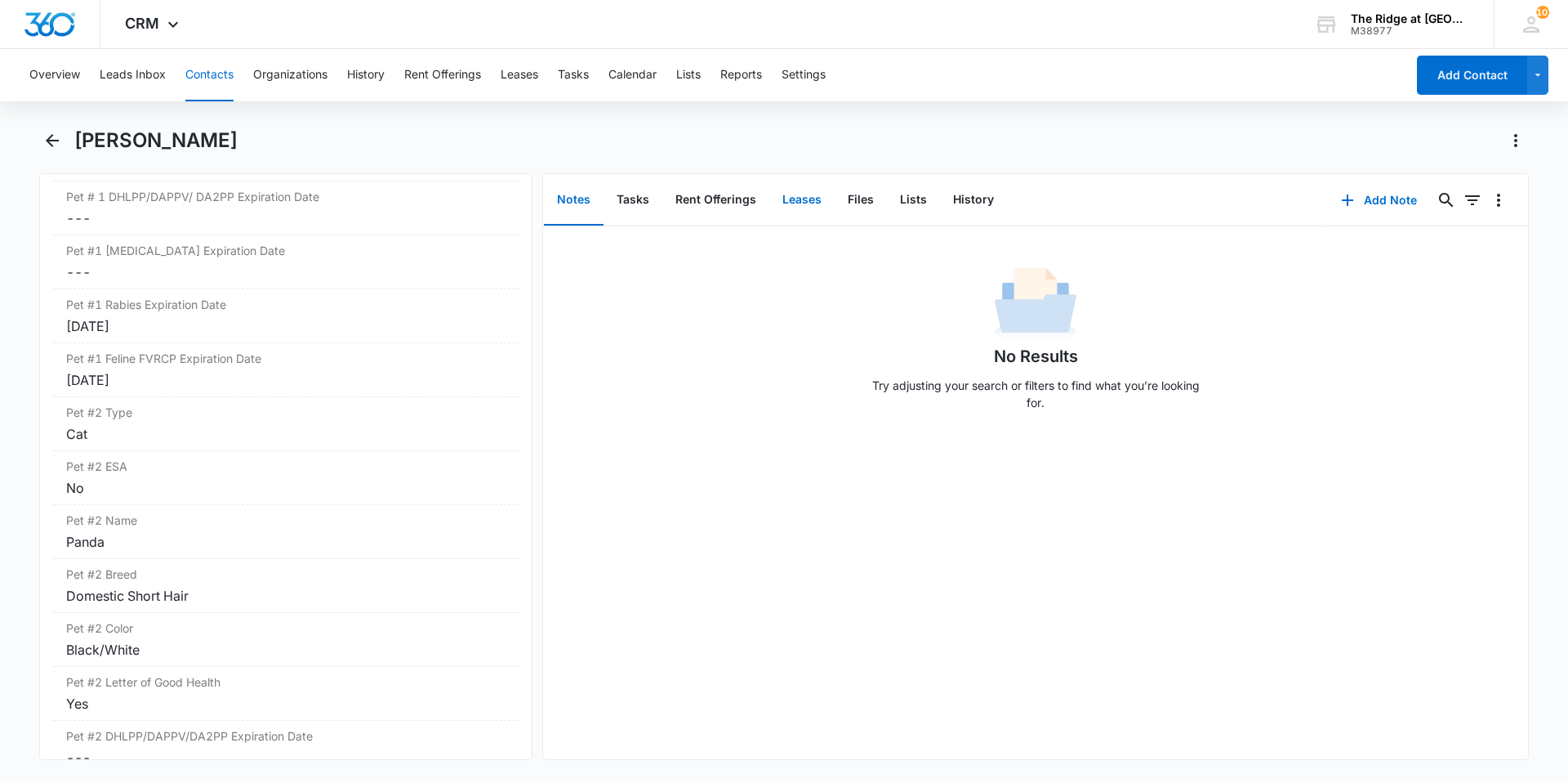
click at [776, 205] on button "Leases" at bounding box center [802, 200] width 65 height 51
click at [838, 192] on button "Files" at bounding box center [860, 200] width 52 height 51
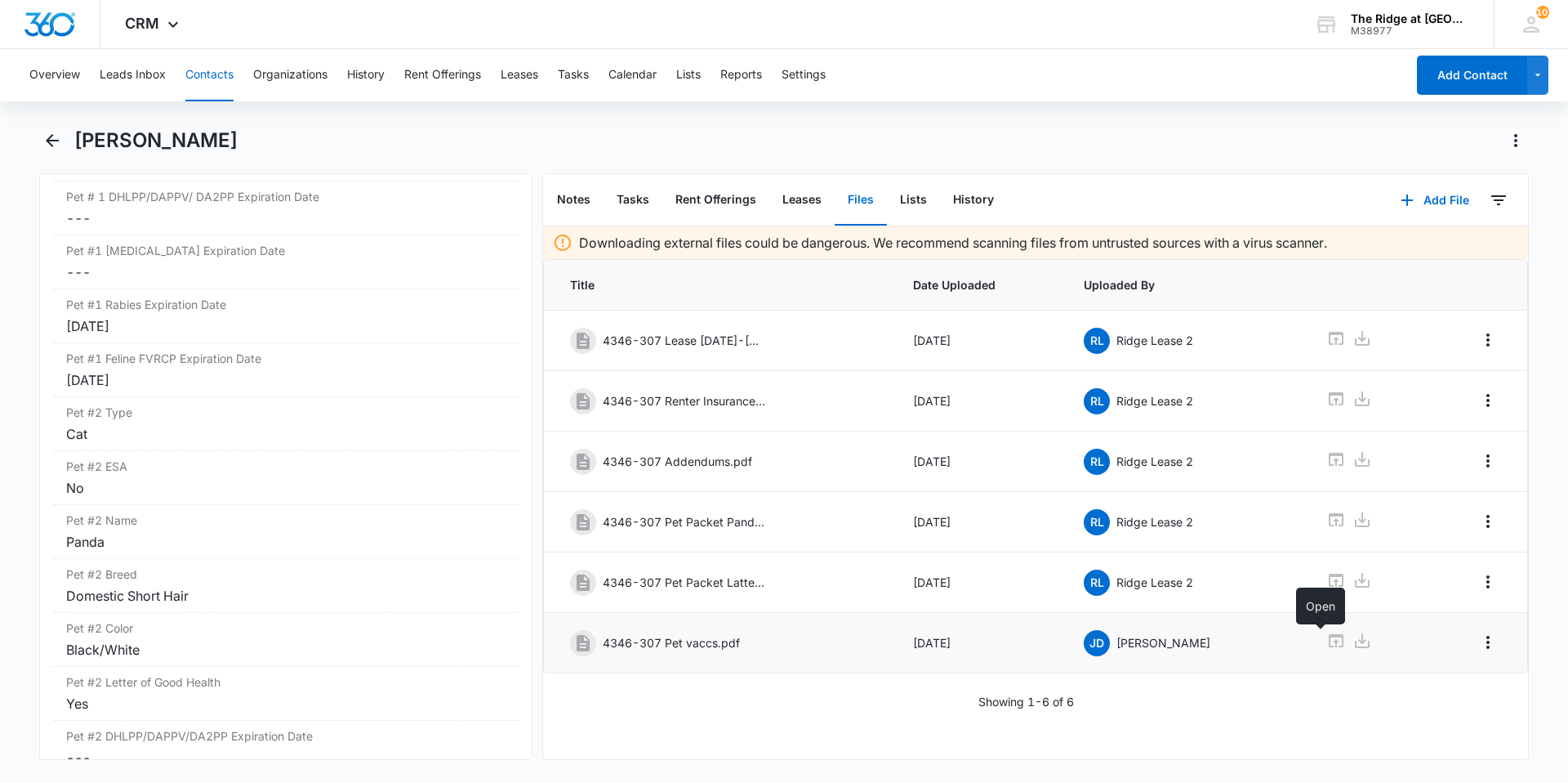
click at [1326, 642] on icon at bounding box center [1336, 641] width 20 height 20
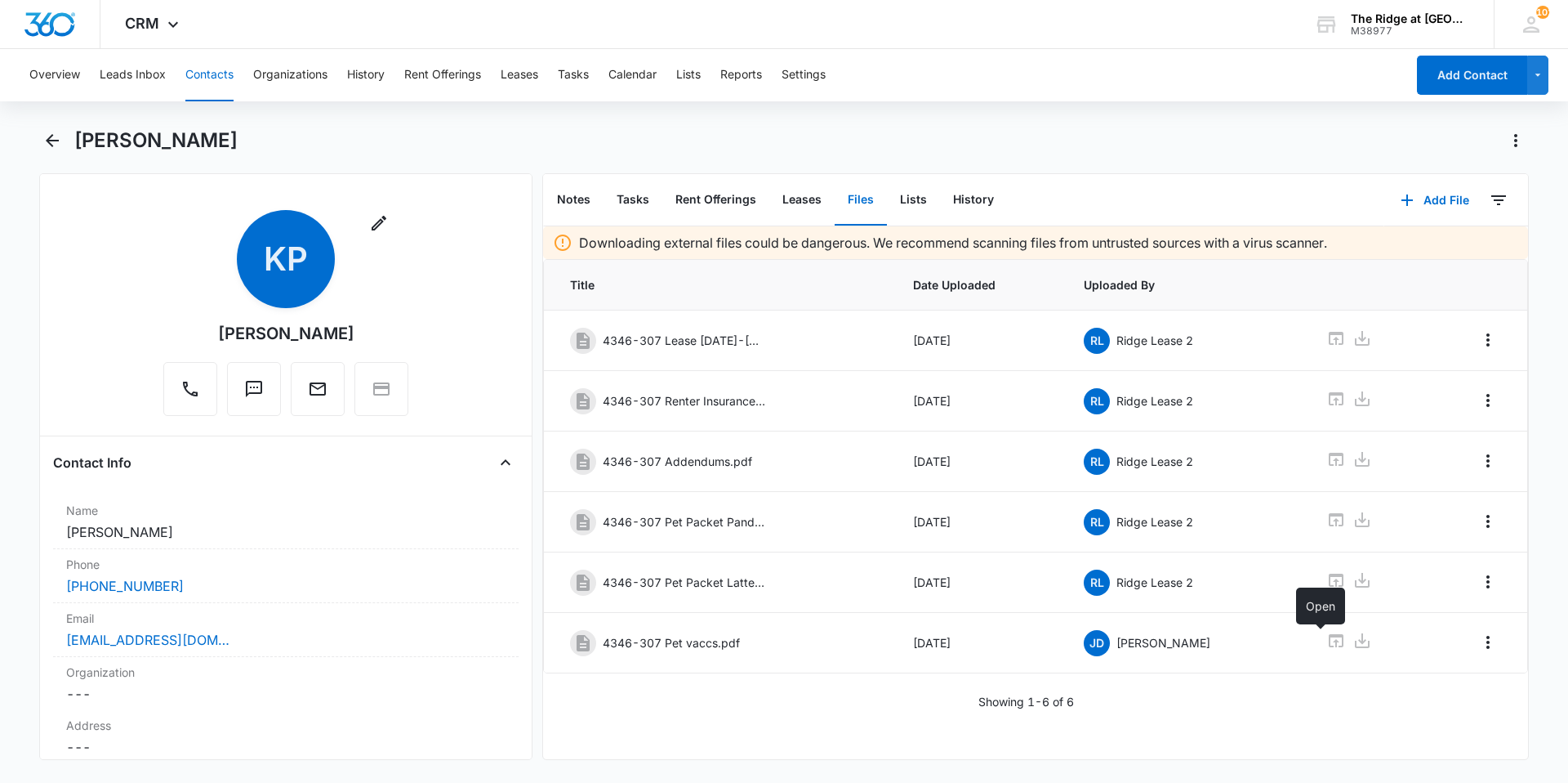
click at [205, 68] on button "Contacts" at bounding box center [209, 75] width 48 height 53
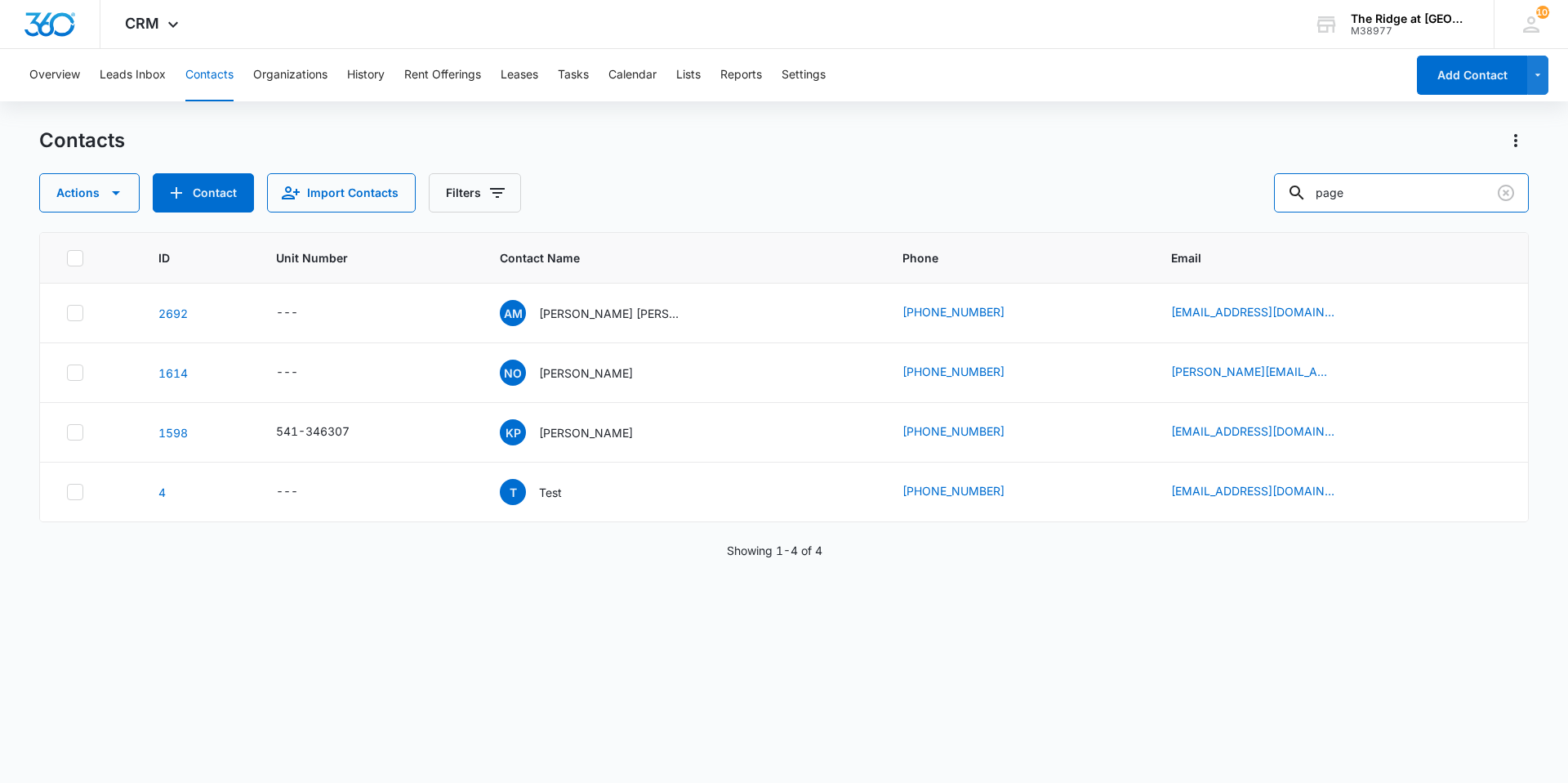
drag, startPoint x: 1407, startPoint y: 199, endPoint x: 1278, endPoint y: 222, distance: 131.0
click at [1278, 222] on div "Contacts Actions Contact Import Contacts Filters page ID Unit Number Contact Na…" at bounding box center [784, 454] width 1489 height 654
type input "[PERSON_NAME]"
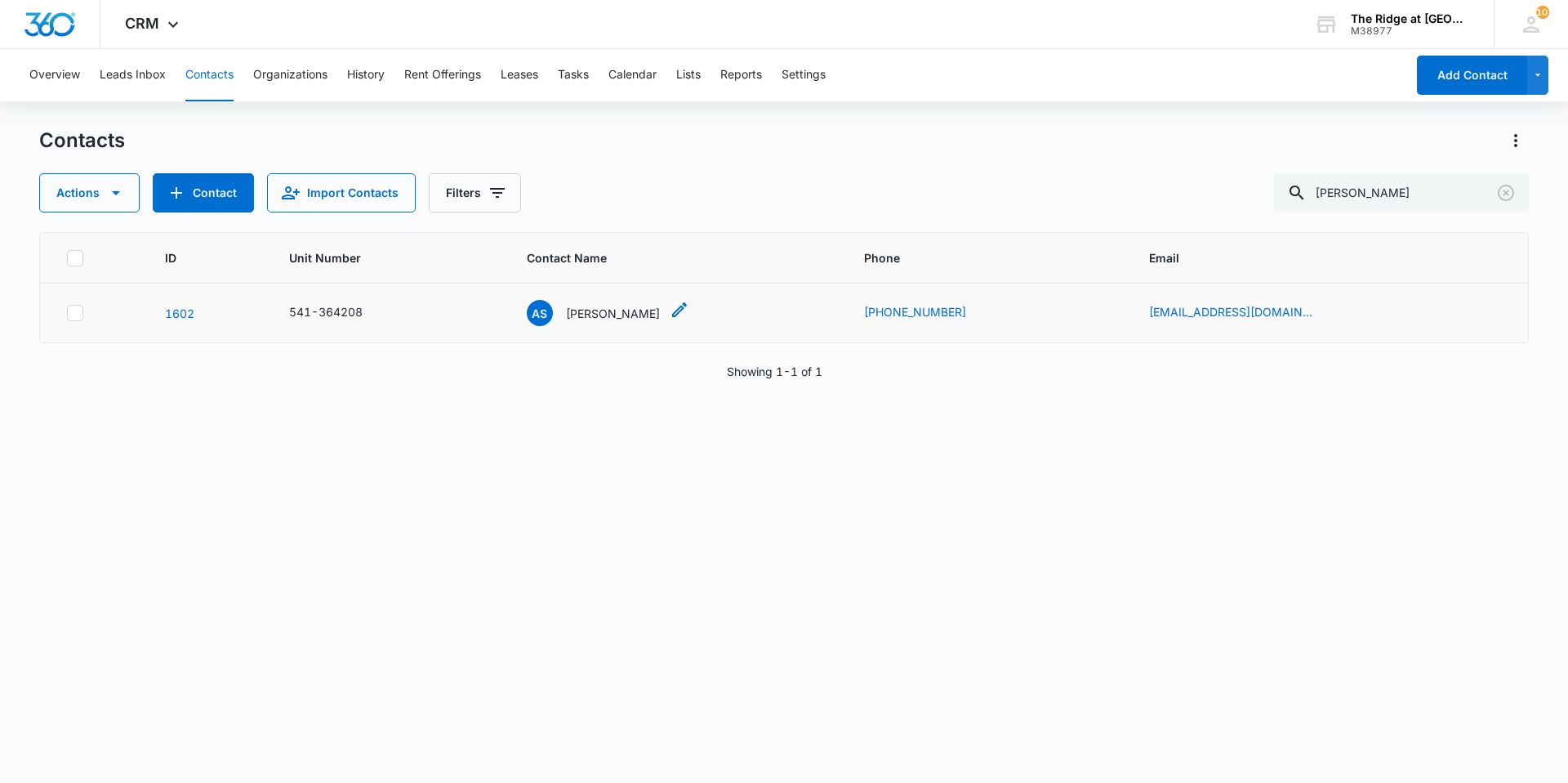
click at [628, 306] on p "[PERSON_NAME]" at bounding box center [613, 313] width 94 height 17
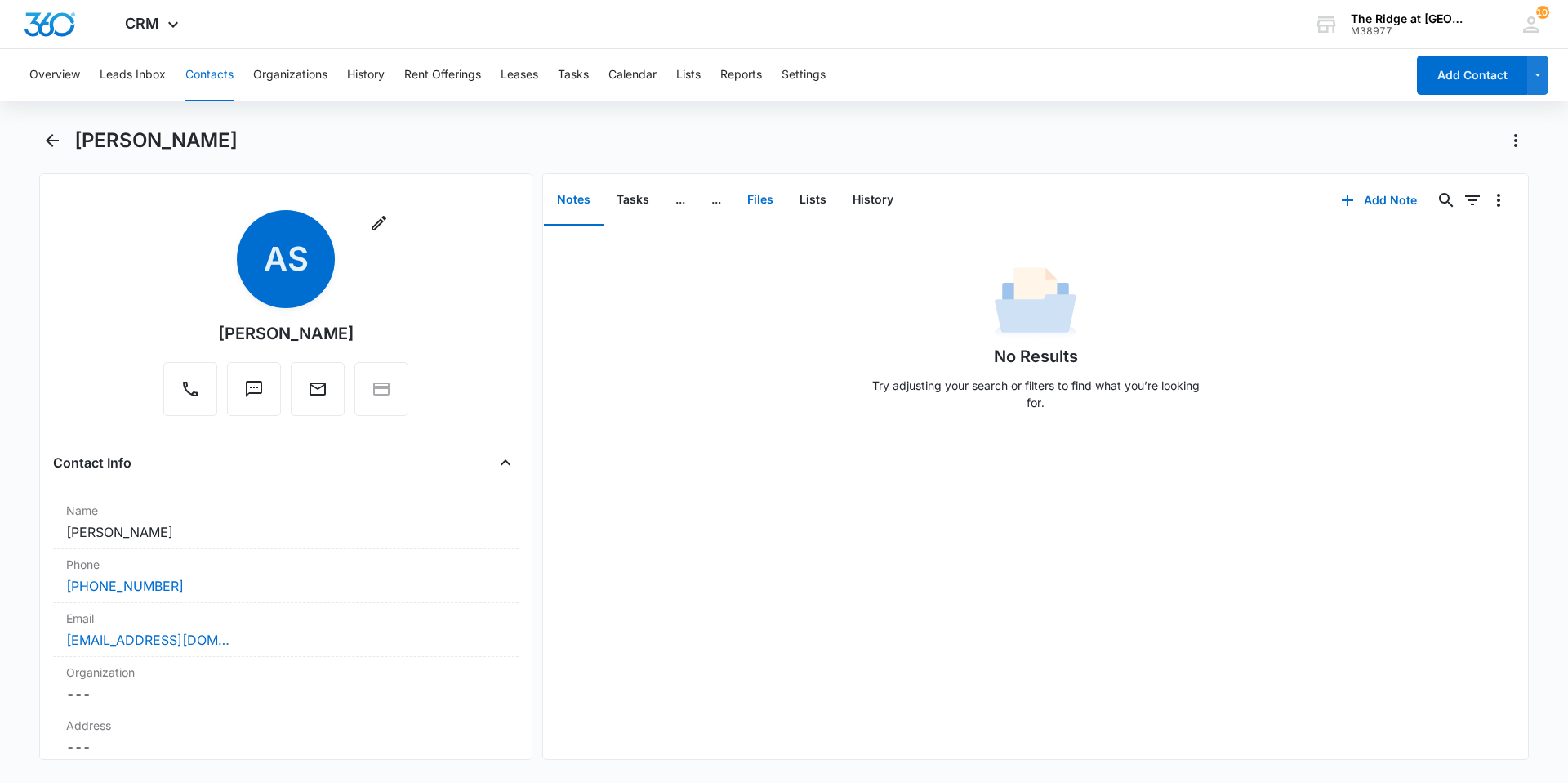
click at [755, 196] on button "Files" at bounding box center [760, 200] width 52 height 51
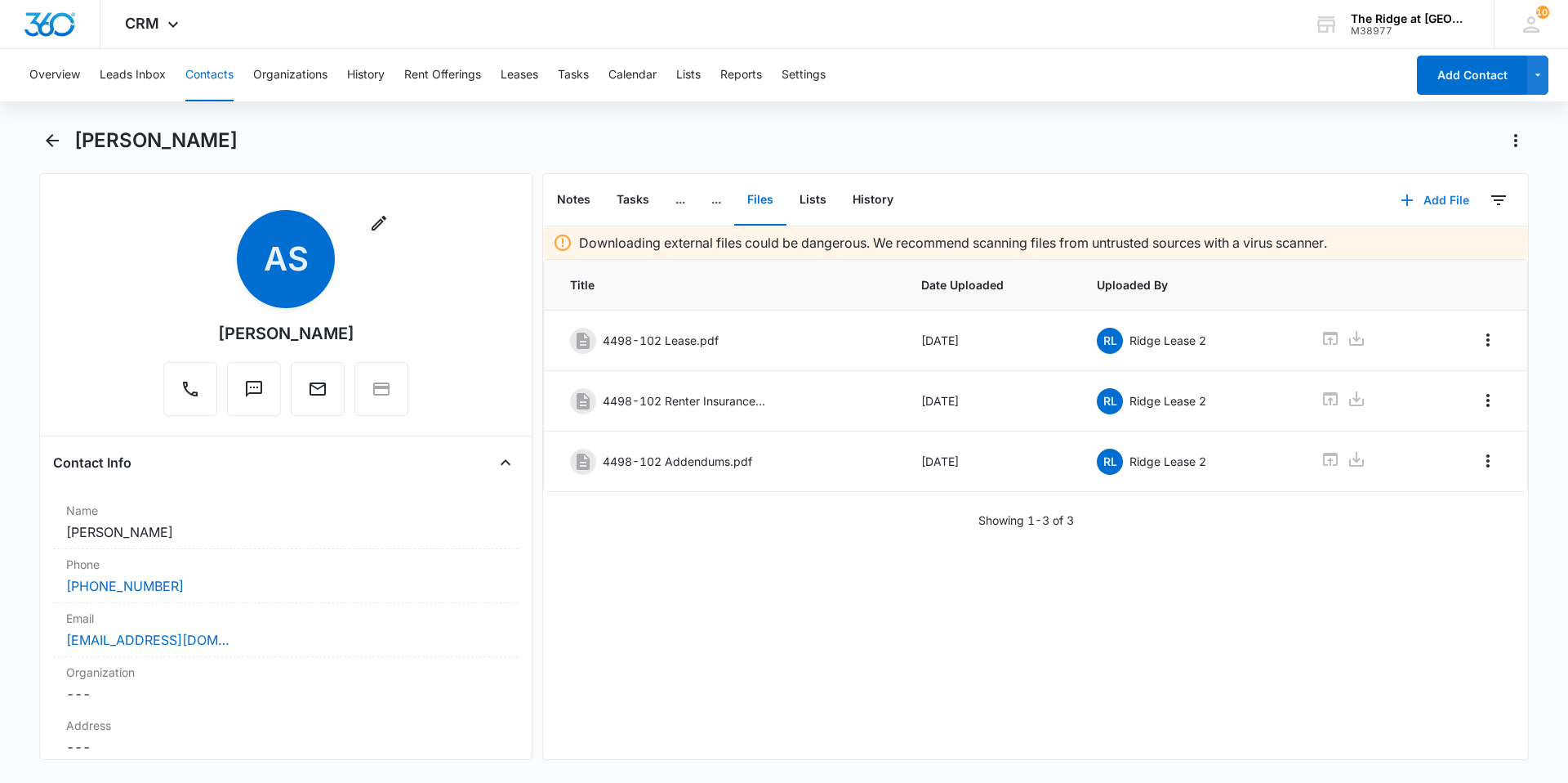
click at [1423, 201] on button "Add File" at bounding box center [1435, 199] width 101 height 39
click at [1394, 254] on div "Upload Files" at bounding box center [1412, 253] width 65 height 12
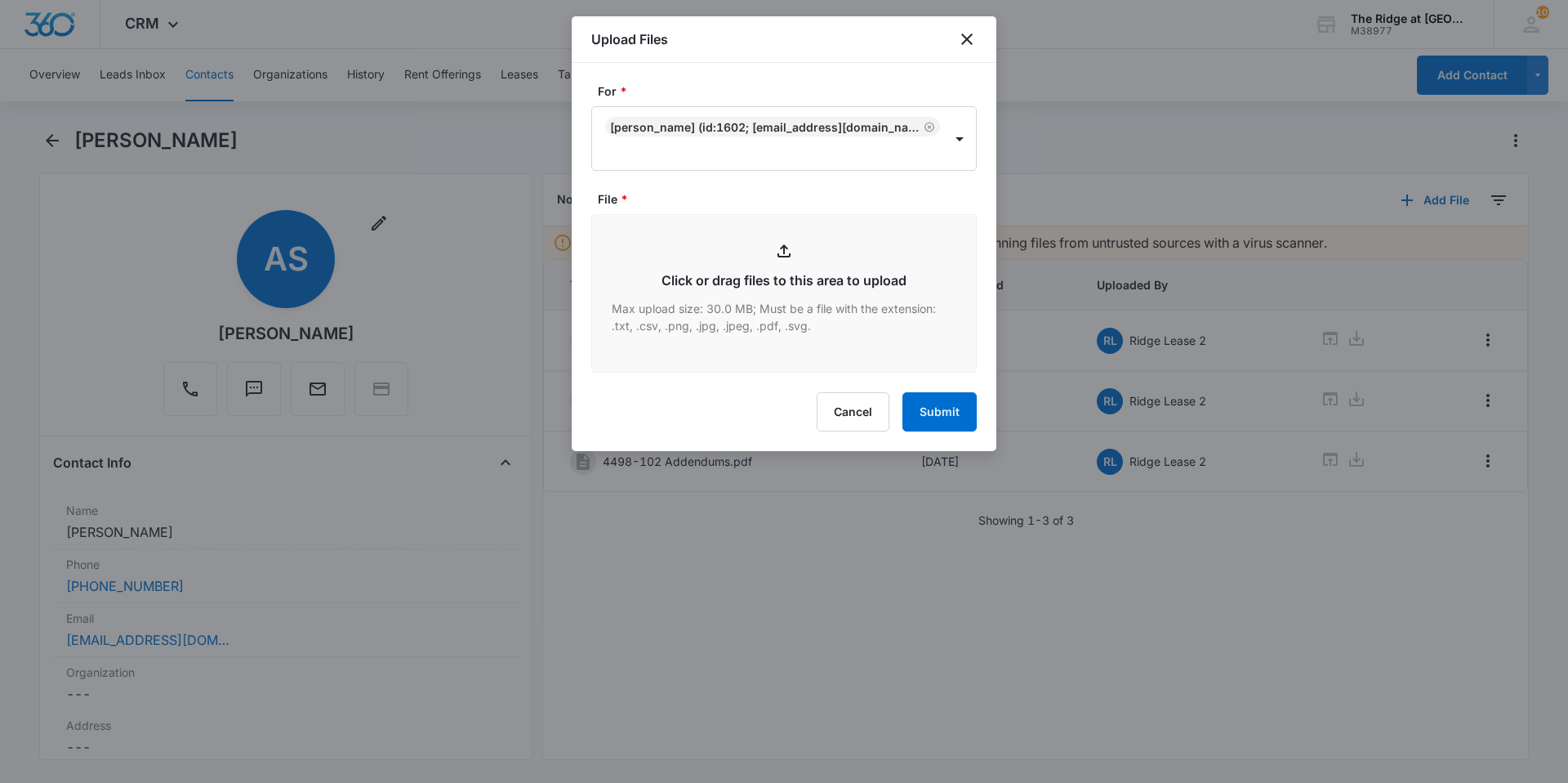
type input "C:\fakepath\4498-102 Application corrections.pdf"
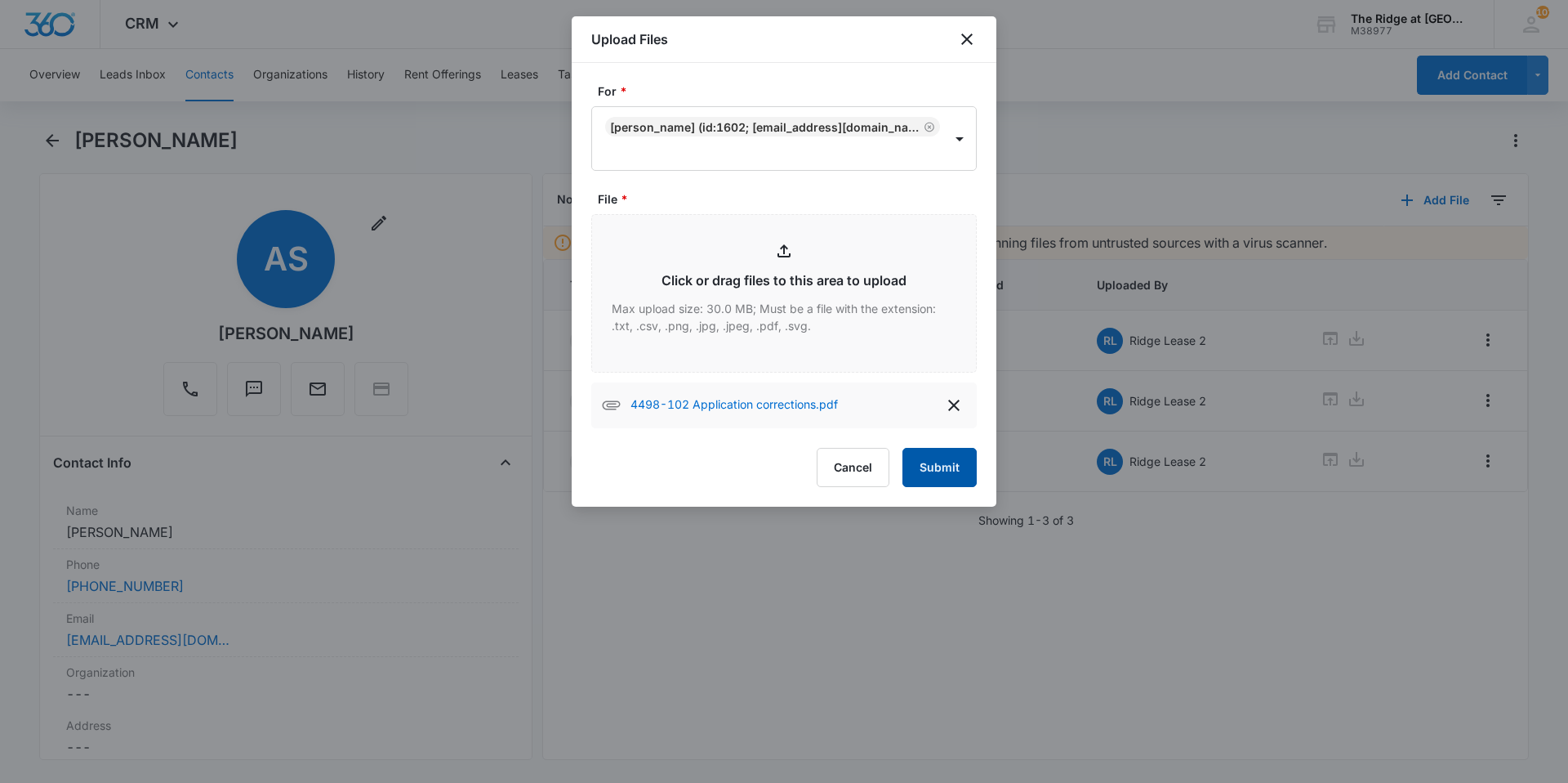
click at [938, 460] on button "Submit" at bounding box center [939, 467] width 74 height 39
